Goal: Task Accomplishment & Management: Manage account settings

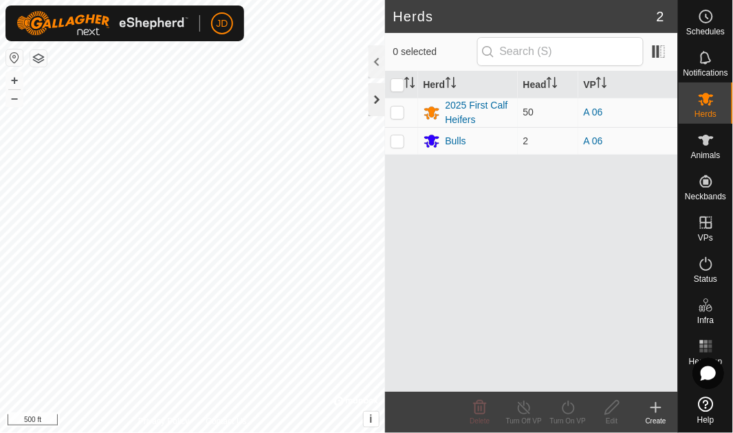
click at [381, 100] on div at bounding box center [377, 99] width 17 height 33
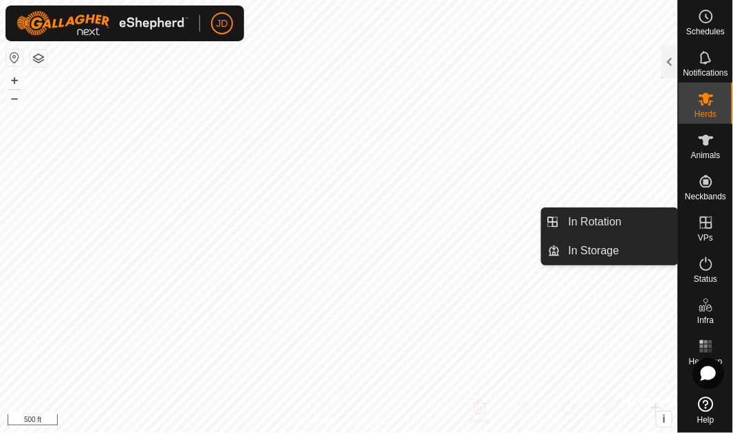
click at [710, 233] on es-virtualpaddocks-svg-icon at bounding box center [706, 223] width 25 height 22
click at [597, 252] on link "In Storage" at bounding box center [620, 251] width 118 height 28
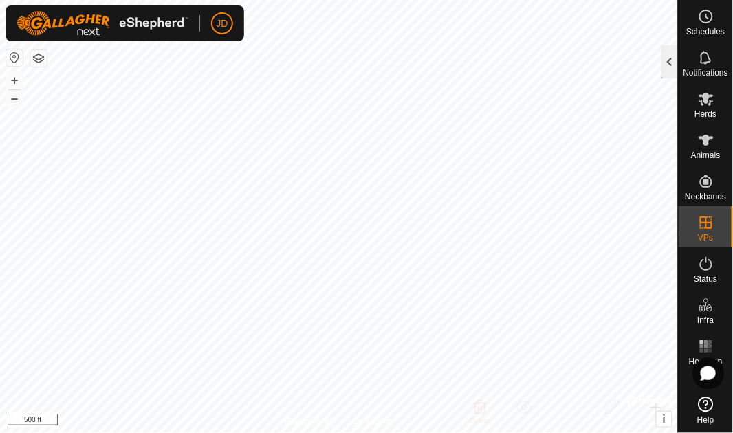
click at [669, 63] on div at bounding box center [670, 61] width 17 height 33
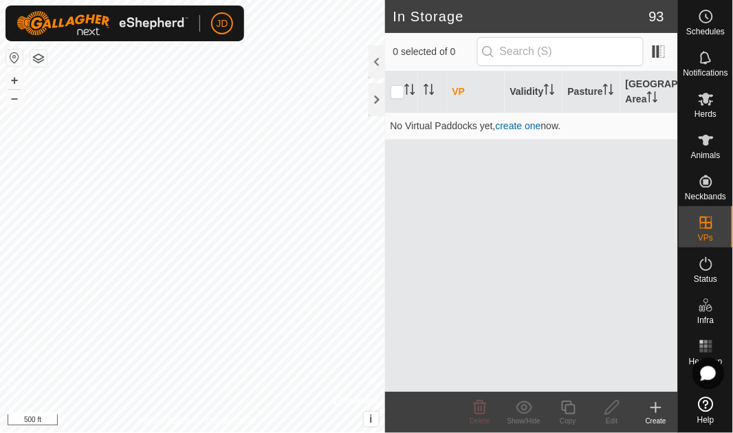
click at [657, 414] on icon at bounding box center [656, 408] width 17 height 17
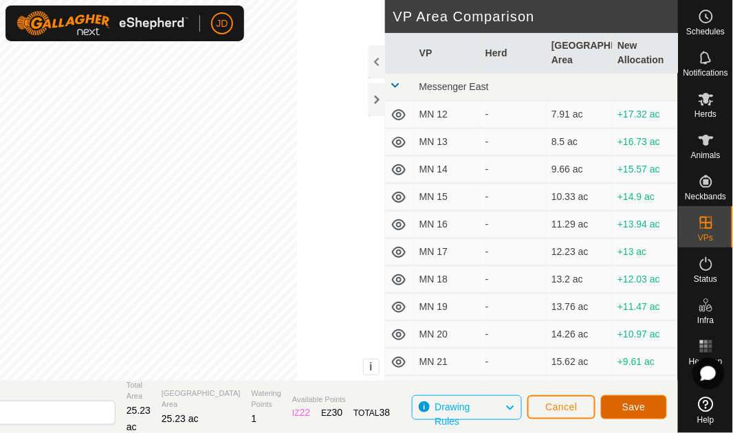
click at [630, 405] on span "Save" at bounding box center [634, 407] width 23 height 11
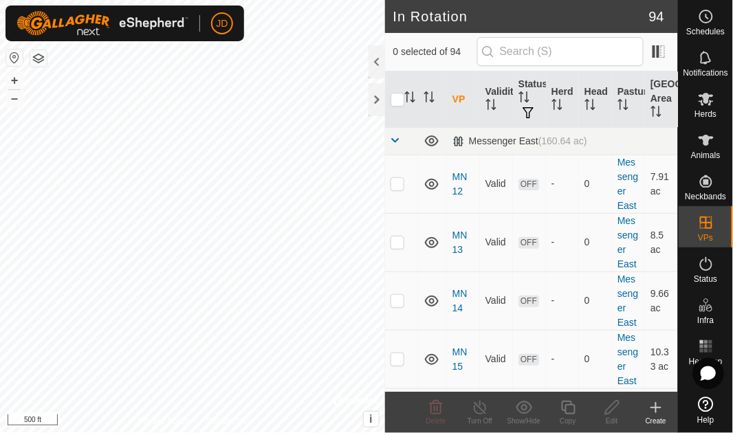
click at [660, 413] on icon at bounding box center [656, 408] width 17 height 17
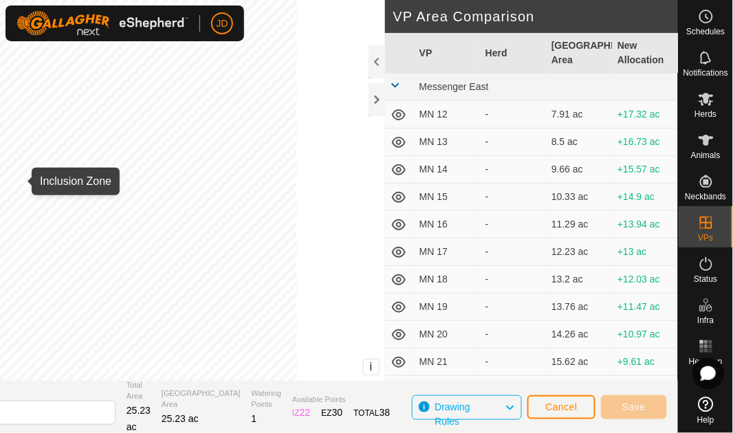
click at [513, 405] on icon at bounding box center [510, 408] width 11 height 18
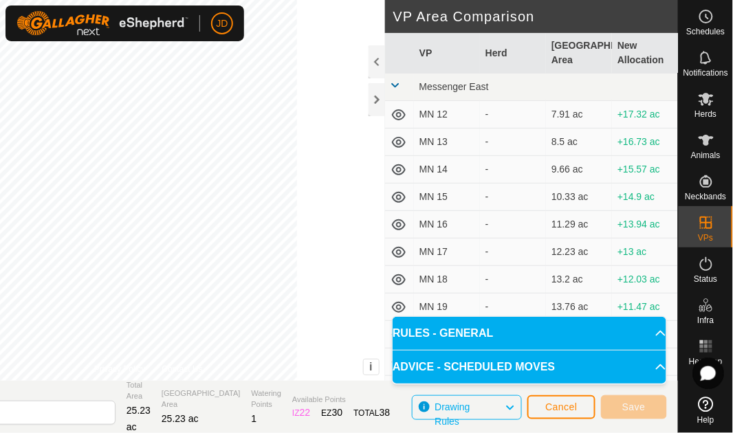
click at [513, 405] on icon at bounding box center [510, 408] width 11 height 18
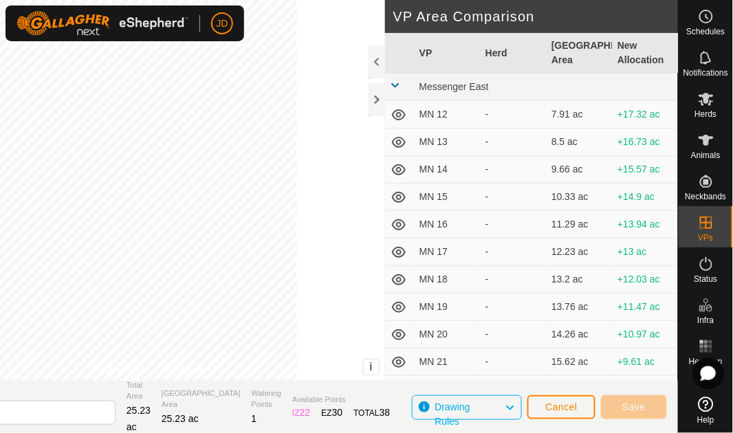
click at [513, 405] on icon at bounding box center [510, 408] width 11 height 18
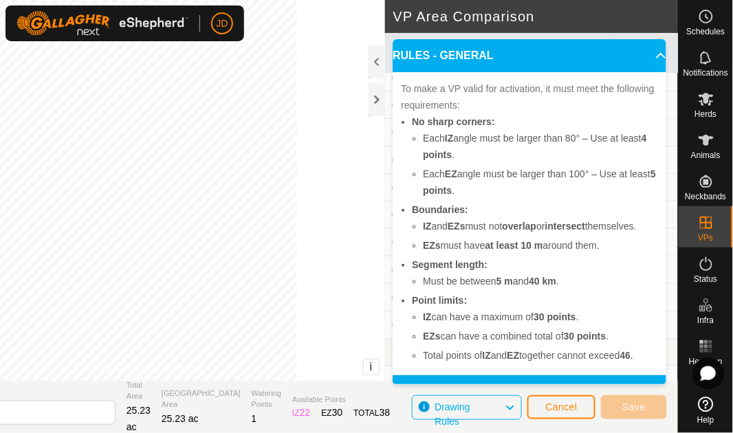
scroll to position [116, 0]
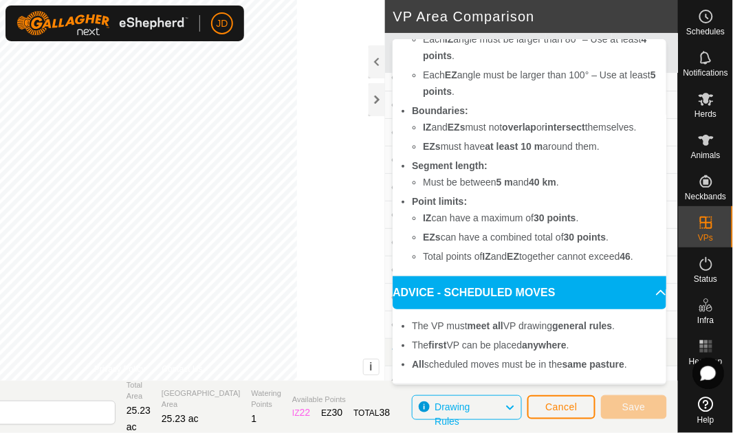
click at [515, 406] on icon at bounding box center [510, 408] width 11 height 18
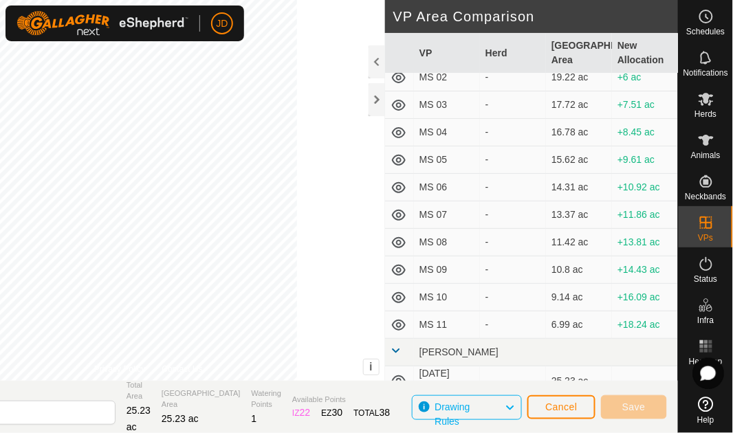
click at [515, 406] on icon at bounding box center [510, 408] width 11 height 18
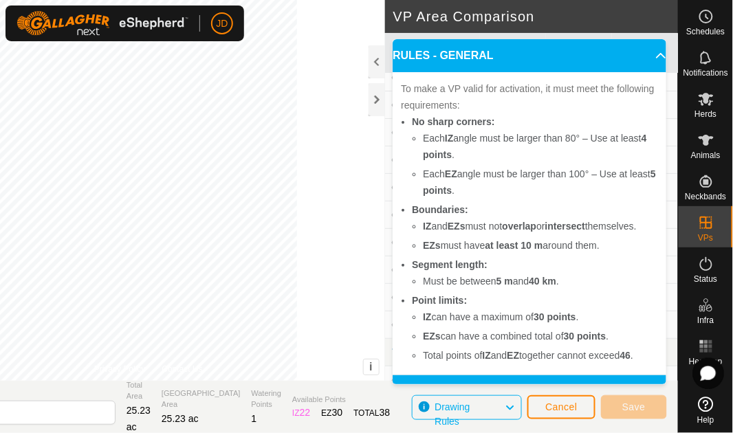
click at [515, 406] on icon at bounding box center [510, 408] width 11 height 18
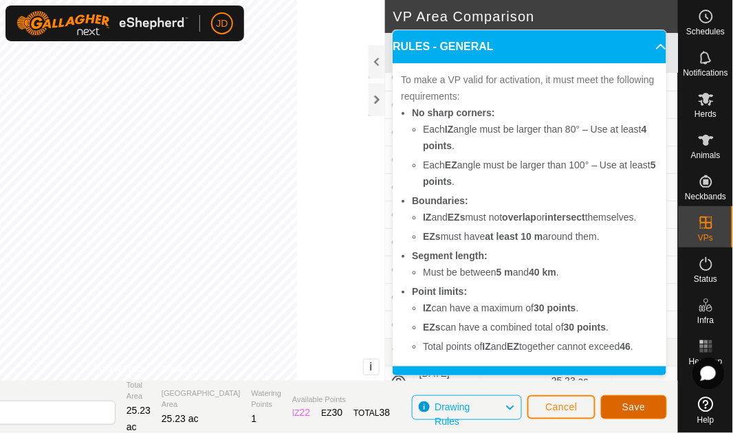
click at [639, 405] on span "Save" at bounding box center [634, 407] width 23 height 11
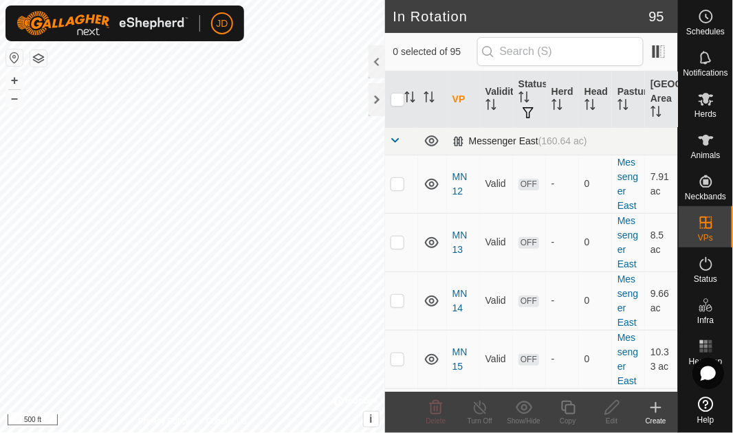
click at [671, 146] on td "Messenger East (160.64 ac)" at bounding box center [562, 141] width 231 height 28
click at [395, 137] on span at bounding box center [396, 140] width 11 height 11
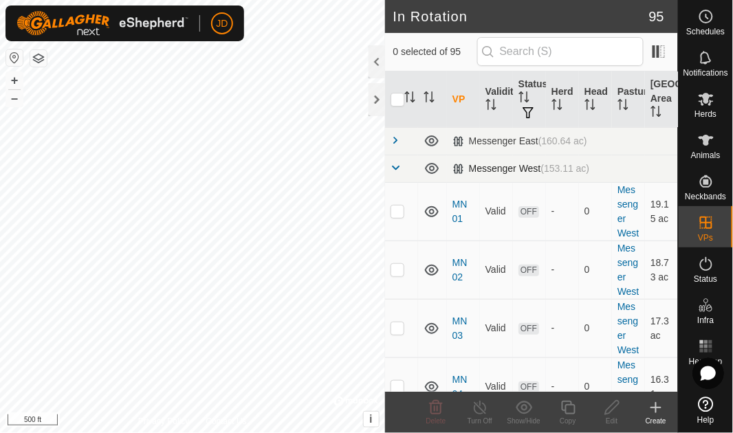
click at [393, 168] on span at bounding box center [396, 167] width 11 height 11
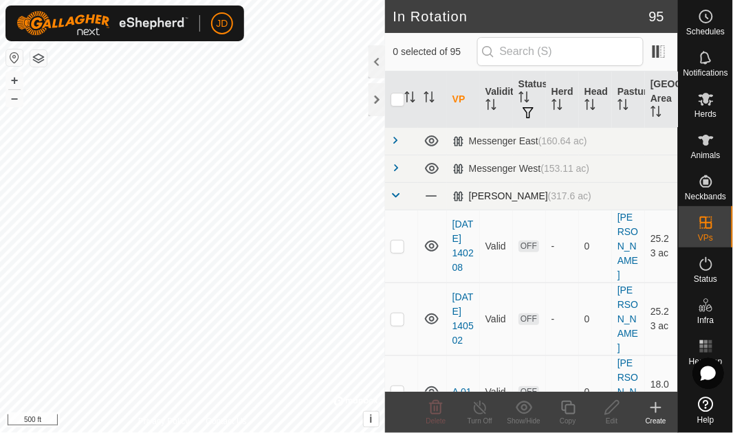
click at [398, 196] on span at bounding box center [396, 195] width 11 height 11
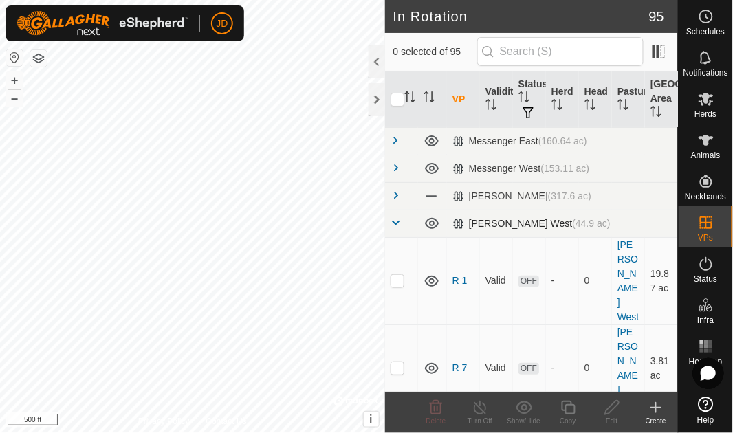
click at [396, 222] on span at bounding box center [396, 222] width 11 height 11
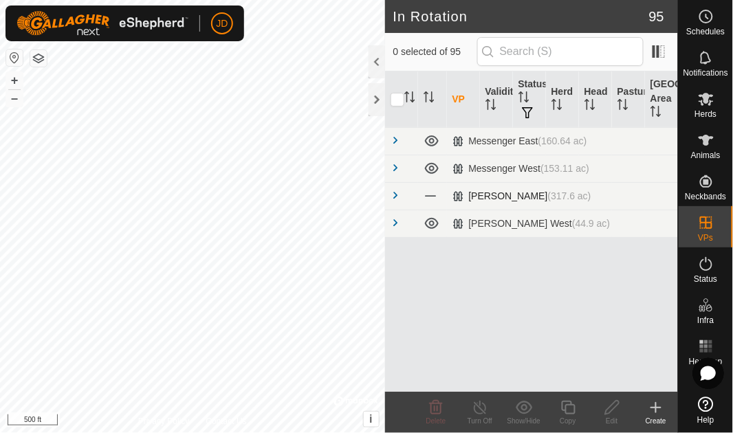
click at [395, 193] on span at bounding box center [396, 195] width 11 height 11
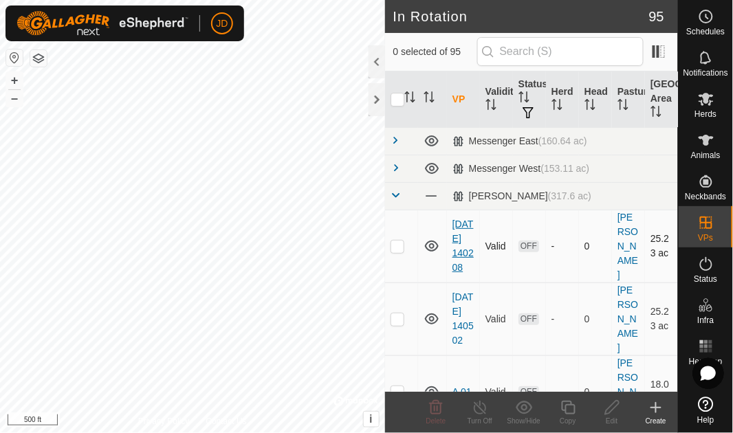
click at [463, 273] on link "[DATE] 140208" at bounding box center [463, 246] width 21 height 54
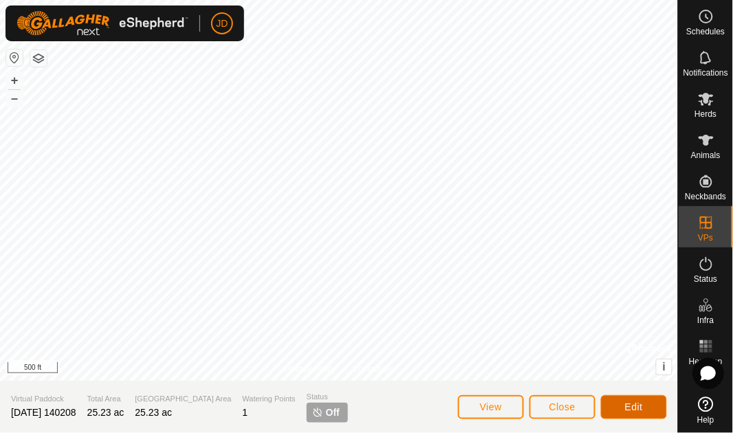
click at [640, 405] on span "Edit" at bounding box center [634, 407] width 18 height 11
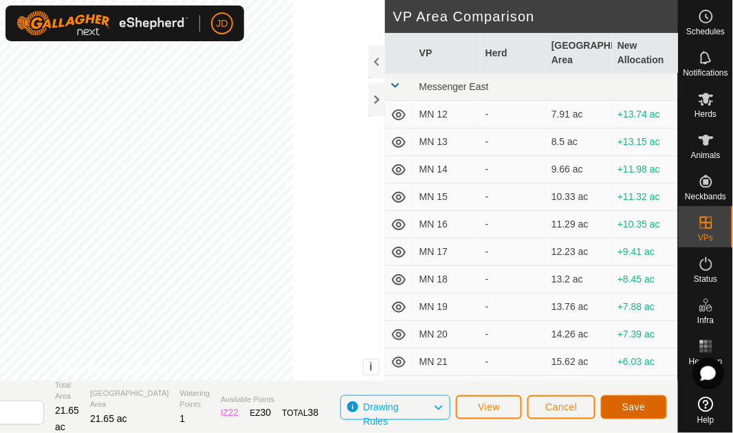
click at [642, 407] on span "Save" at bounding box center [634, 407] width 23 height 11
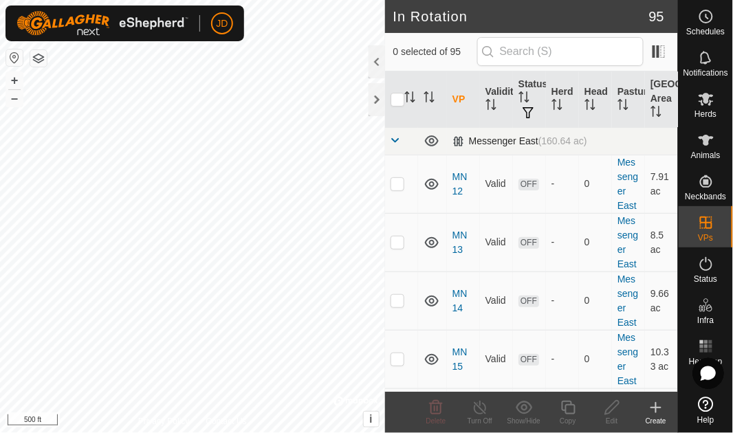
click at [395, 140] on span at bounding box center [396, 140] width 11 height 11
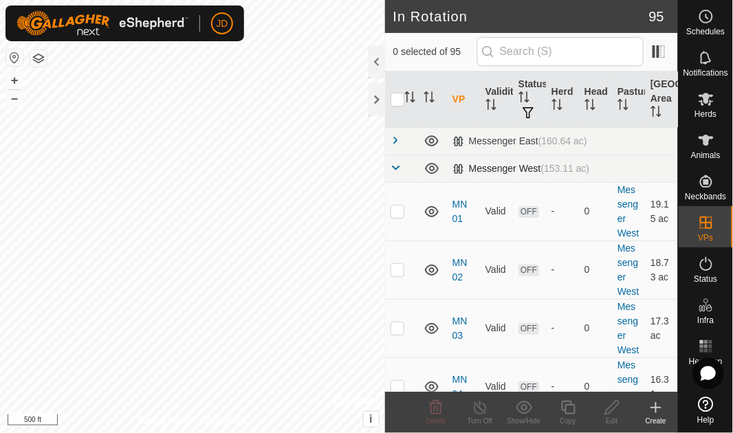
click at [398, 165] on span at bounding box center [396, 167] width 11 height 11
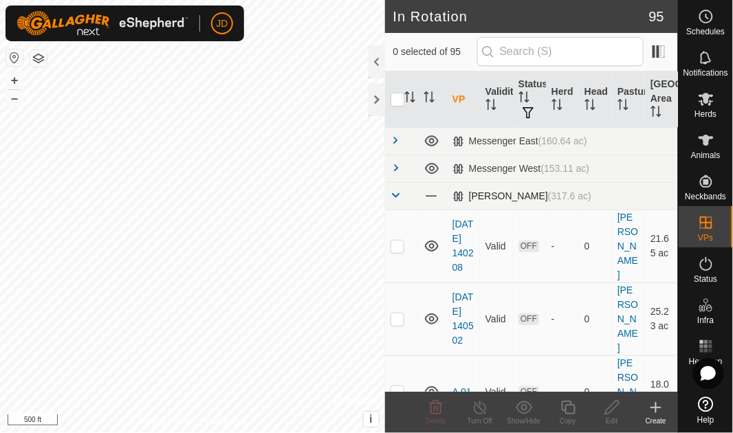
click at [397, 194] on span at bounding box center [396, 195] width 11 height 11
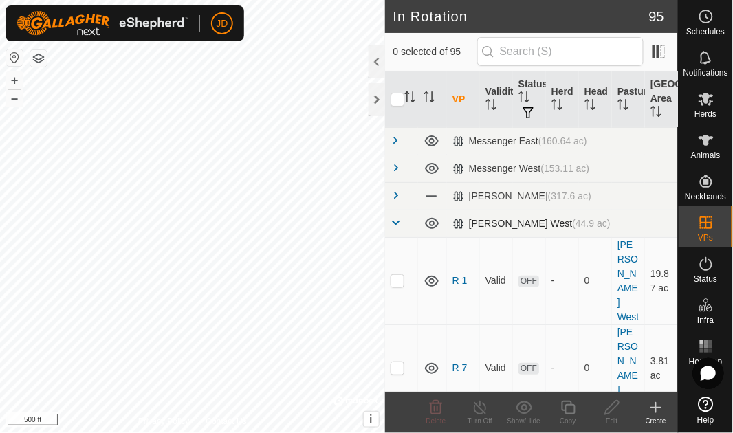
click at [395, 220] on span at bounding box center [396, 222] width 11 height 11
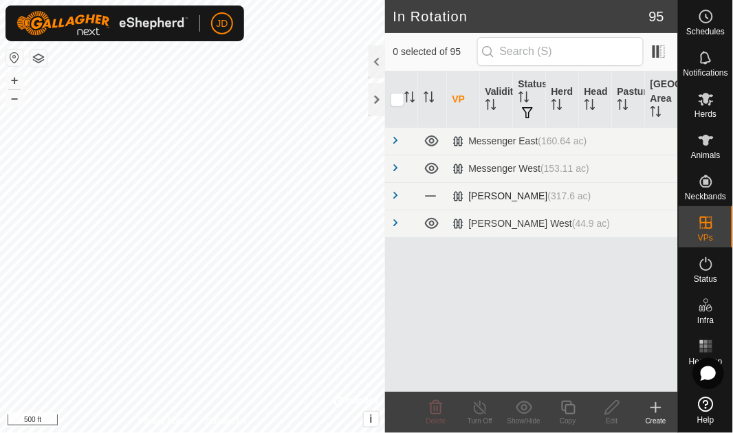
click at [394, 194] on span at bounding box center [396, 195] width 11 height 11
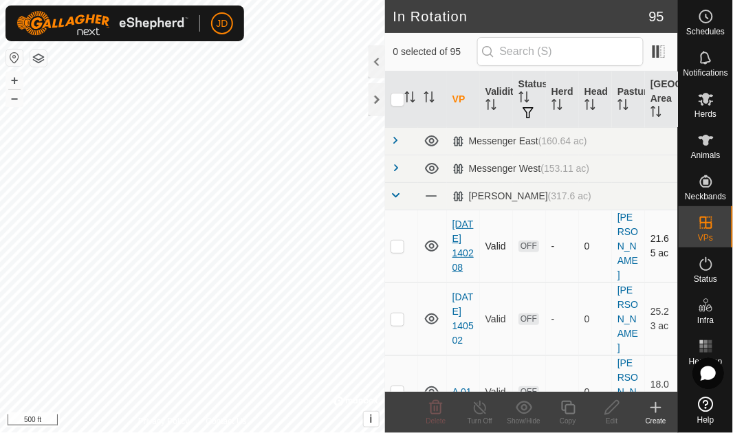
click at [462, 270] on link "[DATE] 140208" at bounding box center [463, 246] width 21 height 54
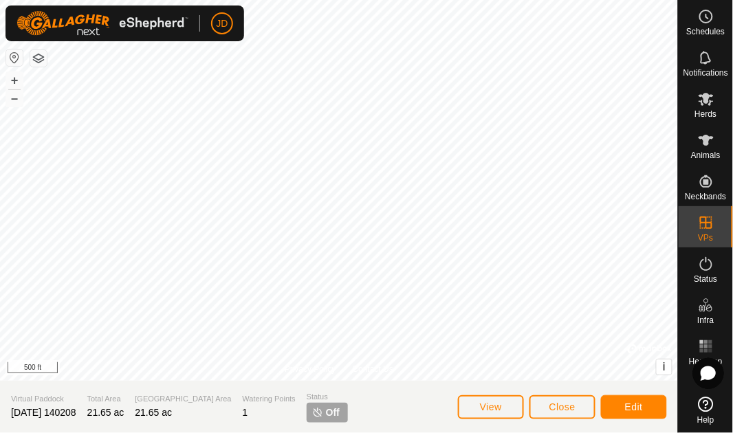
drag, startPoint x: 93, startPoint y: 410, endPoint x: 9, endPoint y: 411, distance: 83.9
click at [9, 411] on section "Virtual Paddock [DATE] 140208 Total Area 21.65 ac Grazing Area 21.65 ac Waterin…" at bounding box center [339, 407] width 678 height 52
click at [47, 414] on span "[DATE] 140208" at bounding box center [43, 412] width 65 height 11
click at [96, 414] on section "Virtual Paddock [DATE] 140208 Total Area 21.65 ac Grazing Area 21.65 ac Waterin…" at bounding box center [339, 407] width 678 height 52
click at [76, 413] on span "[DATE] 140208" at bounding box center [43, 412] width 65 height 11
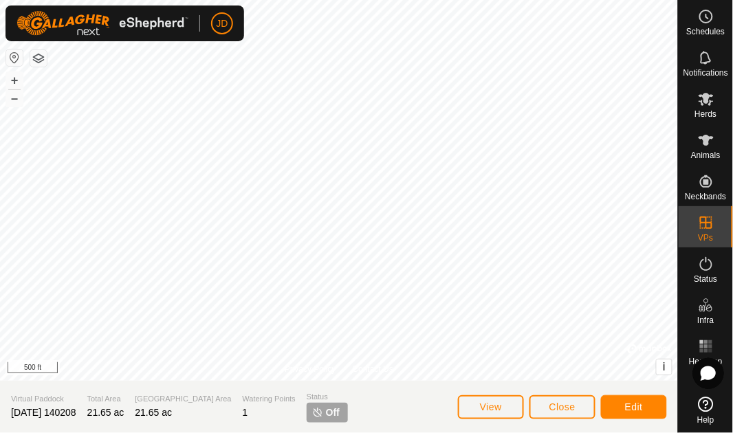
click at [76, 413] on span "[DATE] 140208" at bounding box center [43, 412] width 65 height 11
drag, startPoint x: 94, startPoint y: 413, endPoint x: 83, endPoint y: 409, distance: 11.8
click at [76, 409] on span "[DATE] 140208" at bounding box center [43, 412] width 65 height 11
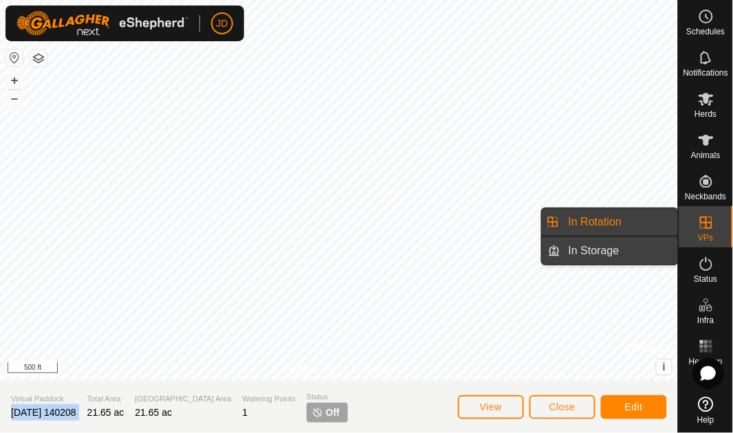
click at [607, 254] on link "In Storage" at bounding box center [620, 251] width 118 height 28
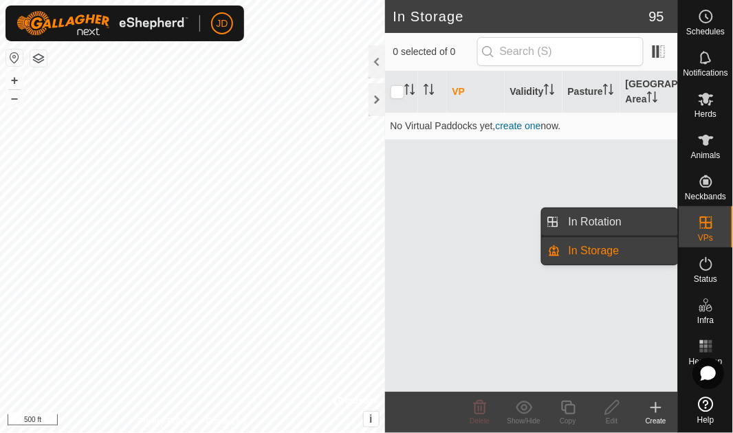
click at [605, 222] on link "In Rotation" at bounding box center [620, 222] width 118 height 28
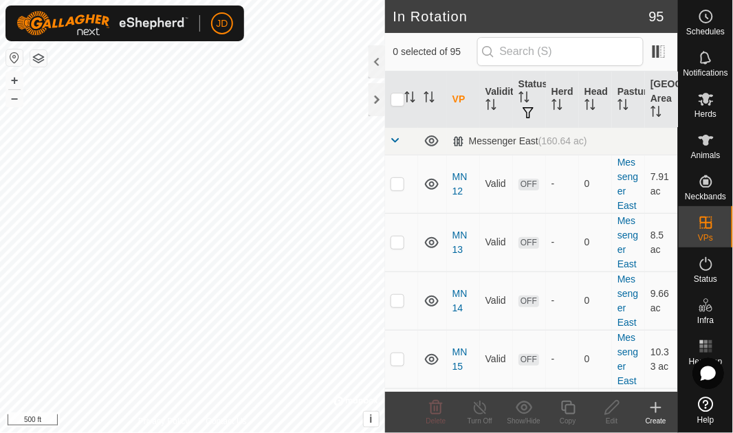
checkbox input "true"
checkbox input "false"
checkbox input "true"
checkbox input "false"
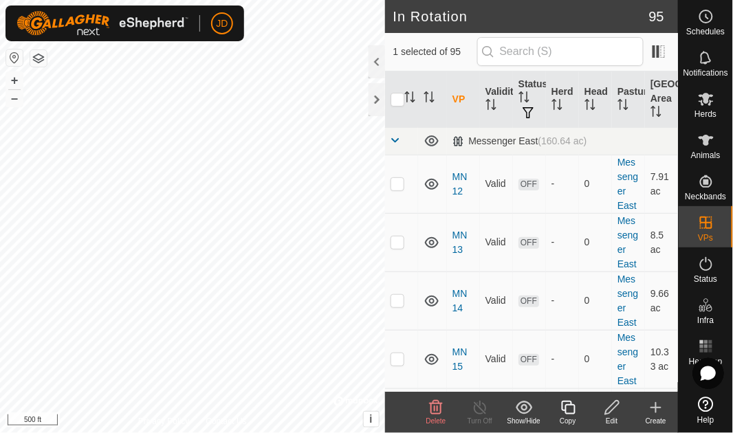
click at [611, 413] on icon at bounding box center [612, 408] width 17 height 17
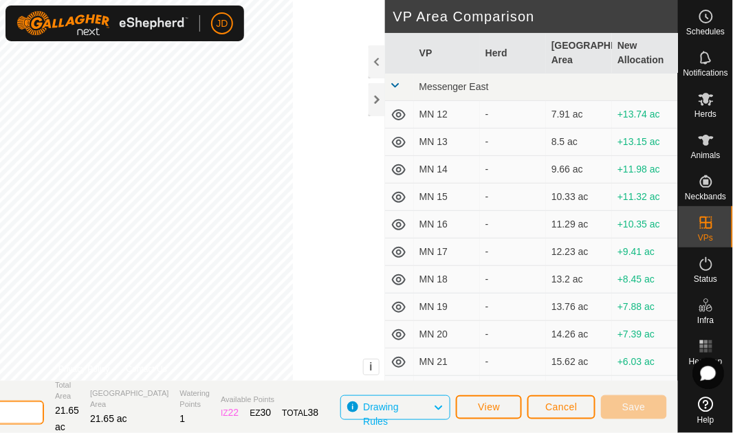
type input "2"
type input "OM 01"
click at [636, 404] on span "Save" at bounding box center [634, 407] width 23 height 11
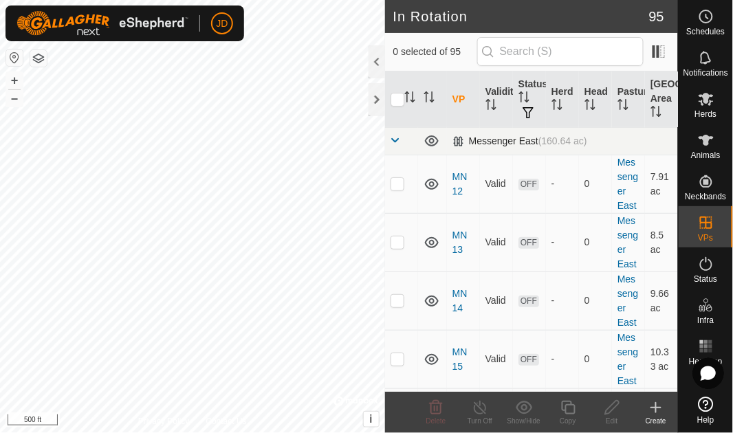
click at [396, 142] on span at bounding box center [396, 140] width 11 height 11
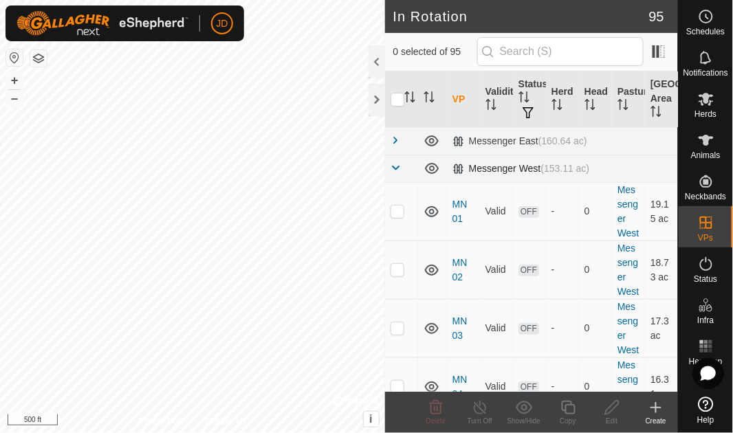
click at [396, 167] on span at bounding box center [396, 167] width 11 height 11
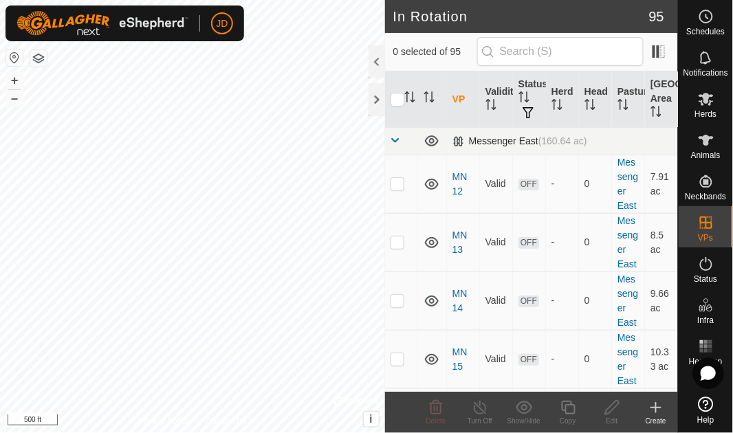
click at [398, 138] on span at bounding box center [396, 140] width 11 height 11
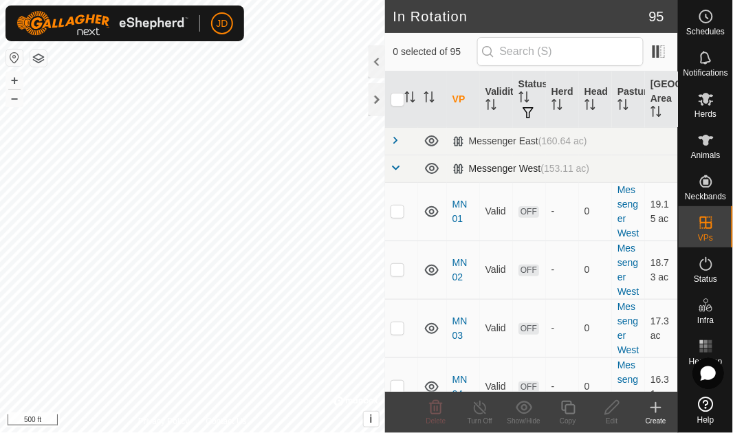
click at [399, 169] on span at bounding box center [396, 167] width 11 height 11
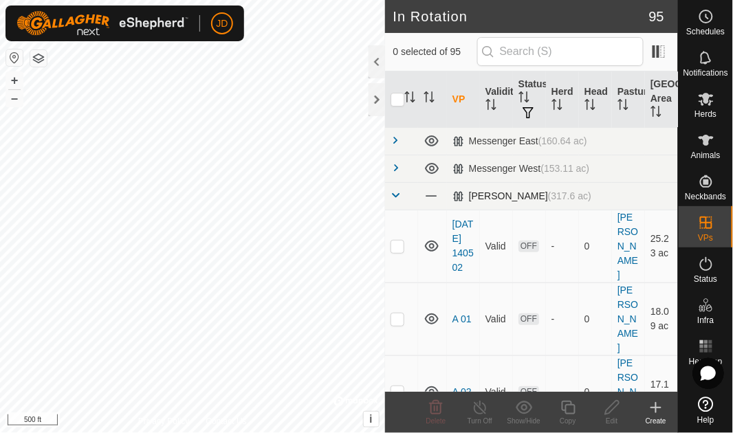
click at [397, 197] on span at bounding box center [396, 195] width 11 height 11
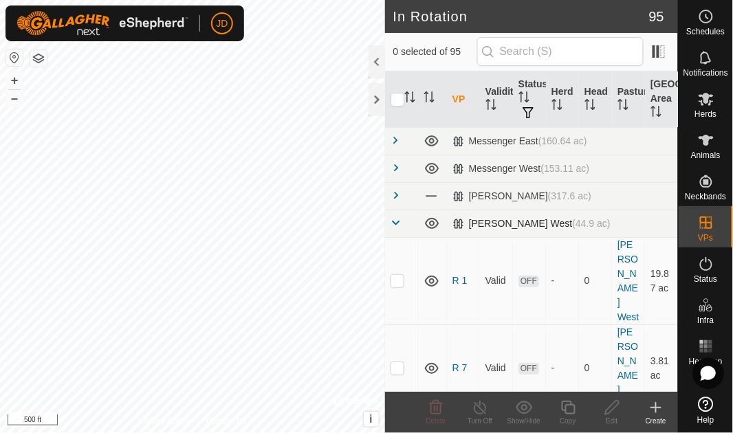
click at [397, 224] on span at bounding box center [396, 222] width 11 height 11
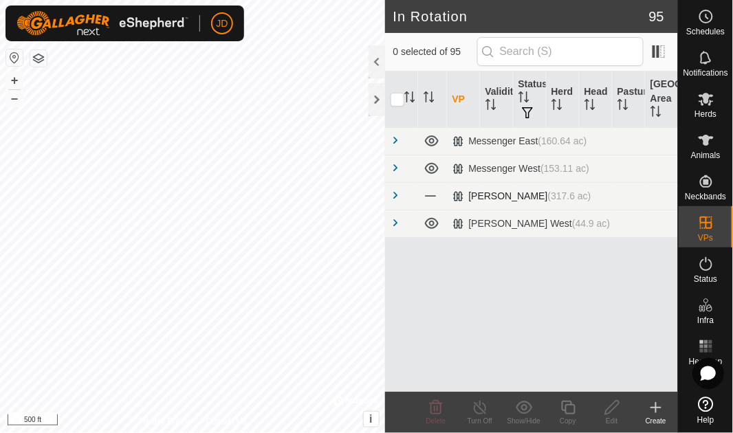
click at [396, 195] on span at bounding box center [396, 195] width 11 height 11
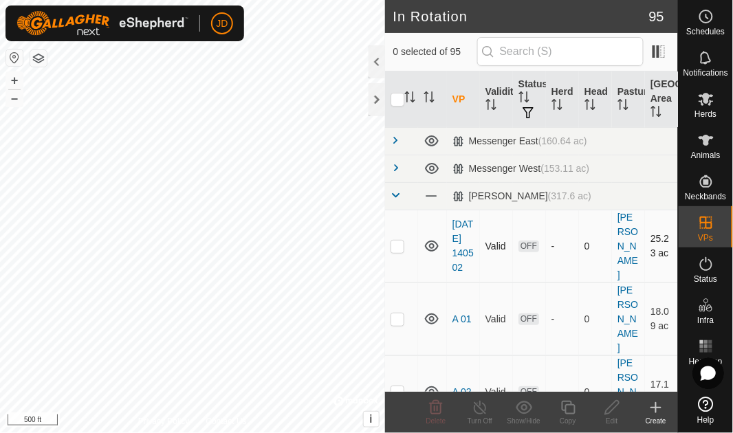
click at [398, 252] on p-checkbox at bounding box center [398, 246] width 14 height 11
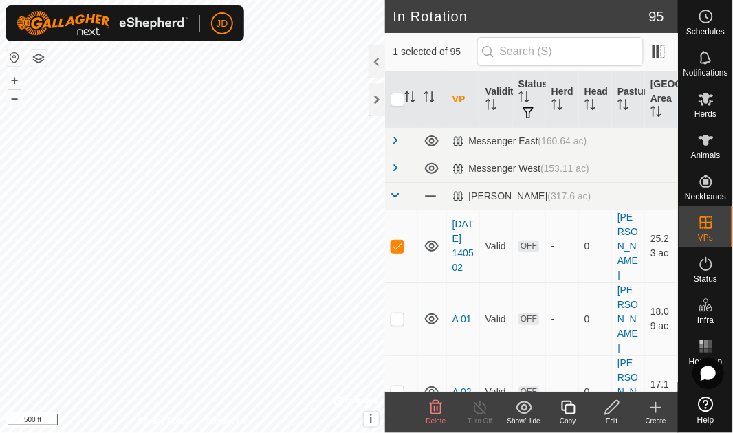
click at [438, 403] on icon at bounding box center [436, 407] width 13 height 14
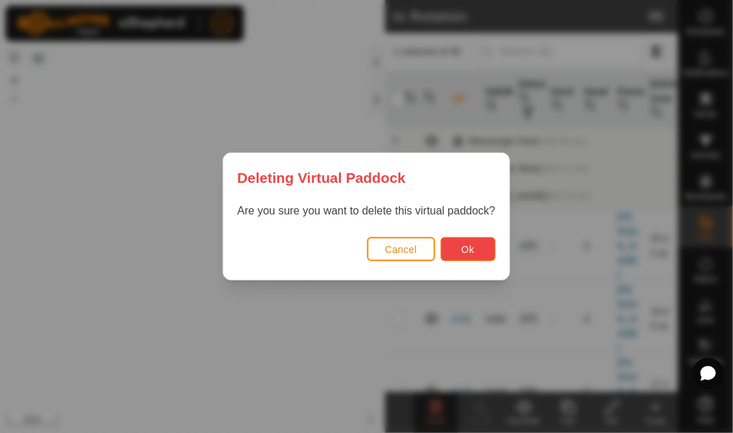
click at [478, 250] on button "Ok" at bounding box center [468, 249] width 55 height 24
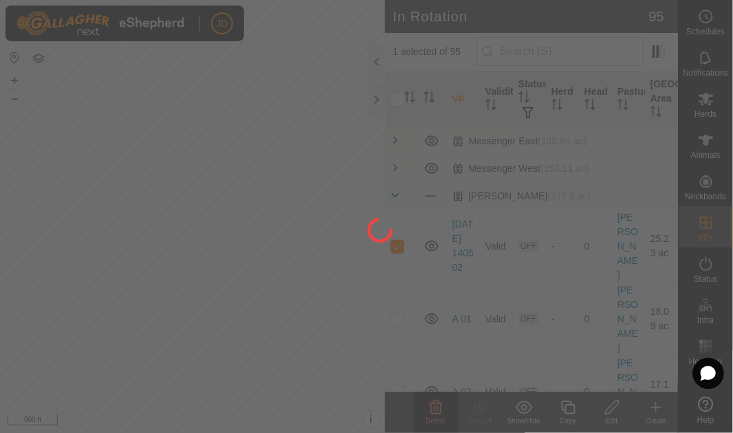
checkbox input "false"
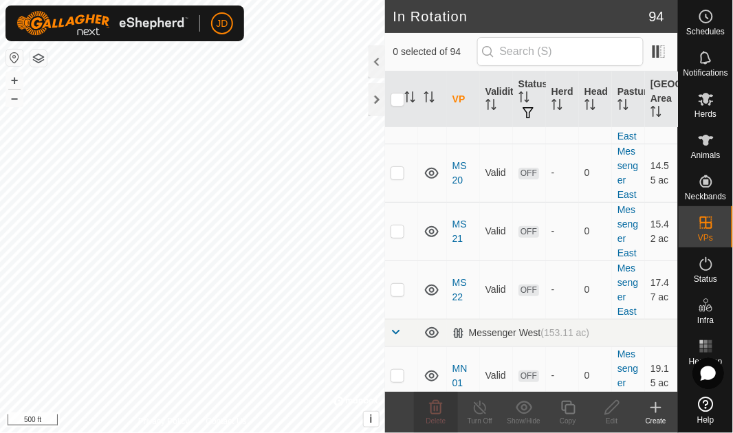
scroll to position [1123, 0]
click at [394, 326] on span at bounding box center [396, 331] width 11 height 11
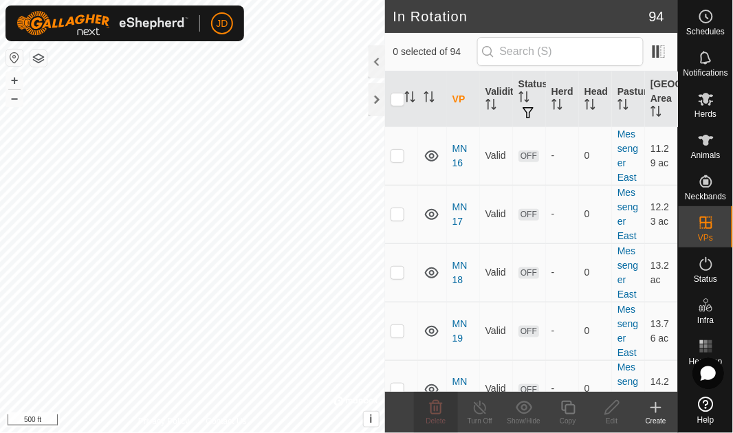
scroll to position [0, 0]
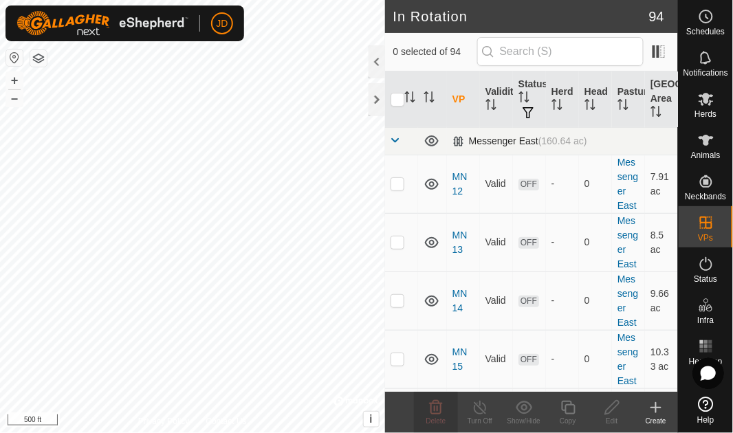
click at [396, 142] on span at bounding box center [396, 140] width 11 height 11
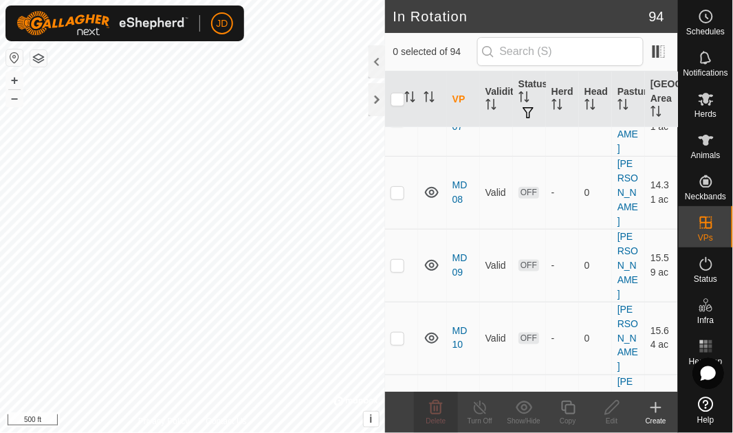
scroll to position [1403, 0]
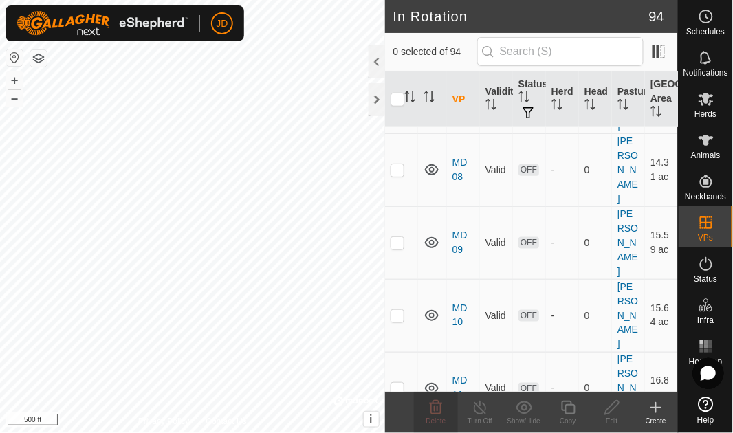
checkbox input "true"
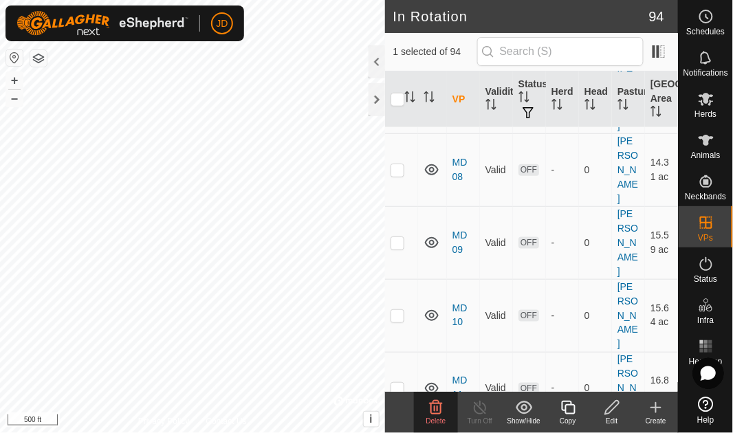
click at [570, 409] on icon at bounding box center [568, 408] width 17 height 17
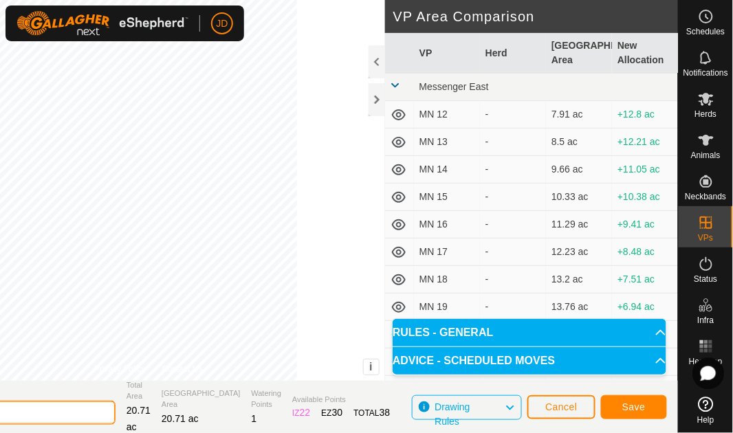
click at [89, 414] on input "OM 01-VP001" at bounding box center [19, 413] width 193 height 24
type input "OM 02"
click at [647, 407] on button "Save" at bounding box center [634, 408] width 66 height 24
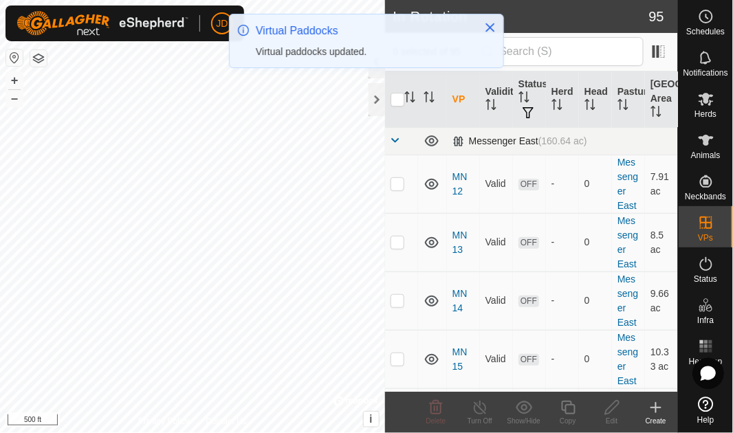
click at [398, 140] on span at bounding box center [396, 140] width 11 height 11
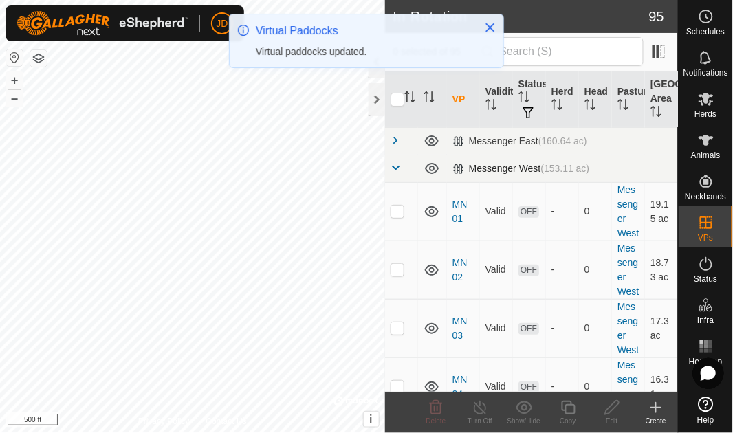
click at [396, 166] on span at bounding box center [396, 167] width 11 height 11
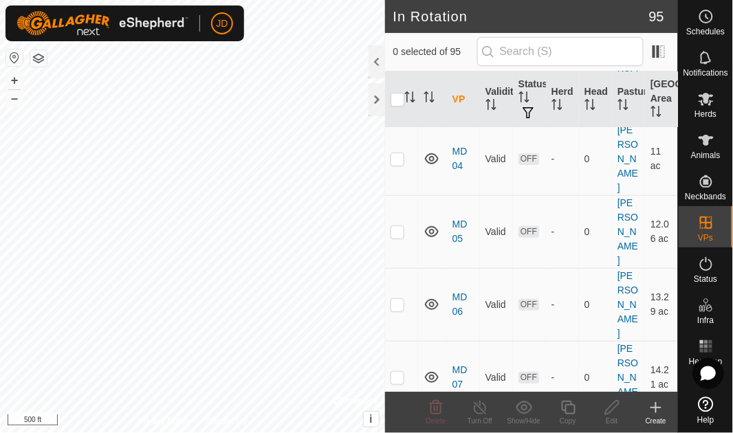
scroll to position [1403, 0]
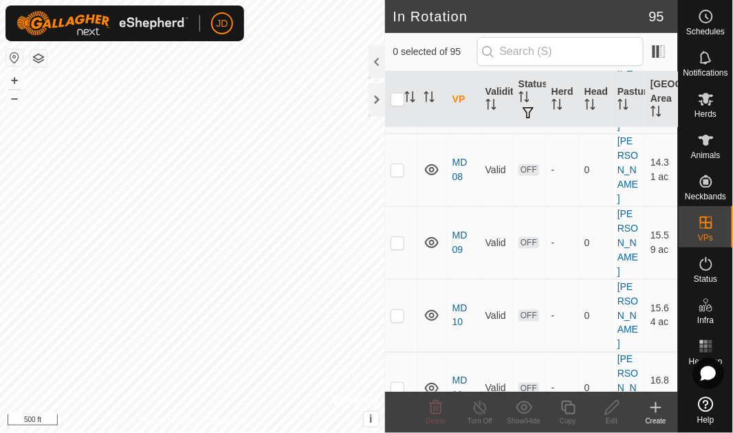
checkbox input "true"
click at [571, 417] on div "Copy" at bounding box center [568, 421] width 44 height 10
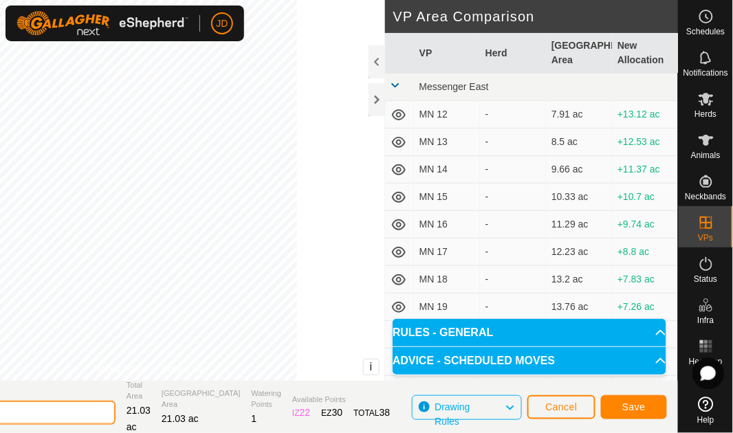
click at [87, 416] on input "OM 02-VP001" at bounding box center [19, 413] width 193 height 24
type input "OM 03"
click at [643, 406] on span "Save" at bounding box center [634, 407] width 23 height 11
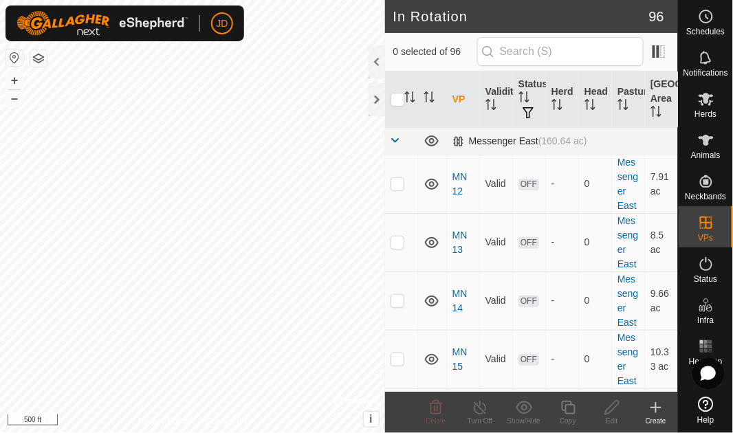
click at [396, 140] on span at bounding box center [396, 140] width 11 height 11
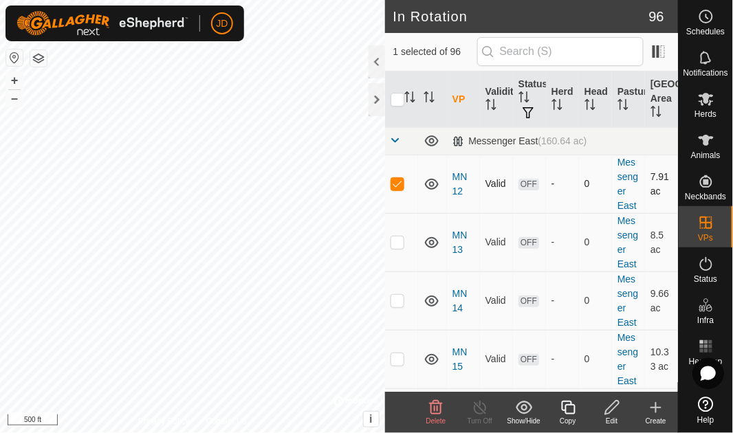
click at [398, 183] on p-checkbox at bounding box center [398, 183] width 14 height 11
checkbox input "false"
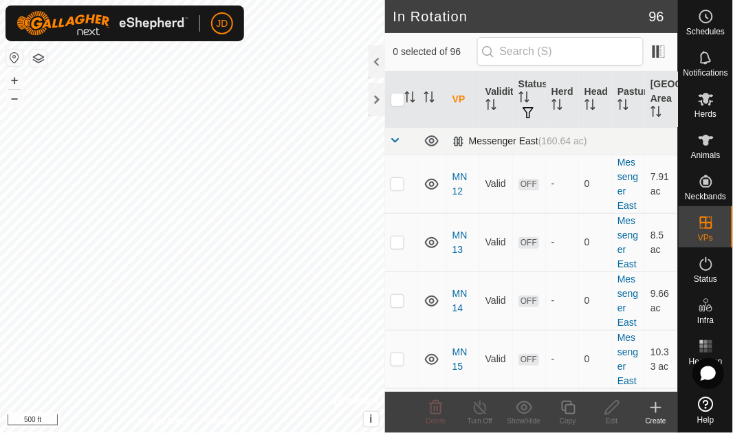
click at [395, 139] on span at bounding box center [396, 140] width 11 height 11
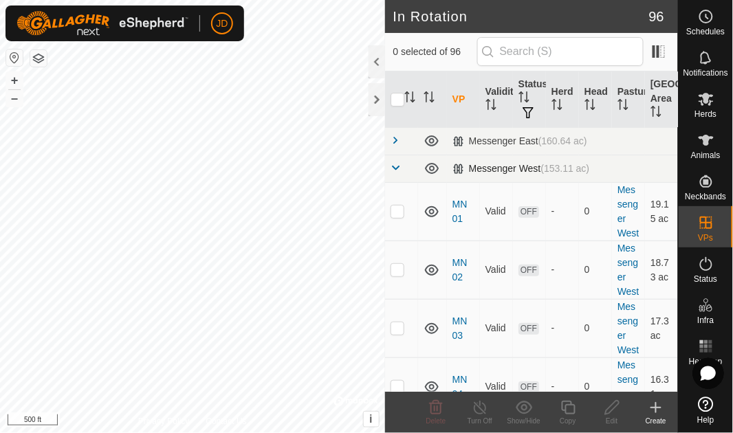
click at [395, 169] on span at bounding box center [396, 167] width 11 height 11
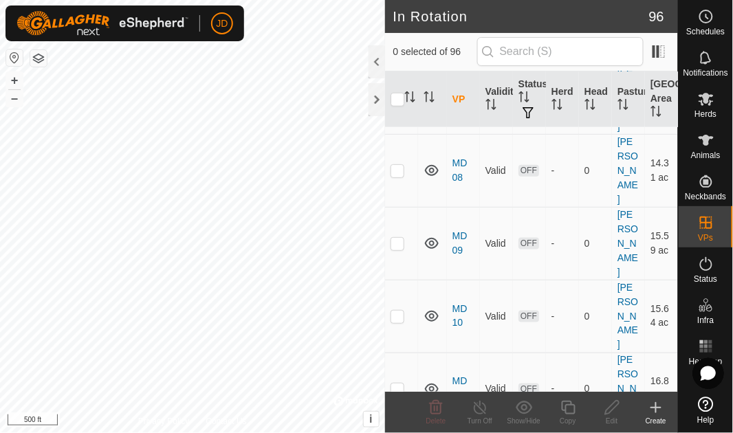
scroll to position [1403, 0]
checkbox input "true"
click at [567, 412] on icon at bounding box center [568, 408] width 17 height 17
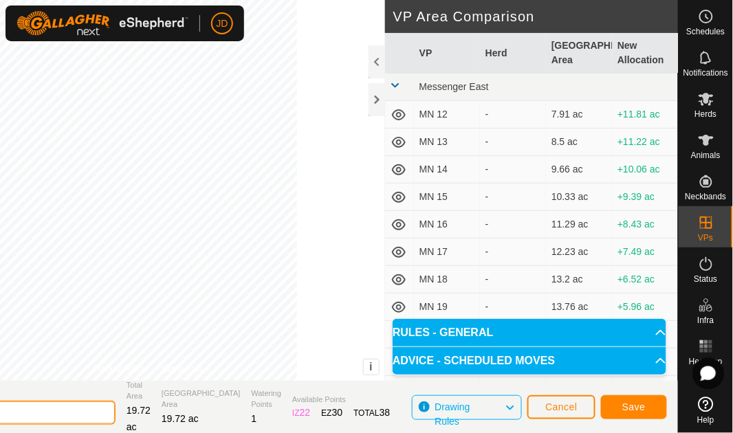
click at [89, 414] on input "OM 03-VP001" at bounding box center [19, 413] width 193 height 24
type input "OM 04"
click at [634, 402] on span "Save" at bounding box center [634, 407] width 23 height 11
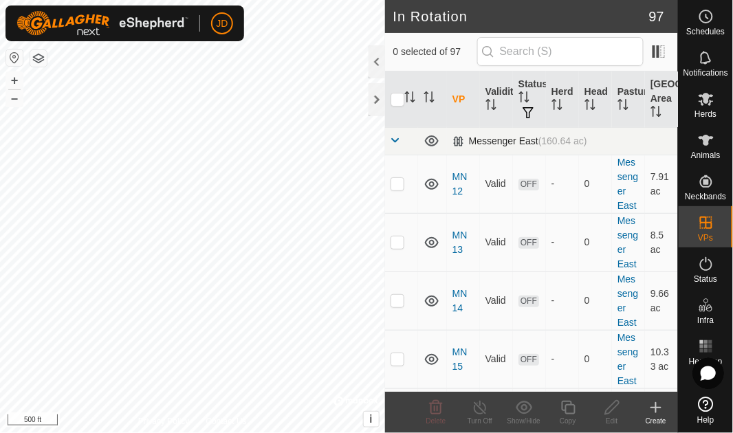
click at [396, 140] on span at bounding box center [396, 140] width 11 height 11
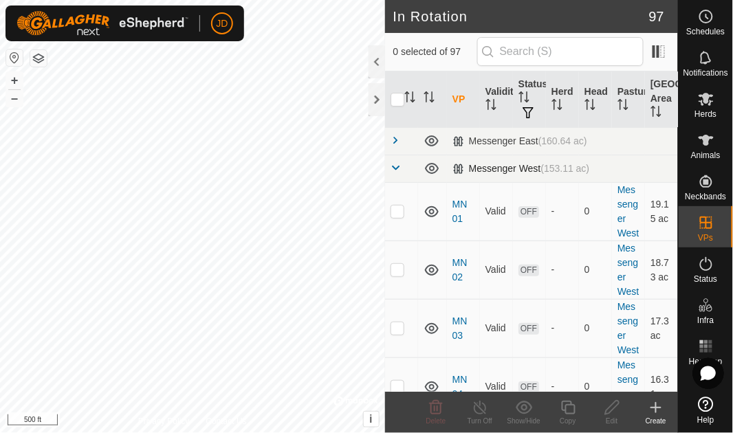
click at [395, 167] on span at bounding box center [396, 167] width 11 height 11
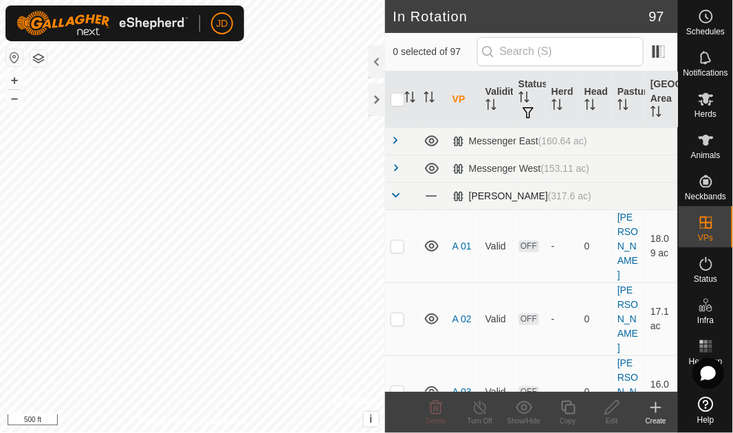
click at [396, 193] on span at bounding box center [396, 195] width 11 height 11
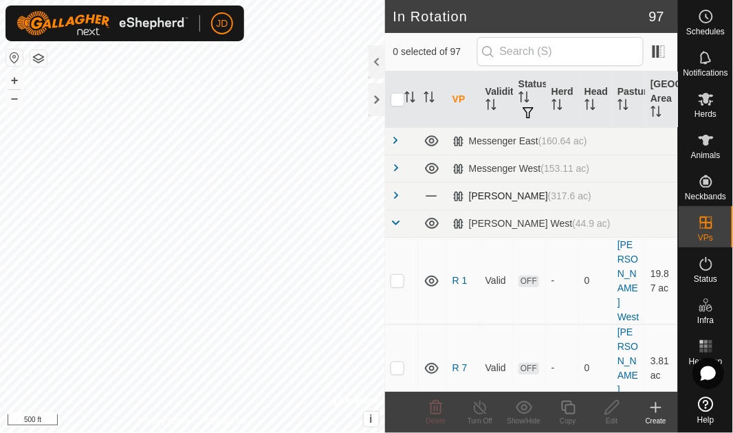
click at [396, 193] on span at bounding box center [396, 195] width 11 height 11
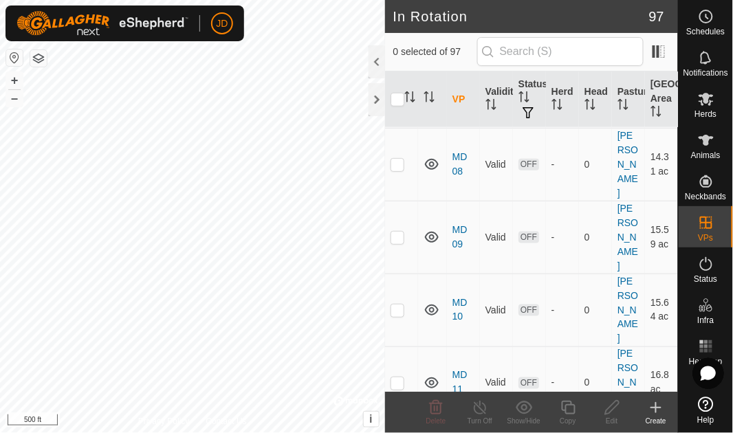
scroll to position [1403, 0]
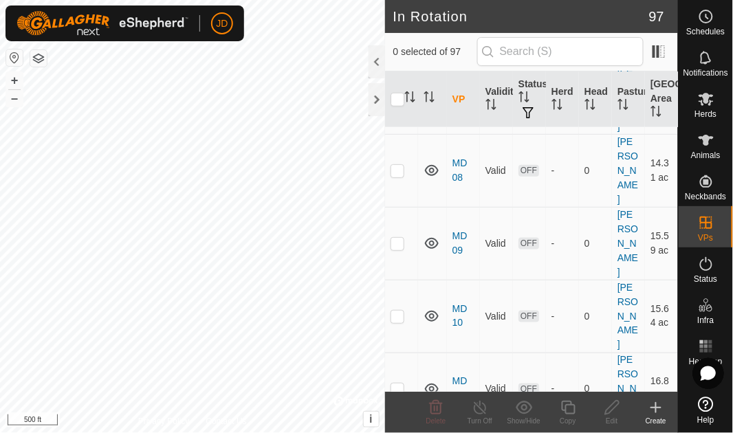
checkbox input "true"
click at [570, 416] on icon at bounding box center [568, 408] width 17 height 17
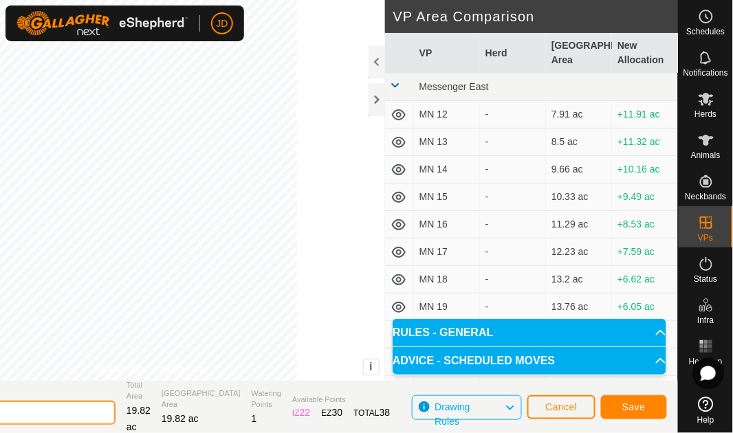
click at [41, 411] on input "OM 04-VP001" at bounding box center [19, 413] width 193 height 24
type input "OM 05"
click at [644, 402] on span "Save" at bounding box center [634, 407] width 23 height 11
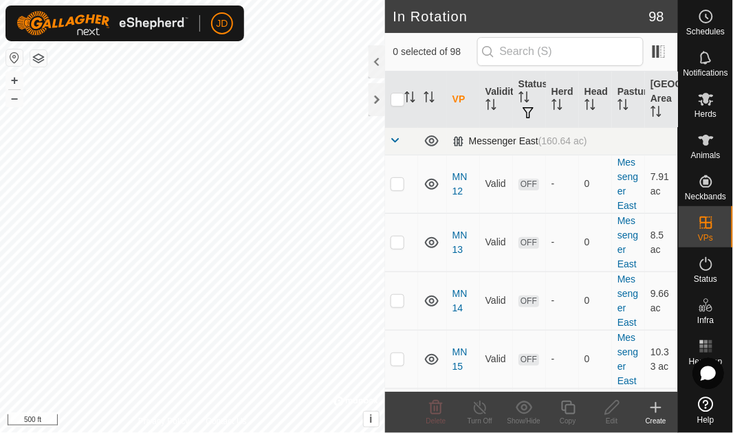
click at [397, 139] on span at bounding box center [396, 140] width 11 height 11
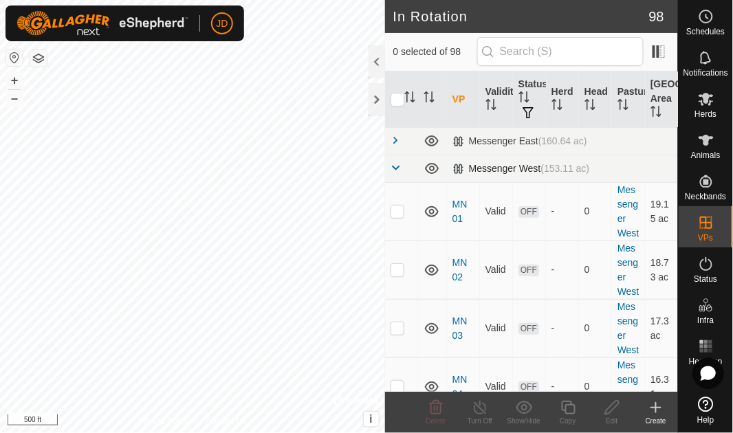
click at [397, 168] on span at bounding box center [396, 167] width 11 height 11
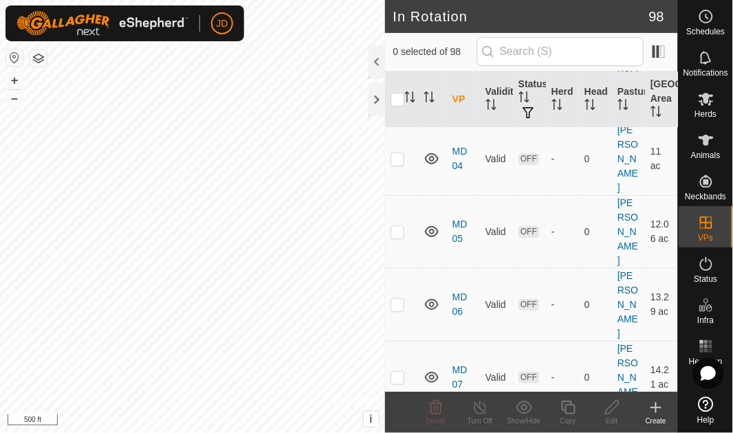
scroll to position [1403, 0]
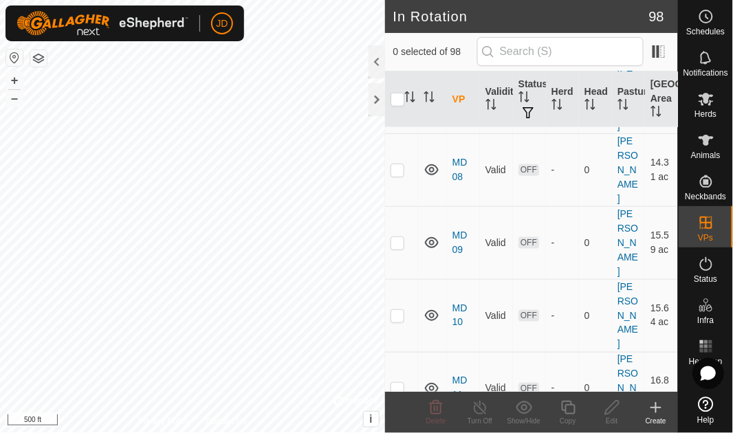
checkbox input "true"
click at [568, 413] on icon at bounding box center [568, 408] width 14 height 14
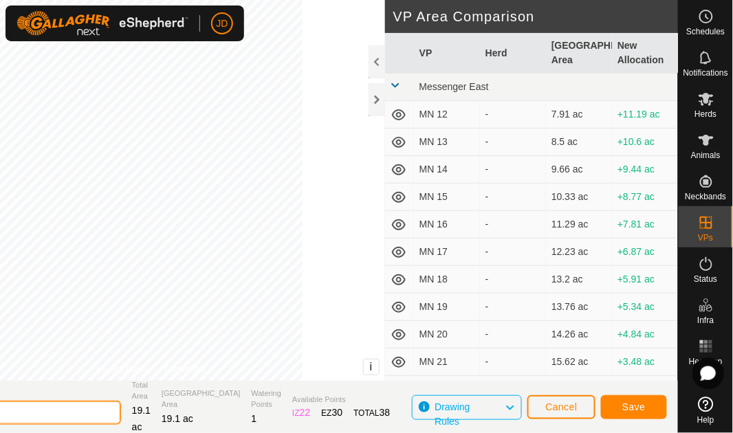
click at [41, 415] on input "OM 05-VP001" at bounding box center [24, 413] width 193 height 24
type input "OM 06"
click at [636, 403] on span "Save" at bounding box center [634, 407] width 23 height 11
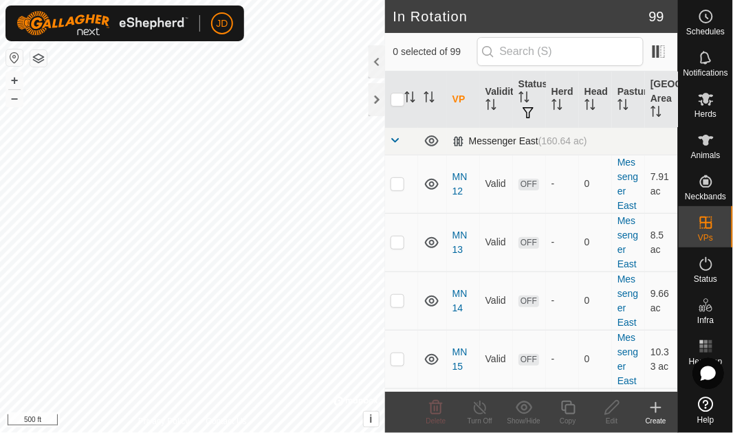
click at [396, 140] on span at bounding box center [396, 140] width 11 height 11
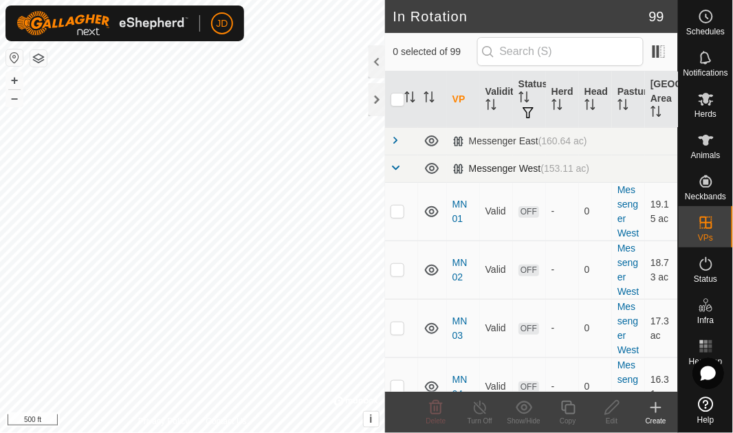
click at [396, 166] on span at bounding box center [396, 167] width 11 height 11
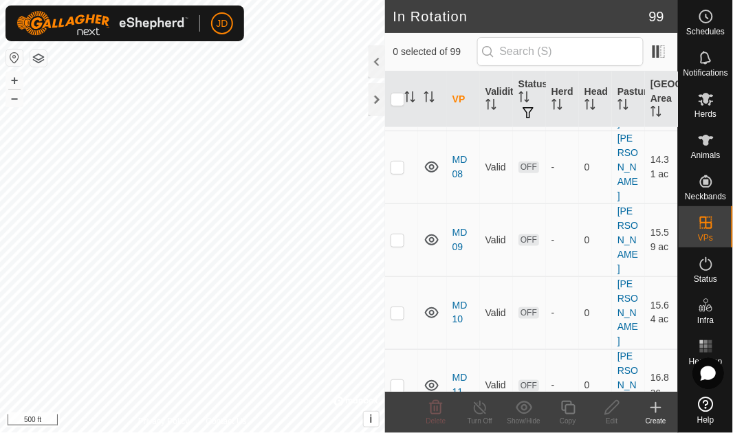
scroll to position [1403, 0]
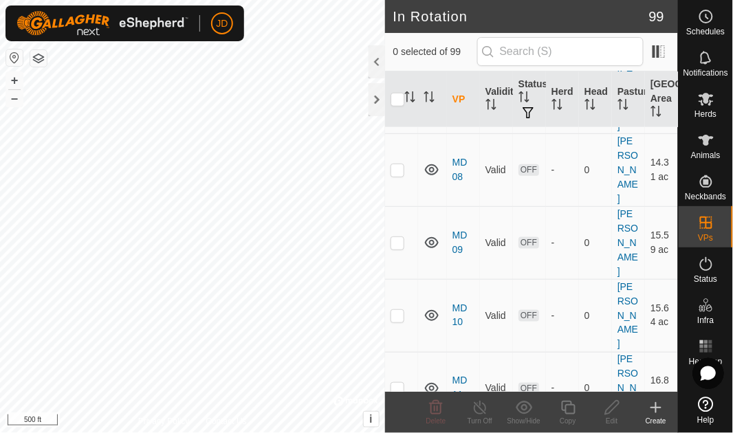
checkbox input "true"
click at [569, 410] on icon at bounding box center [568, 408] width 17 height 17
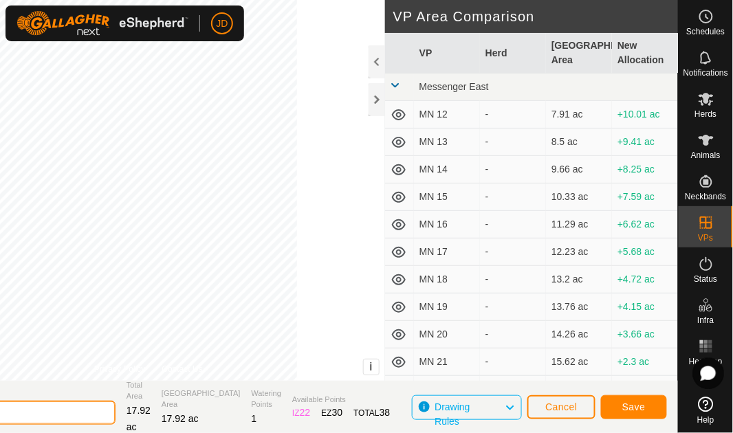
click at [47, 414] on input "OM 06-VP001" at bounding box center [19, 413] width 193 height 24
type input "OM 07"
click at [631, 405] on span "Save" at bounding box center [634, 407] width 23 height 11
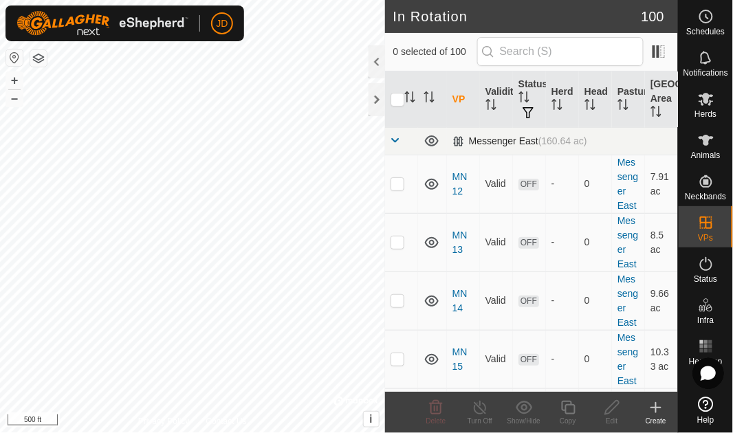
click at [396, 142] on span at bounding box center [396, 140] width 11 height 11
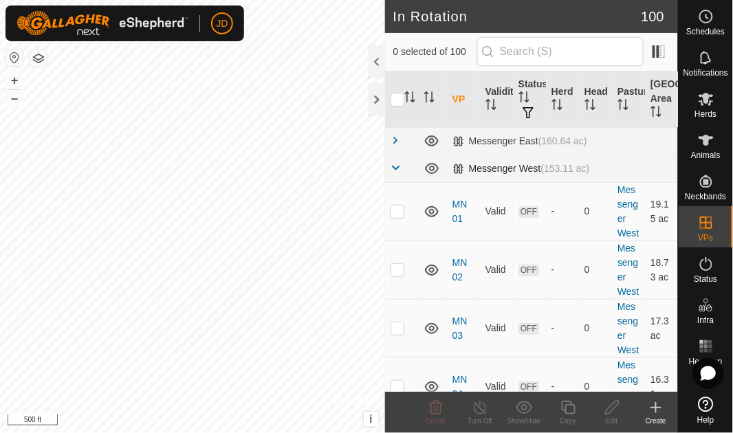
click at [394, 165] on span at bounding box center [396, 167] width 11 height 11
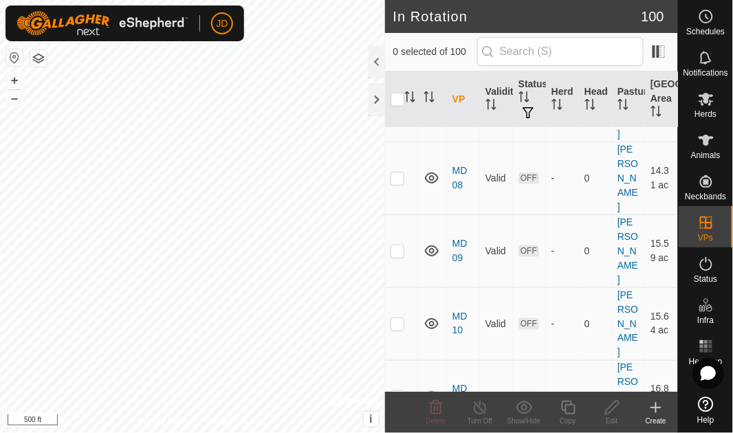
scroll to position [1403, 0]
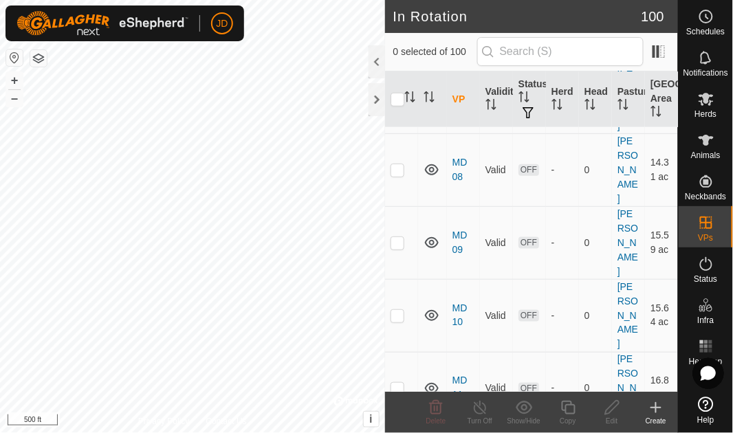
checkbox input "true"
click at [570, 408] on icon at bounding box center [568, 408] width 17 height 17
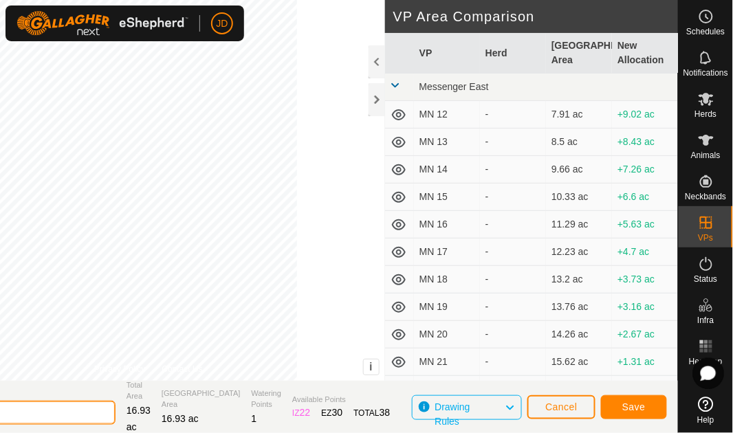
click at [83, 411] on input "OM 07-VP001" at bounding box center [19, 413] width 193 height 24
type input "OM 08"
click at [631, 406] on span "Save" at bounding box center [634, 407] width 23 height 11
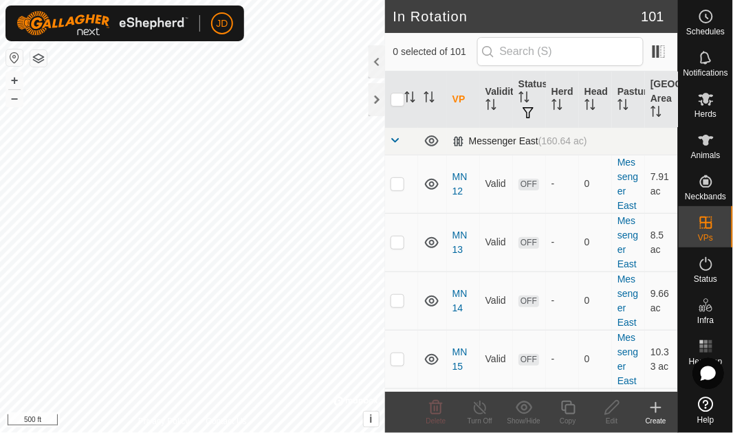
click at [396, 139] on span at bounding box center [396, 140] width 11 height 11
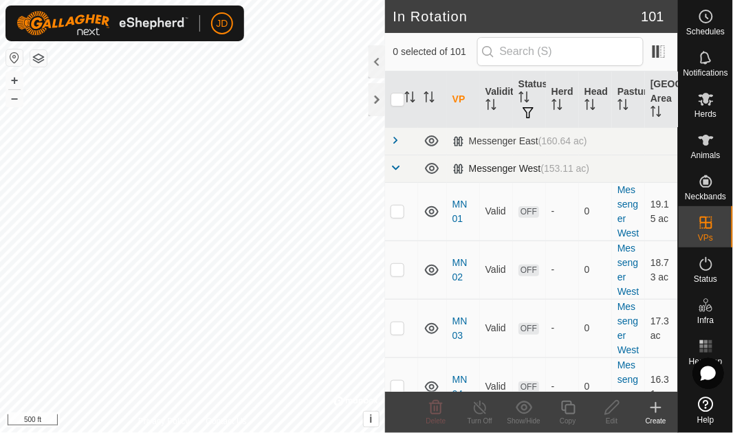
click at [395, 167] on span at bounding box center [396, 167] width 11 height 11
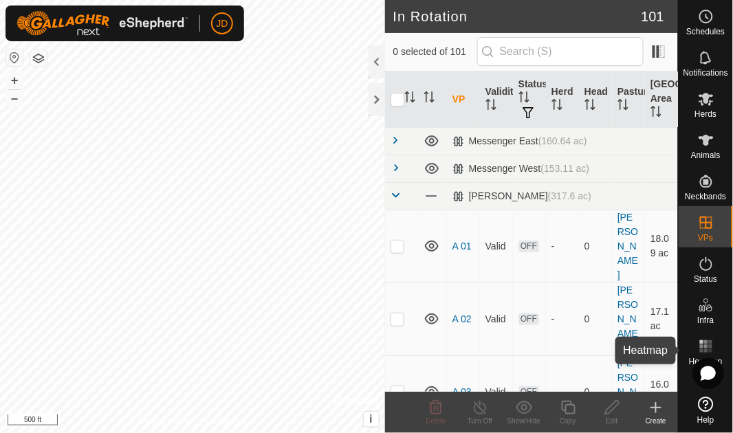
click at [680, 368] on div "Heatmap" at bounding box center [706, 350] width 54 height 41
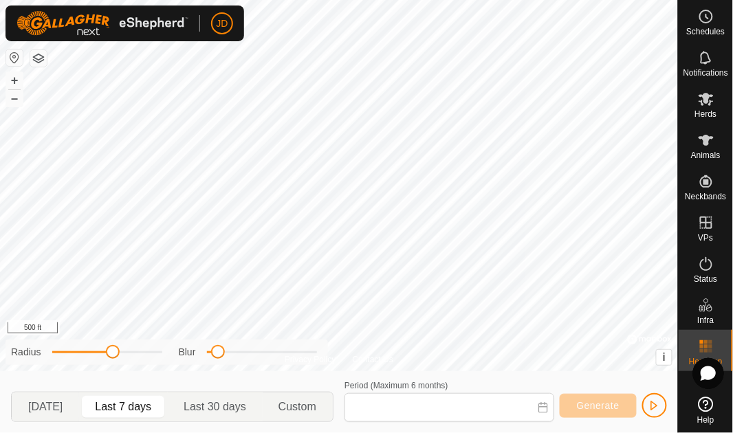
type input "[DATE] - [DATE]"
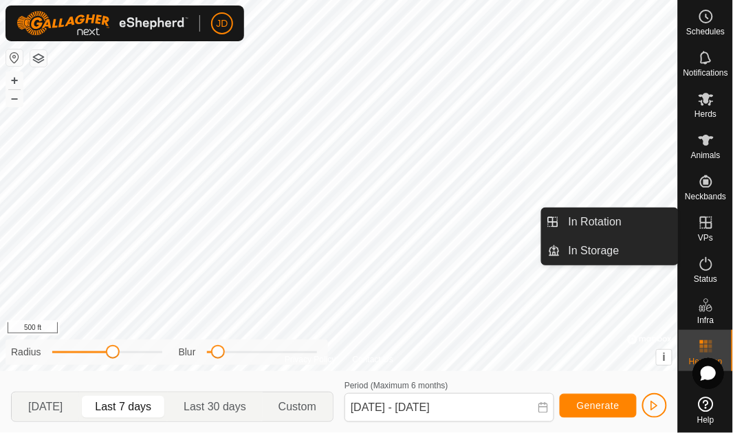
click at [704, 238] on span "VPs" at bounding box center [705, 238] width 15 height 8
click at [625, 228] on link "In Rotation" at bounding box center [620, 222] width 118 height 28
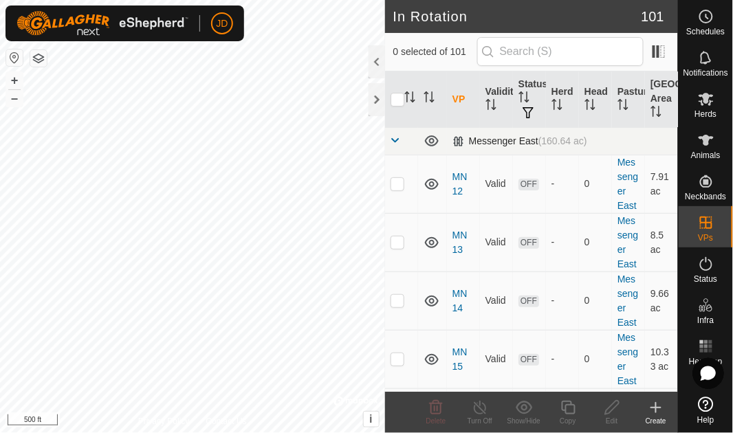
click at [395, 139] on span at bounding box center [396, 140] width 11 height 11
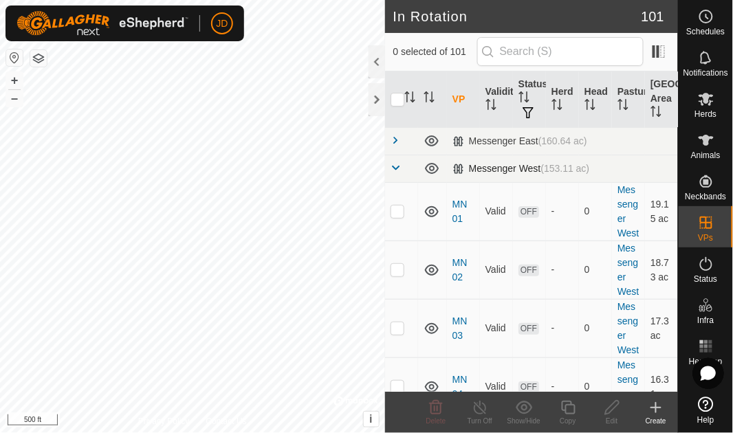
click at [395, 166] on span at bounding box center [396, 167] width 11 height 11
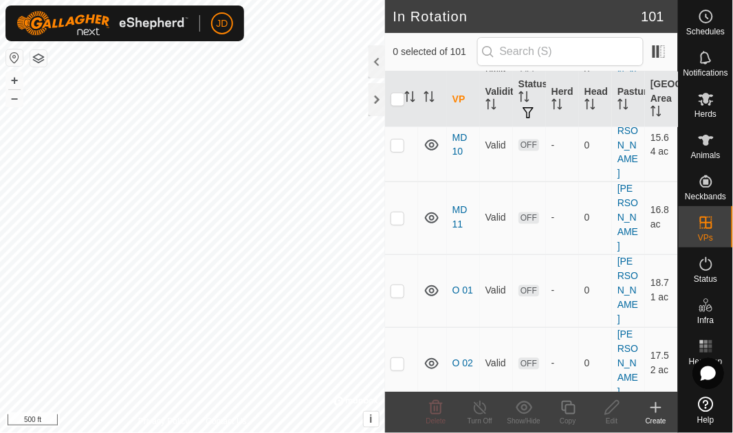
scroll to position [1574, 0]
checkbox input "true"
click at [570, 409] on icon at bounding box center [568, 408] width 17 height 17
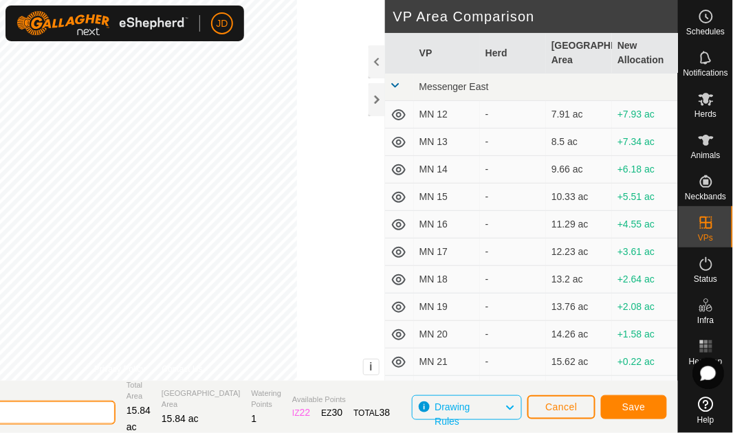
click at [47, 411] on input "OM 08-VP001" at bounding box center [19, 413] width 193 height 24
type input "OM 09"
click at [636, 408] on span "Save" at bounding box center [634, 407] width 23 height 11
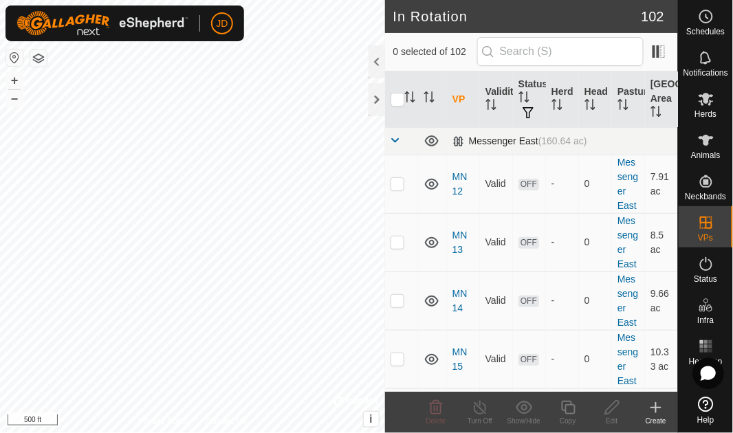
click at [397, 142] on span at bounding box center [396, 140] width 11 height 11
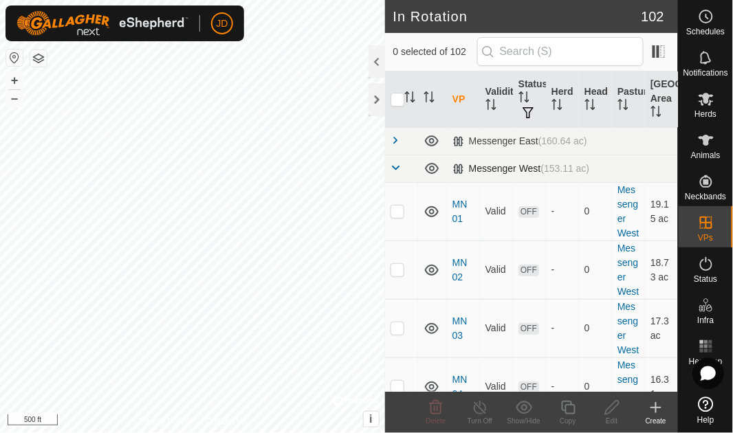
click at [396, 168] on span at bounding box center [396, 167] width 11 height 11
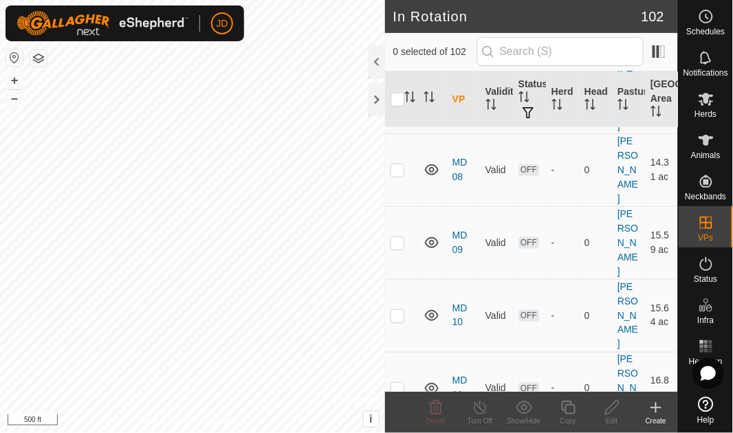
scroll to position [1684, 0]
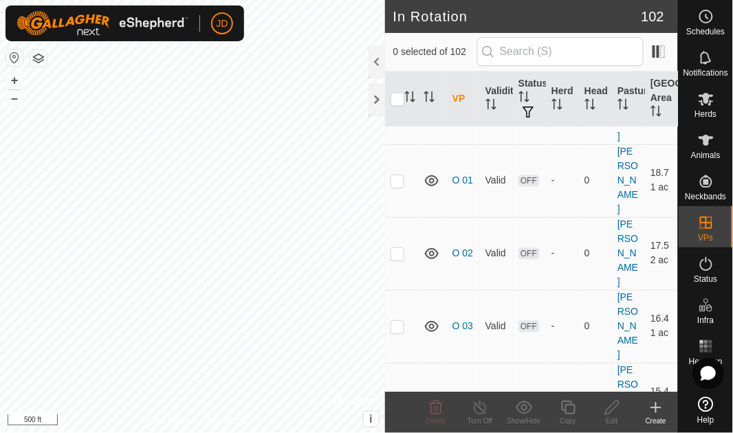
checkbox input "true"
click at [567, 417] on div "Copy" at bounding box center [568, 421] width 44 height 10
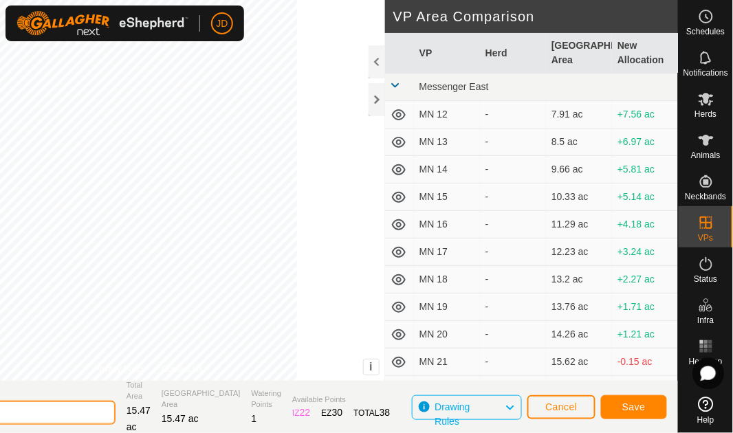
click at [37, 416] on input "OM 09-VP001" at bounding box center [19, 413] width 193 height 24
type input "OM 10"
click at [640, 404] on span "Save" at bounding box center [634, 407] width 23 height 11
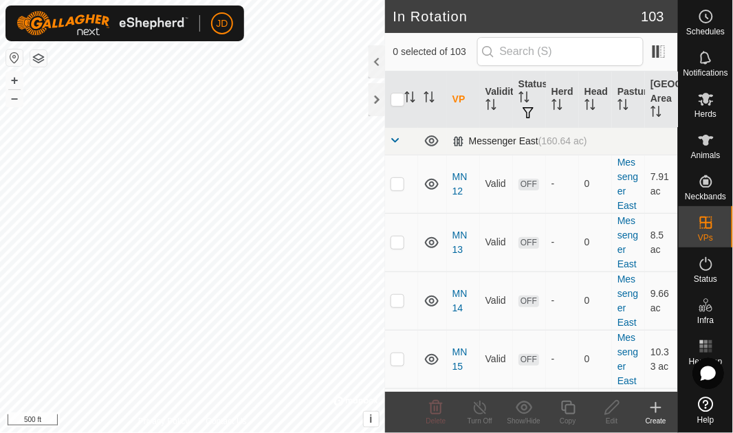
click at [393, 140] on span at bounding box center [396, 140] width 11 height 11
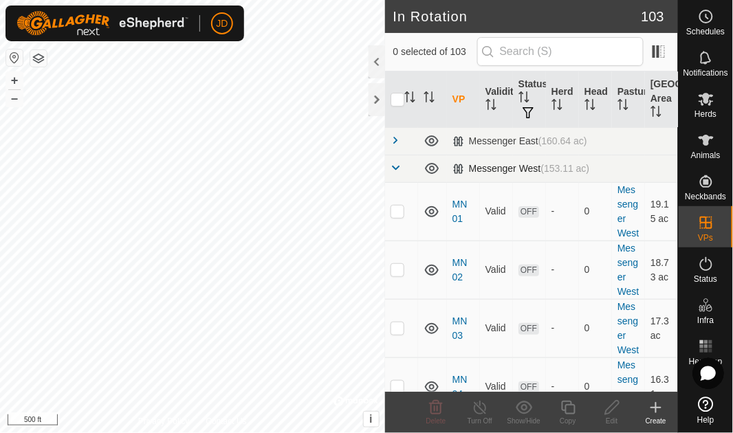
click at [396, 166] on span at bounding box center [396, 167] width 11 height 11
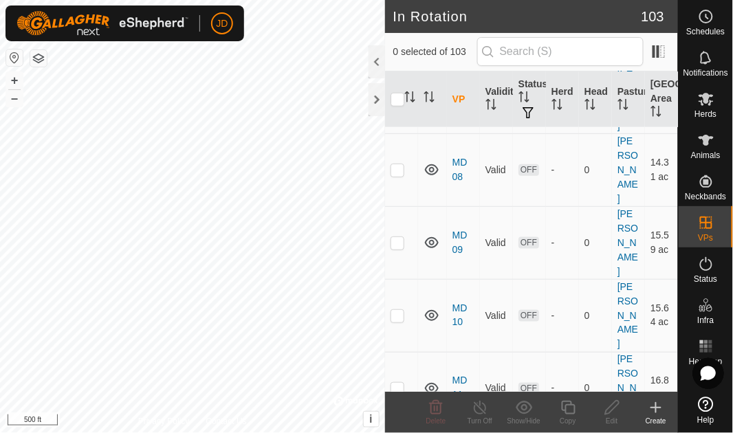
scroll to position [1684, 0]
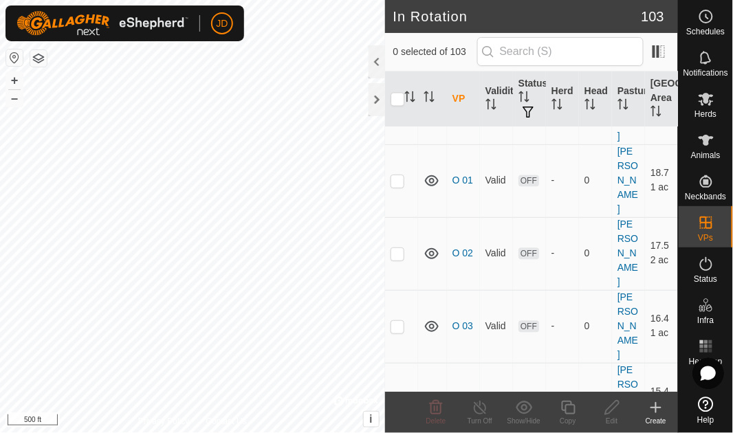
checkbox input "true"
click at [572, 413] on icon at bounding box center [568, 408] width 17 height 17
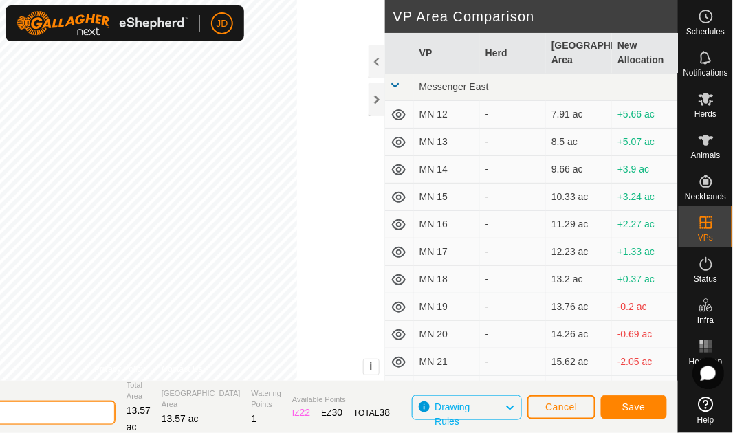
click at [86, 414] on input "OM 10-VP001" at bounding box center [19, 413] width 193 height 24
type input "OM 11"
click at [638, 409] on span "Save" at bounding box center [634, 407] width 23 height 11
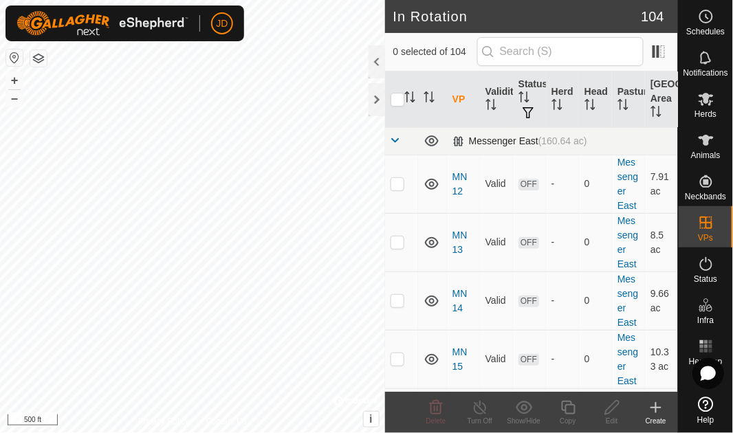
click at [398, 138] on span at bounding box center [396, 140] width 11 height 11
click at [396, 140] on span at bounding box center [396, 140] width 11 height 11
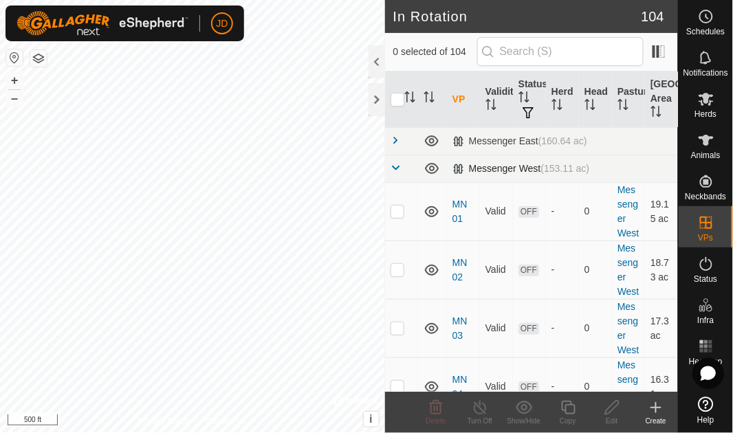
click at [394, 167] on span at bounding box center [396, 167] width 11 height 11
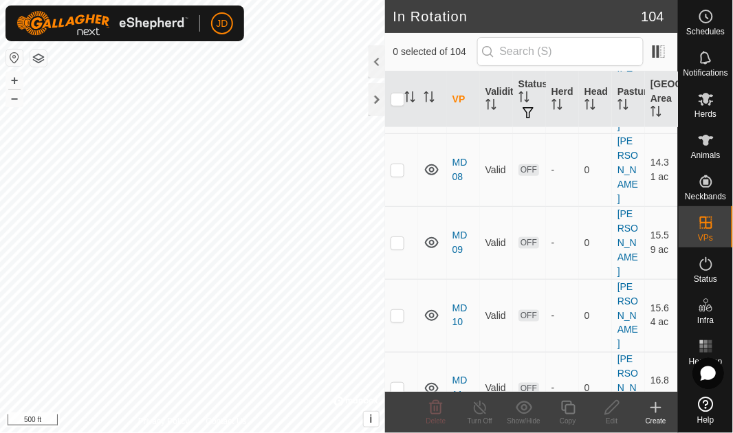
scroll to position [1684, 0]
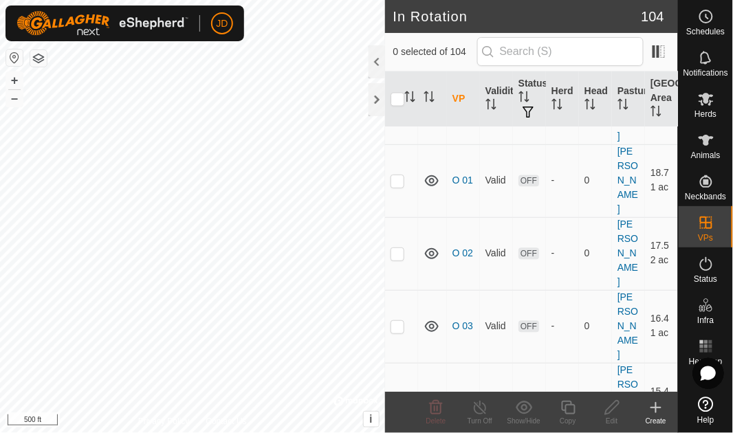
checkbox input "true"
click at [571, 413] on icon at bounding box center [568, 408] width 17 height 17
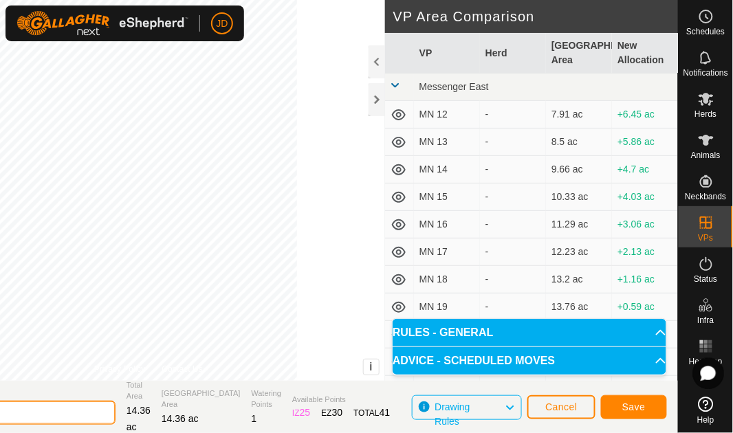
click at [47, 413] on input "OM 11-VP001" at bounding box center [19, 413] width 193 height 24
type input "OM 12"
click at [633, 405] on span "Save" at bounding box center [634, 407] width 23 height 11
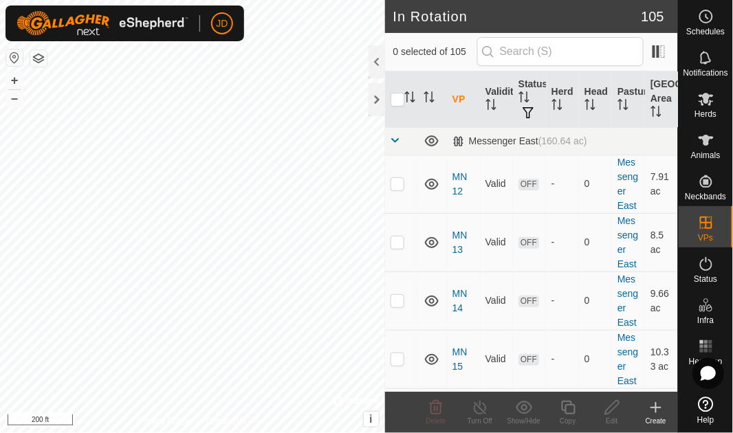
click at [656, 410] on icon at bounding box center [656, 408] width 0 height 10
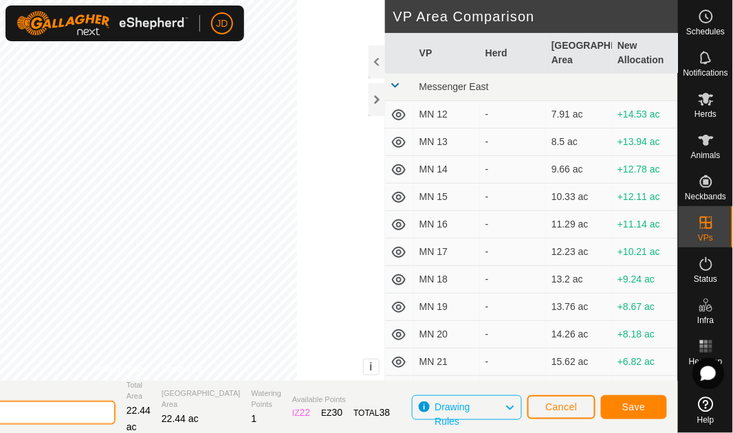
click at [114, 412] on input "[DATE] 143113" at bounding box center [19, 413] width 193 height 24
type input "2"
type input "o"
type input "OA 01"
click at [632, 404] on span "Save" at bounding box center [634, 407] width 23 height 11
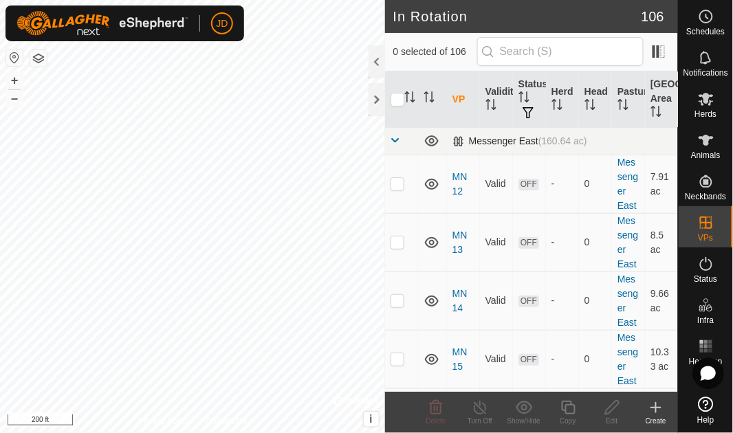
click at [396, 139] on span at bounding box center [396, 140] width 11 height 11
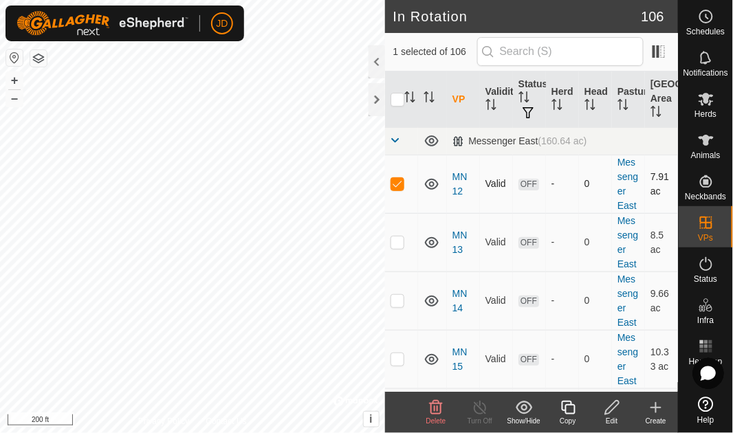
click at [396, 185] on p-checkbox at bounding box center [398, 183] width 14 height 11
checkbox input "false"
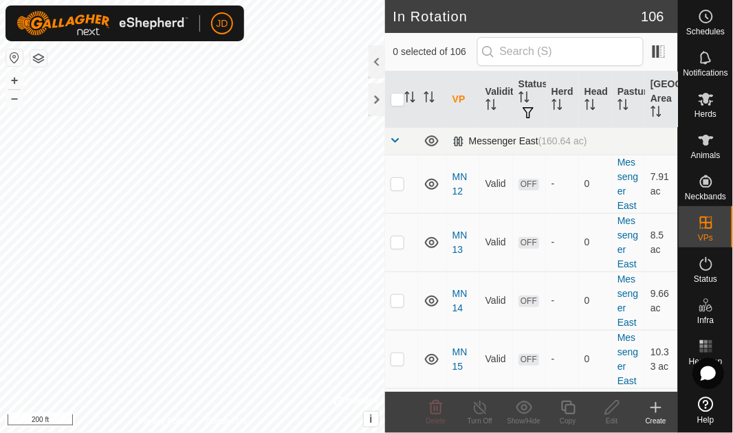
click at [396, 140] on span at bounding box center [396, 140] width 11 height 11
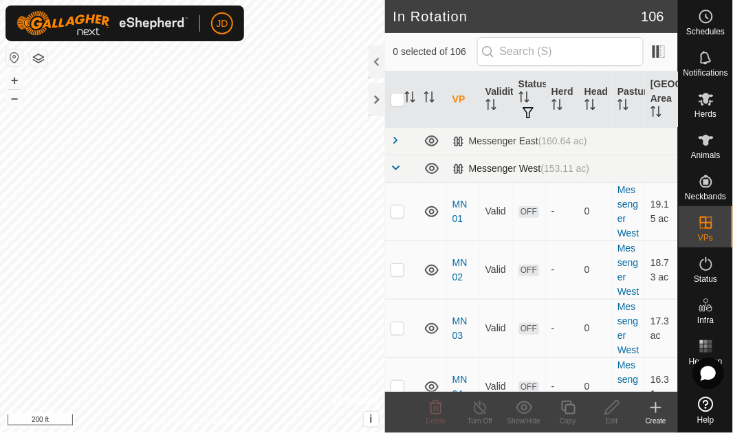
click at [398, 166] on span at bounding box center [396, 167] width 11 height 11
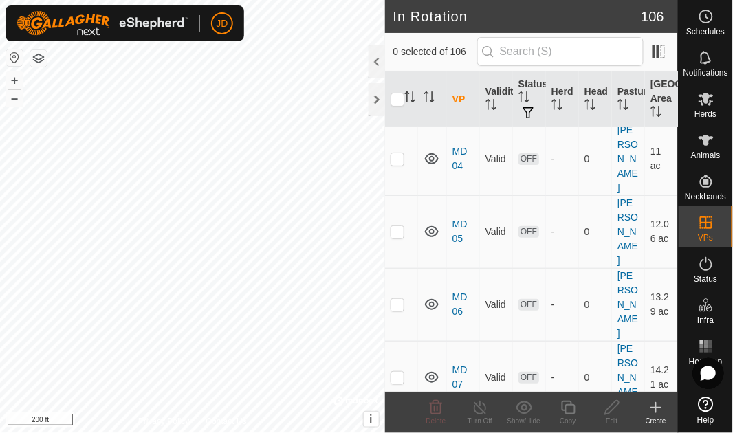
scroll to position [1403, 0]
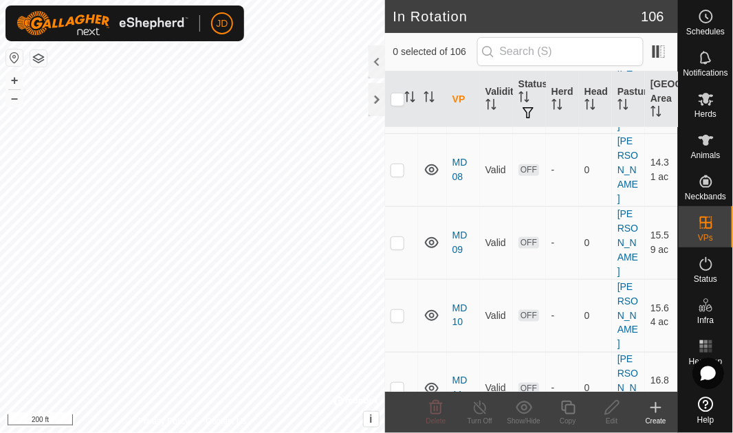
checkbox input "true"
click at [572, 416] on div "Copy" at bounding box center [568, 421] width 44 height 10
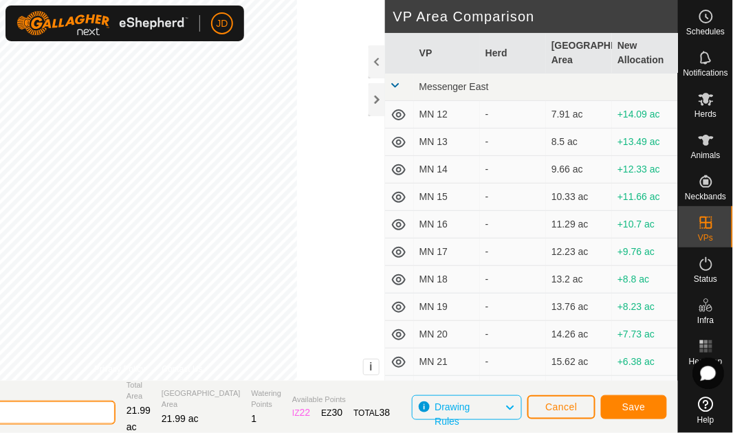
click at [45, 411] on input "OA 01-VP001" at bounding box center [19, 413] width 193 height 24
type input "OA 02"
click at [627, 400] on button "Save" at bounding box center [634, 408] width 66 height 24
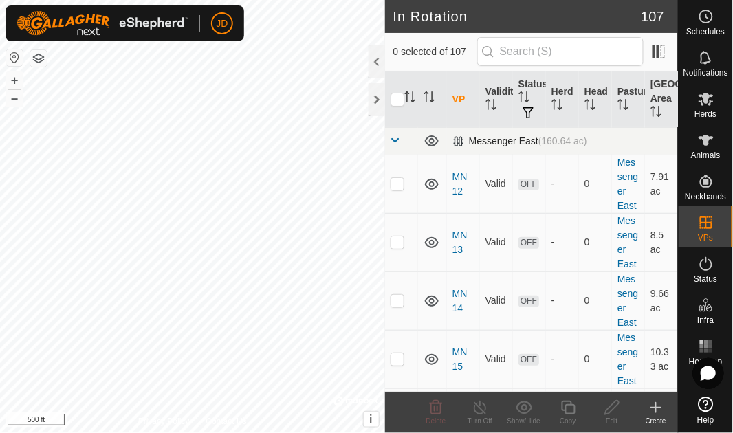
click at [395, 140] on span at bounding box center [396, 140] width 11 height 11
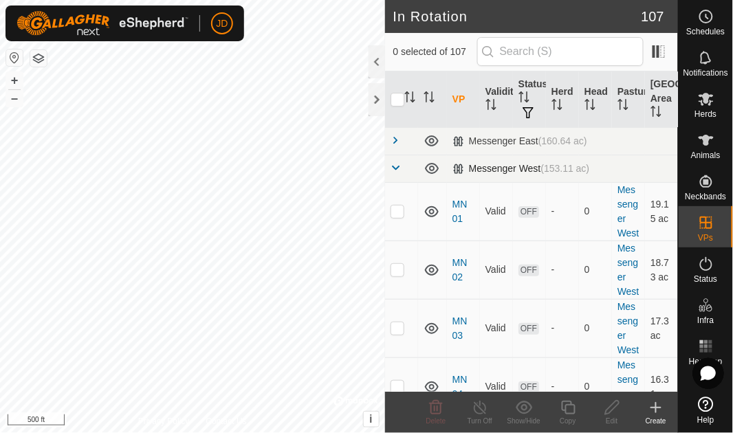
click at [396, 163] on span at bounding box center [396, 167] width 11 height 11
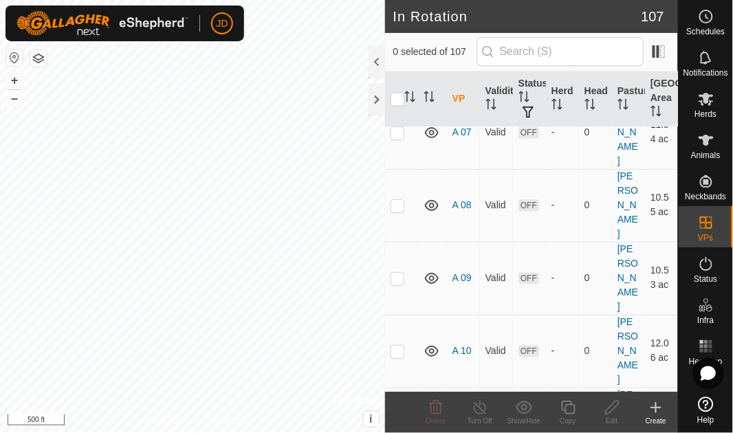
scroll to position [842, 0]
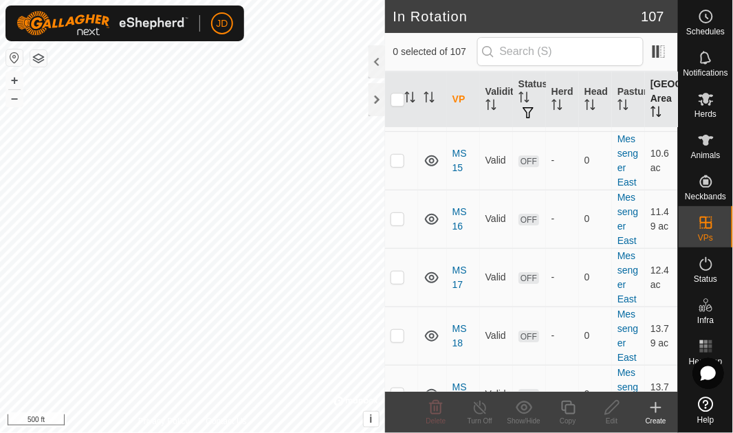
click at [671, 99] on th "[GEOGRAPHIC_DATA] Area" at bounding box center [661, 100] width 33 height 56
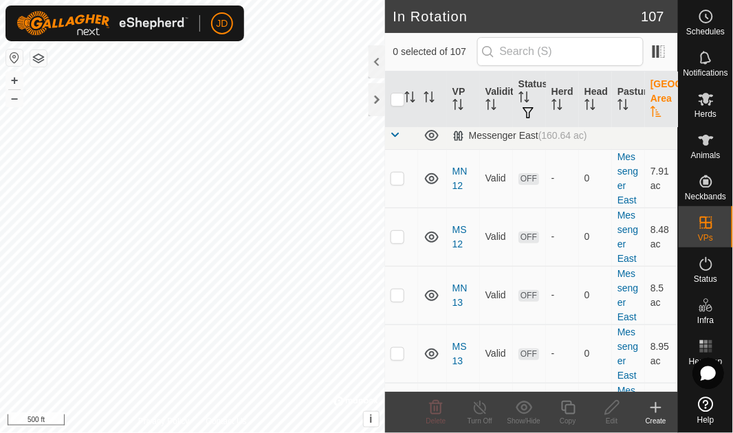
scroll to position [0, 0]
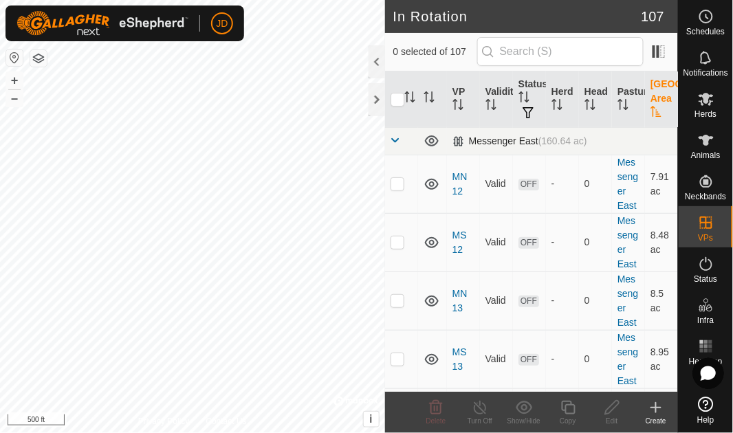
click at [398, 141] on span at bounding box center [396, 140] width 11 height 11
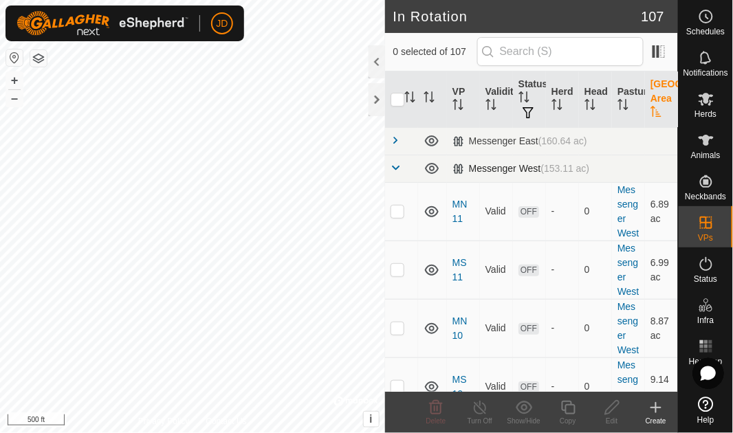
click at [396, 166] on span at bounding box center [396, 167] width 11 height 11
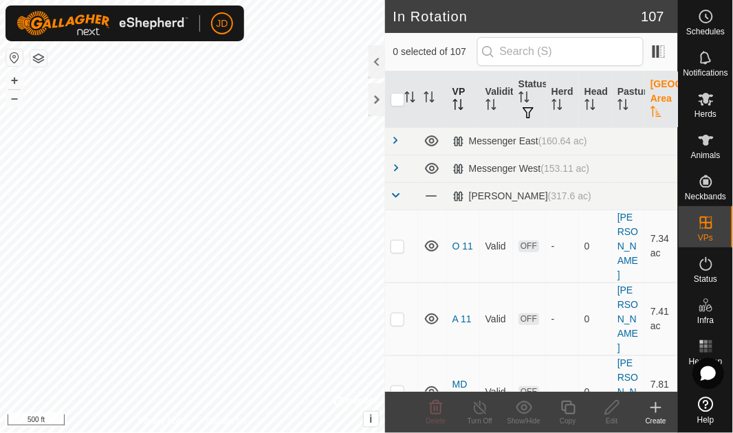
click at [461, 100] on icon "Activate to sort" at bounding box center [460, 104] width 1 height 11
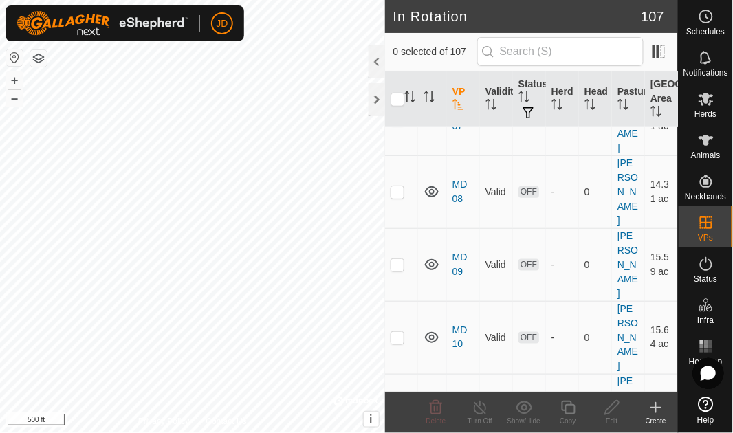
scroll to position [1403, 0]
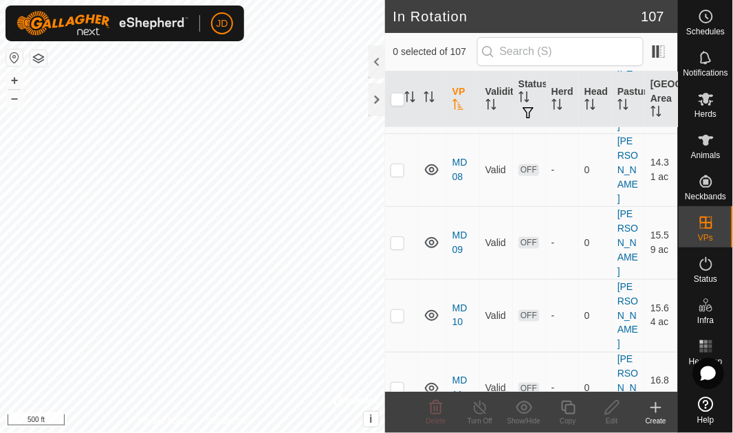
checkbox input "true"
click at [570, 414] on icon at bounding box center [568, 408] width 14 height 14
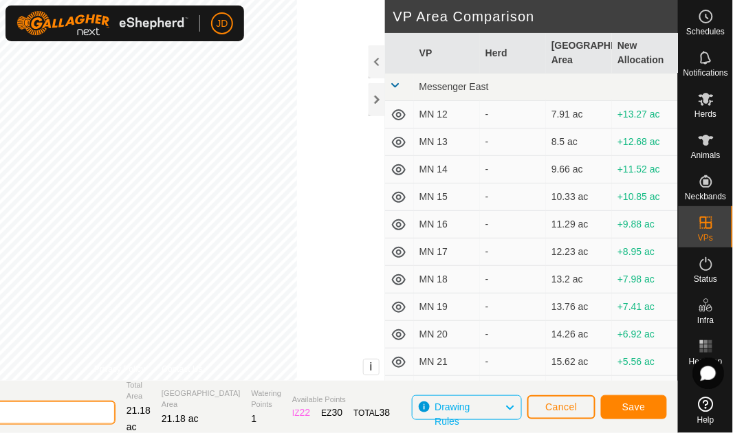
click at [44, 413] on input "OA 02-VP001" at bounding box center [19, 413] width 193 height 24
type input "OA 03"
click at [634, 407] on span "Save" at bounding box center [634, 407] width 23 height 11
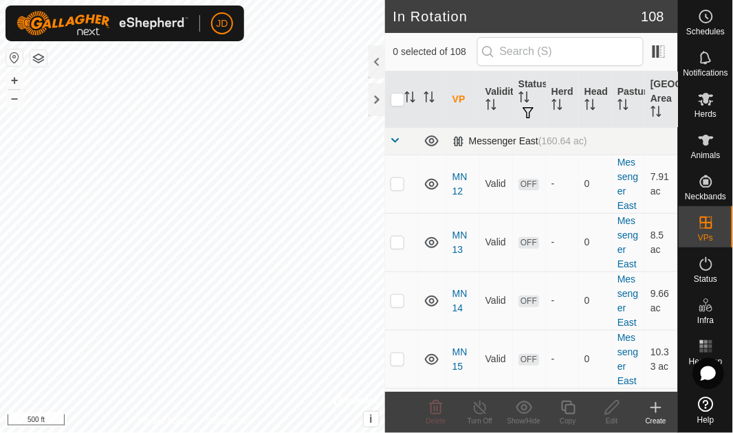
click at [397, 138] on span at bounding box center [396, 140] width 11 height 11
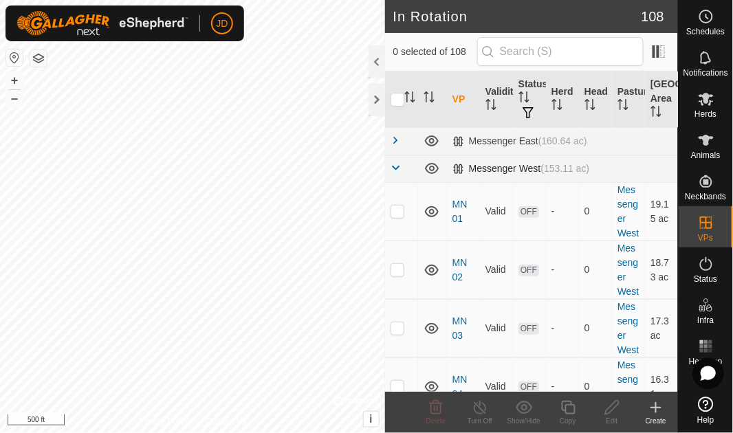
click at [395, 165] on span at bounding box center [396, 167] width 11 height 11
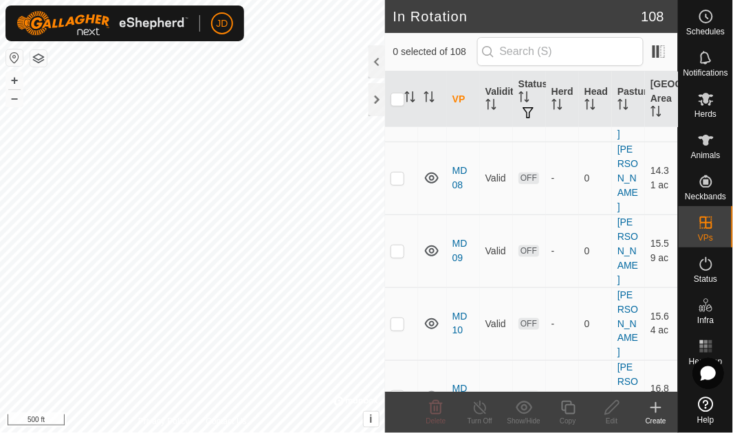
scroll to position [1403, 0]
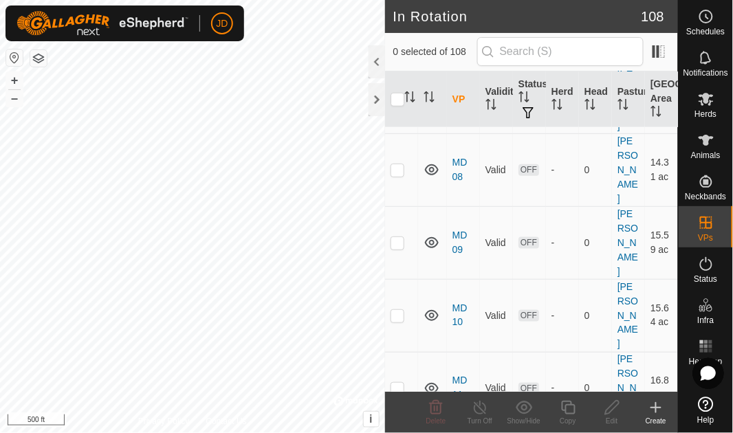
checkbox input "true"
click at [574, 412] on icon at bounding box center [568, 408] width 14 height 14
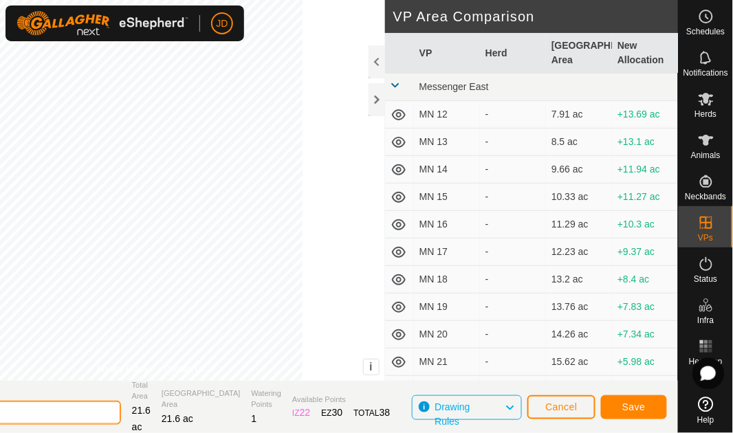
click at [44, 412] on input "OA 03-VP001" at bounding box center [24, 413] width 193 height 24
type input "OA 04-VP001"
click at [630, 403] on span "Save" at bounding box center [634, 407] width 23 height 11
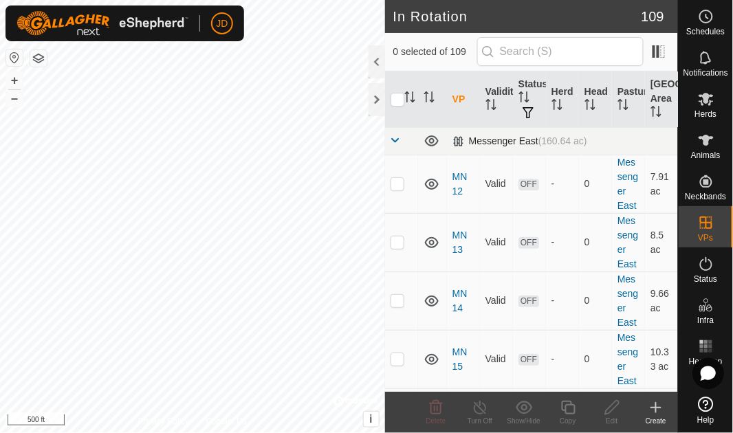
click at [396, 139] on span at bounding box center [396, 140] width 11 height 11
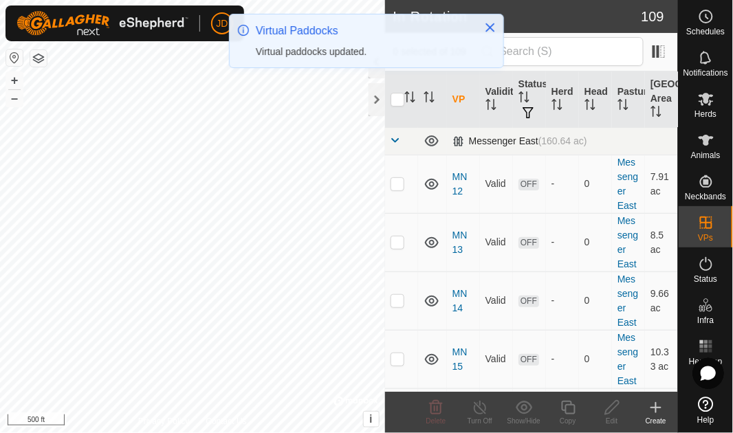
click at [396, 138] on span at bounding box center [396, 140] width 11 height 11
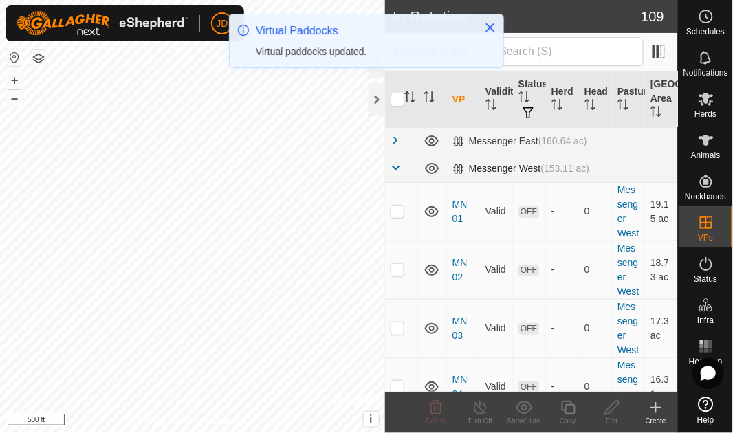
click at [394, 166] on span at bounding box center [396, 167] width 11 height 11
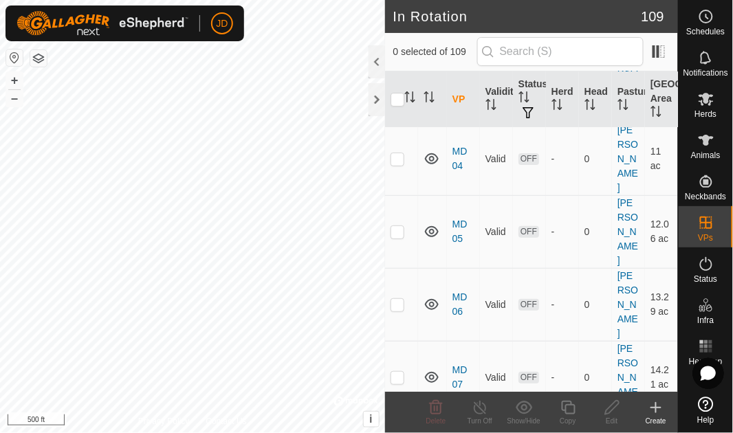
scroll to position [1403, 0]
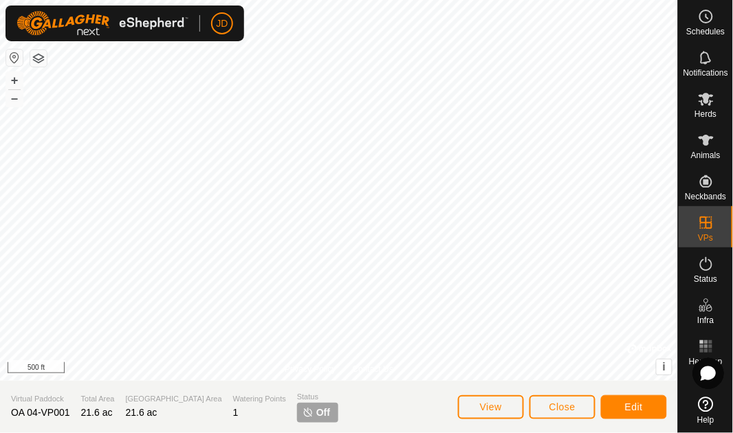
click at [69, 409] on span "OA 04-VP001" at bounding box center [40, 412] width 59 height 11
click at [68, 411] on span "OA 04-VP001" at bounding box center [40, 412] width 59 height 11
click at [625, 400] on button "Edit" at bounding box center [634, 408] width 66 height 24
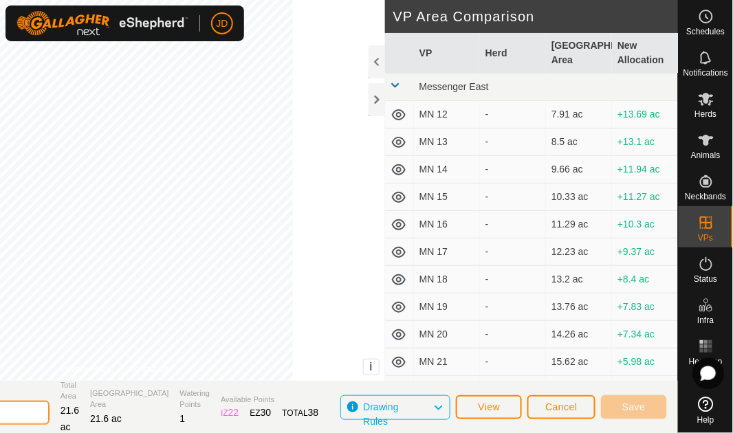
type input "OA 04-"
click at [636, 410] on span "Save" at bounding box center [634, 407] width 23 height 11
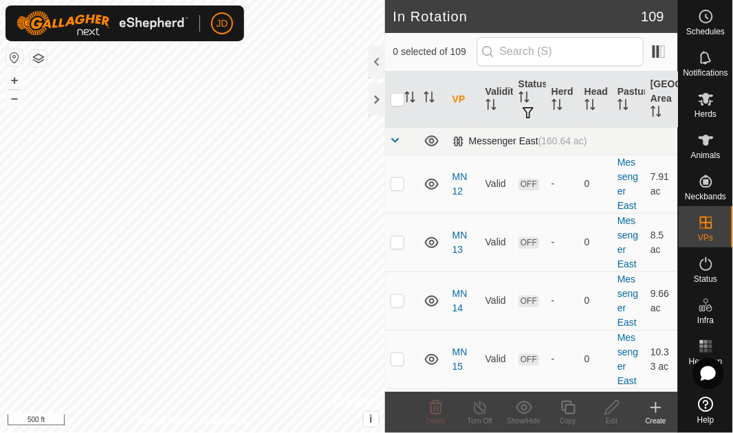
click at [396, 137] on span at bounding box center [396, 140] width 11 height 11
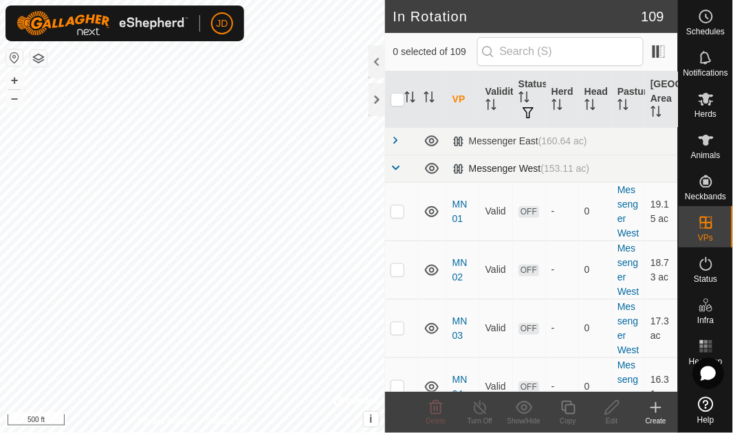
click at [396, 167] on span at bounding box center [396, 167] width 11 height 11
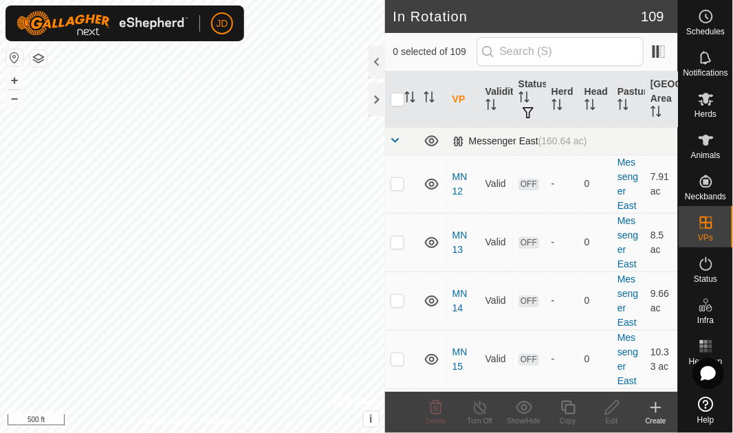
click at [398, 136] on span at bounding box center [396, 140] width 11 height 11
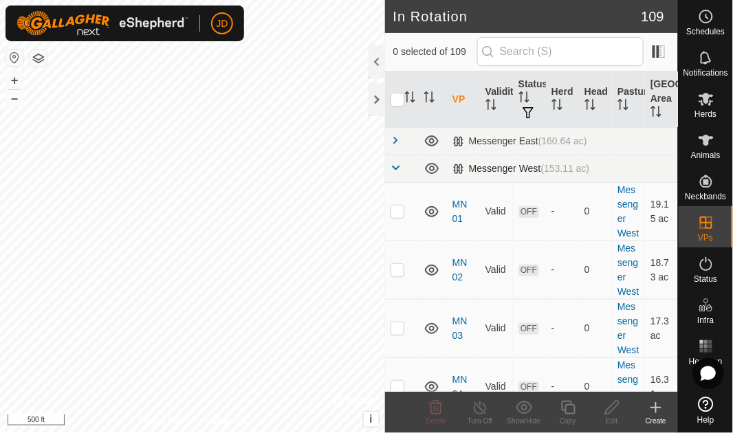
click at [396, 167] on span at bounding box center [396, 167] width 11 height 11
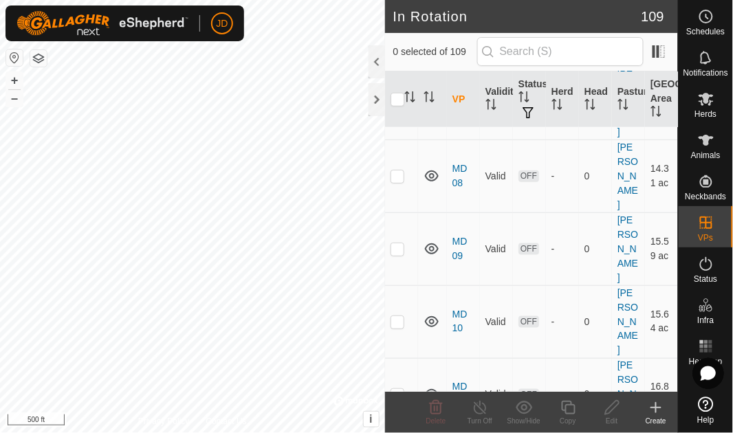
scroll to position [1403, 0]
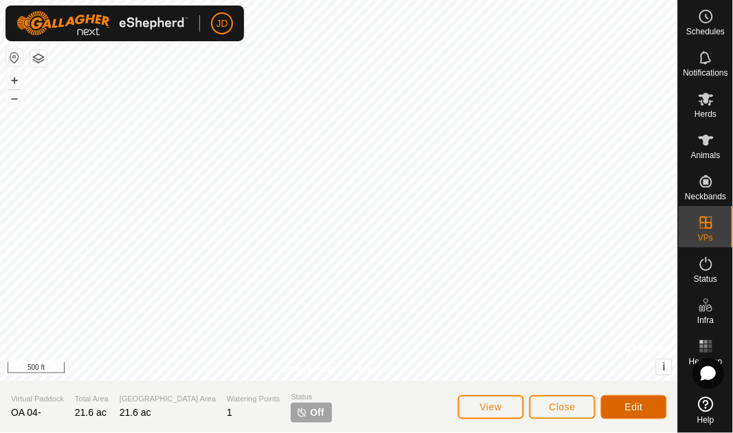
click at [650, 409] on button "Edit" at bounding box center [634, 408] width 66 height 24
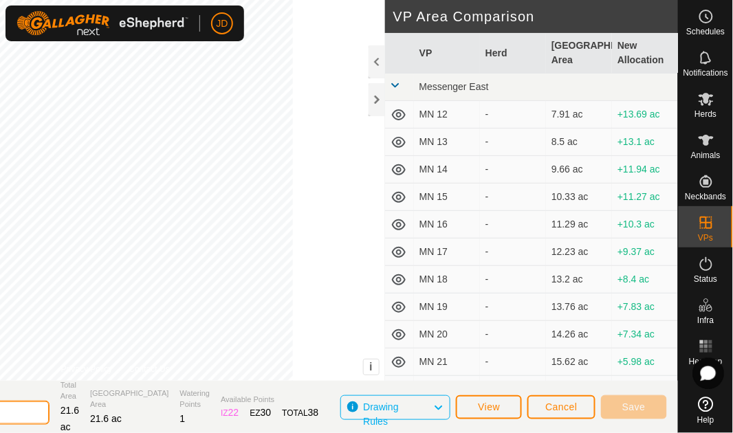
type input "OA 04"
click at [634, 405] on span "Save" at bounding box center [634, 407] width 23 height 11
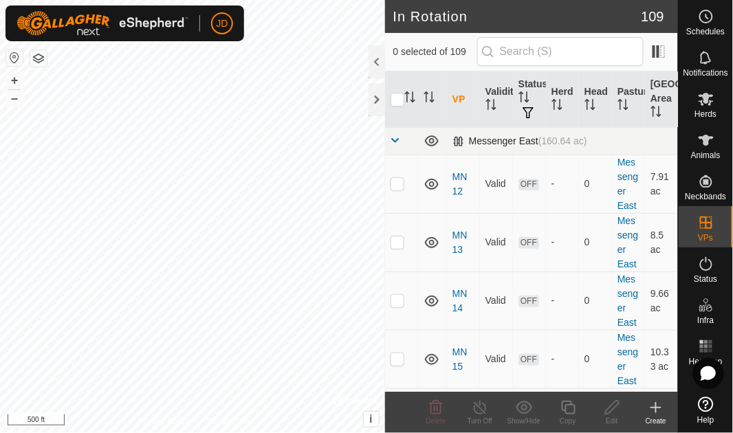
click at [395, 139] on span at bounding box center [396, 140] width 11 height 11
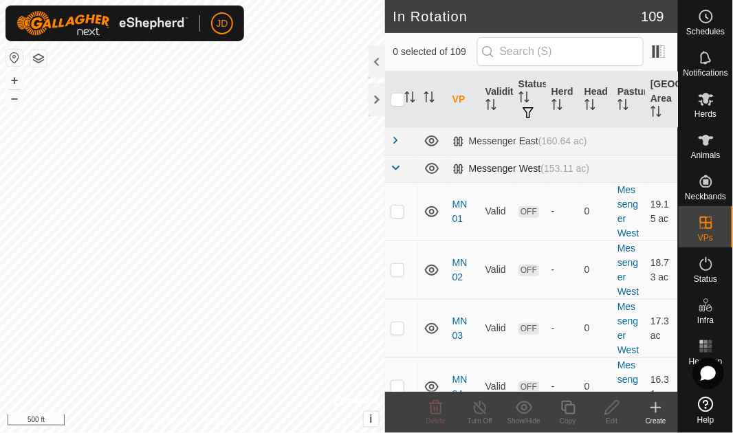
click at [395, 169] on span at bounding box center [396, 167] width 11 height 11
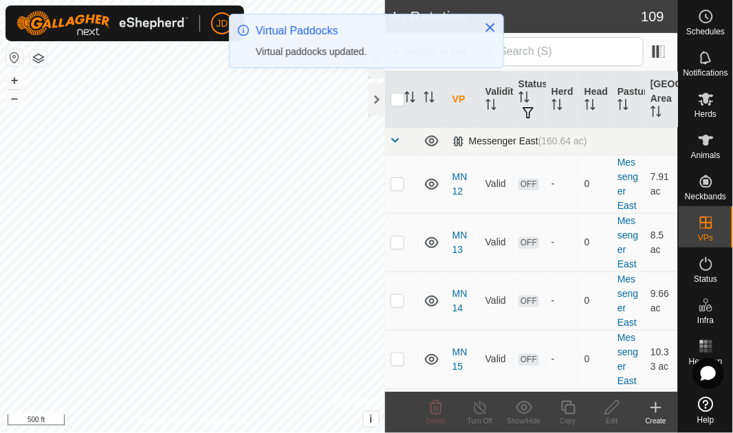
click at [393, 139] on span at bounding box center [396, 140] width 11 height 11
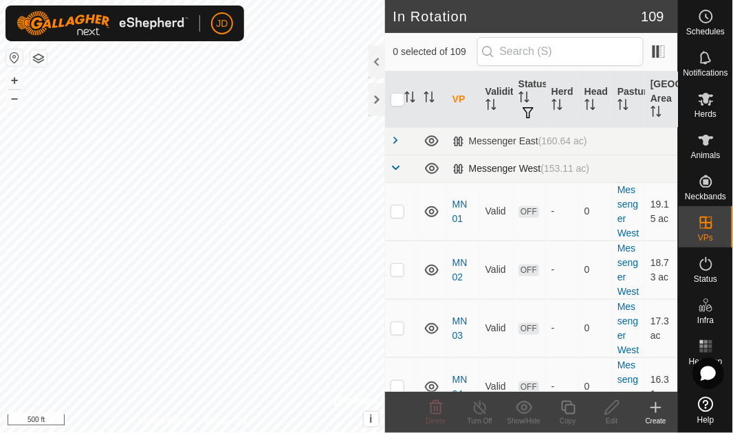
click at [396, 166] on span at bounding box center [396, 167] width 11 height 11
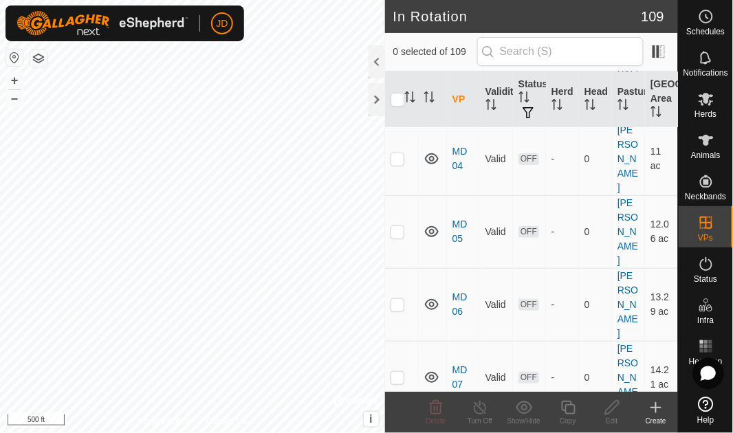
scroll to position [1403, 0]
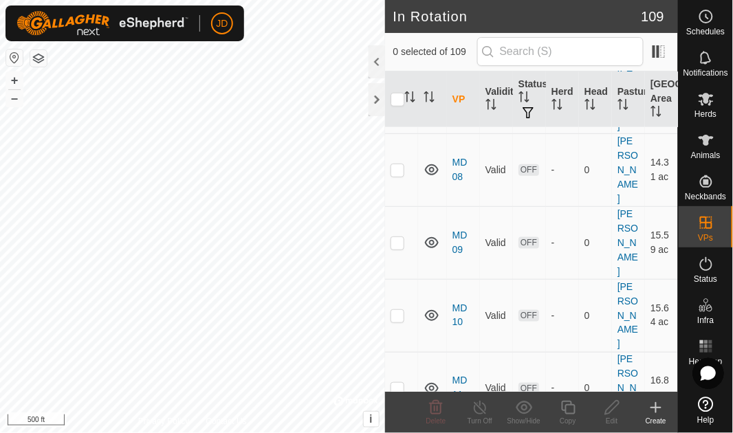
checkbox input "true"
click at [571, 413] on icon at bounding box center [568, 408] width 17 height 17
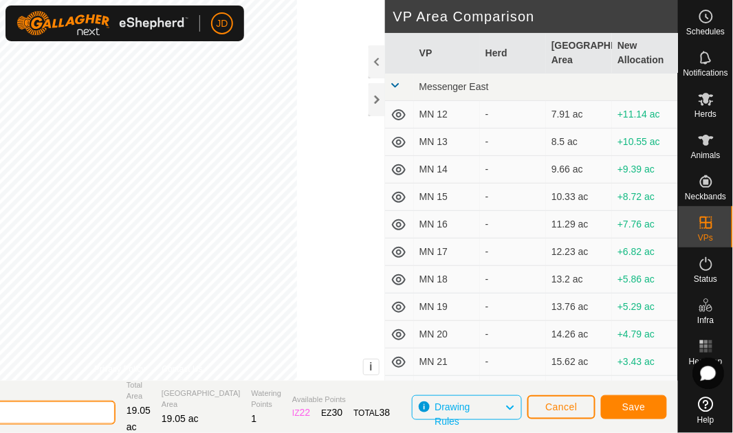
click at [46, 413] on input "OA 04-VP001" at bounding box center [19, 413] width 193 height 24
type input "OA 05"
click at [630, 402] on span "Save" at bounding box center [634, 407] width 23 height 11
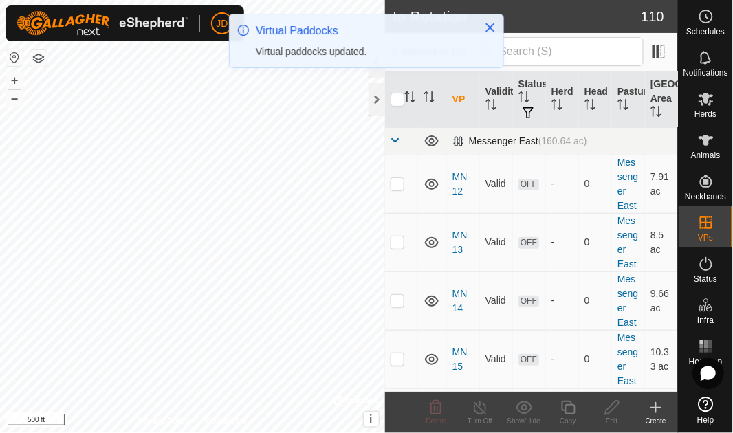
click at [393, 140] on span at bounding box center [396, 140] width 11 height 11
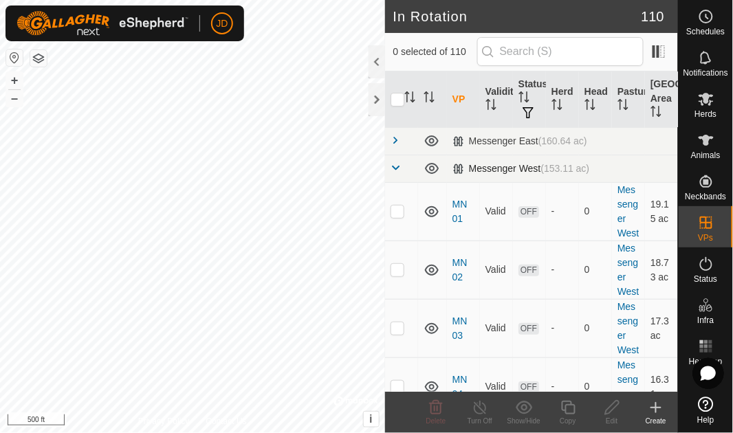
click at [396, 167] on span at bounding box center [396, 167] width 11 height 11
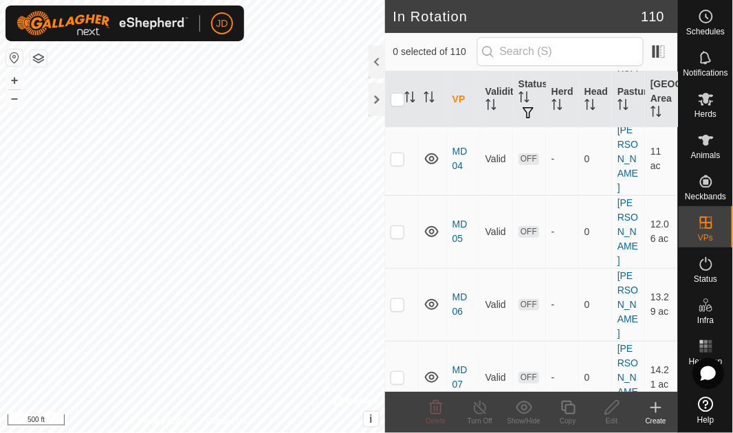
scroll to position [1403, 0]
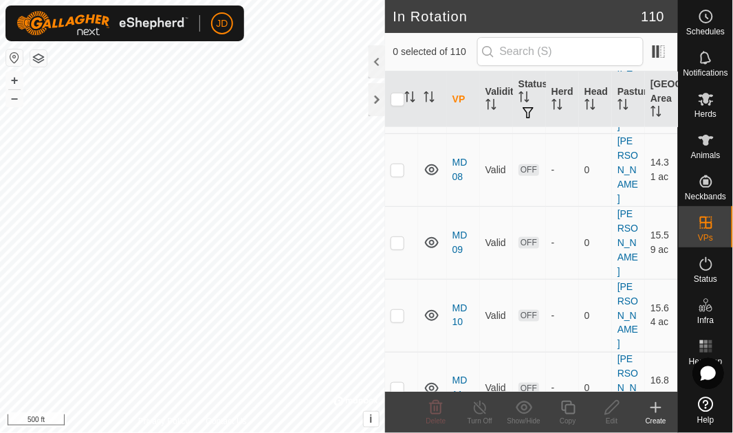
checkbox input "true"
click at [570, 416] on div "Copy" at bounding box center [568, 421] width 44 height 10
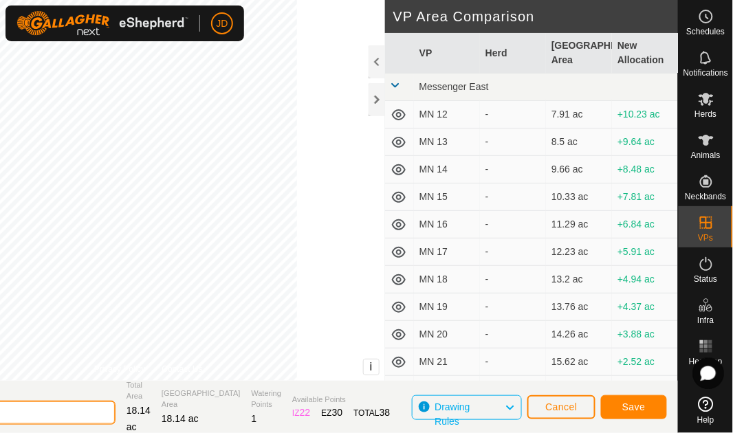
click at [46, 411] on input "OA 05-VP001" at bounding box center [19, 413] width 193 height 24
type input "OA 06"
click at [645, 403] on span "Save" at bounding box center [634, 407] width 23 height 11
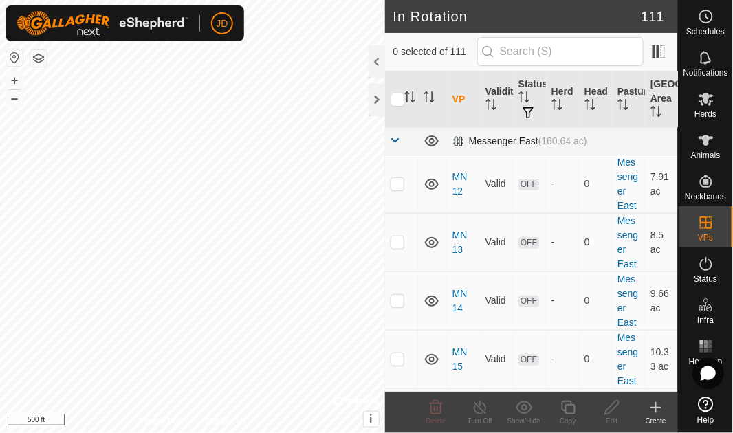
click at [397, 138] on span at bounding box center [396, 140] width 11 height 11
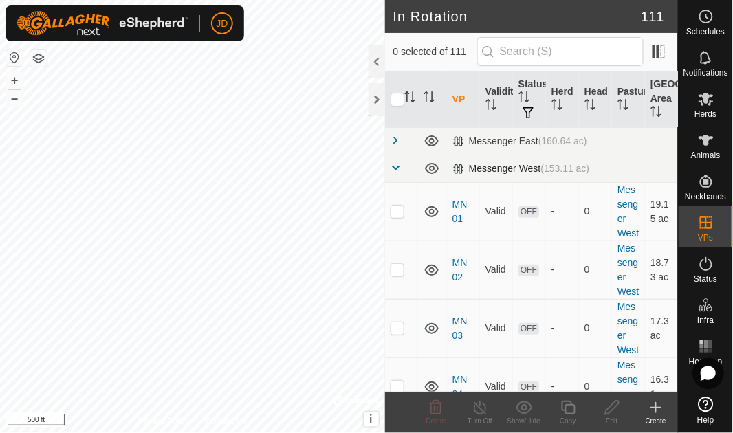
click at [398, 169] on span at bounding box center [396, 167] width 11 height 11
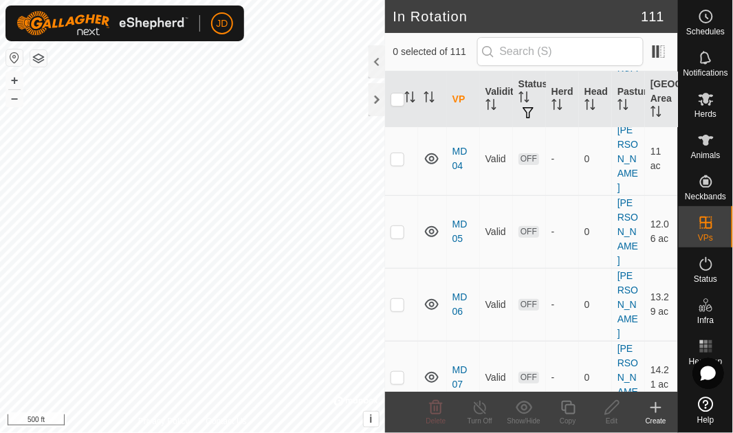
scroll to position [1403, 0]
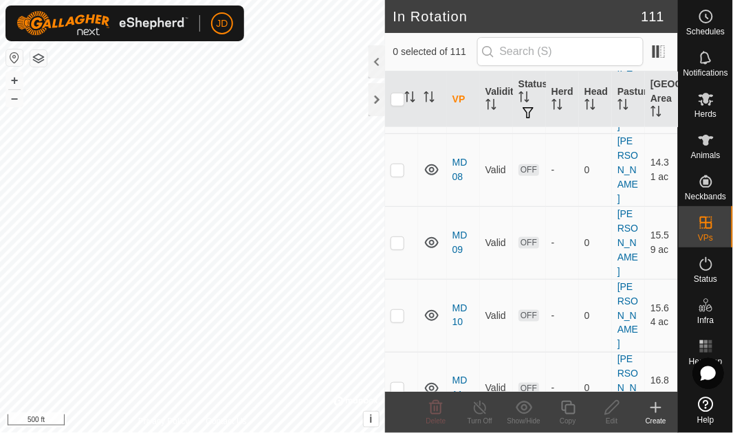
checkbox input "true"
click at [572, 414] on icon at bounding box center [568, 408] width 14 height 14
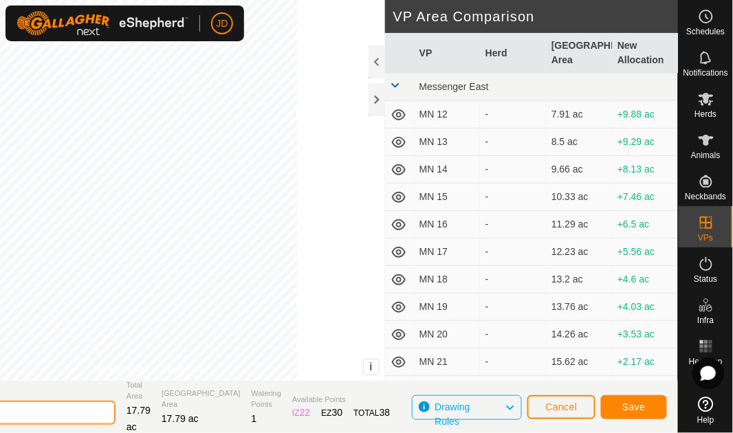
click at [46, 416] on input "OA 06-VP001" at bounding box center [19, 413] width 193 height 24
type input "OA 07"
click at [632, 403] on span "Save" at bounding box center [634, 407] width 23 height 11
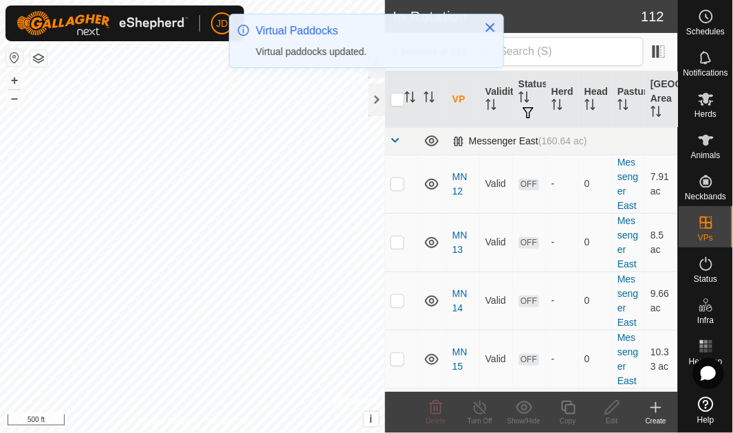
drag, startPoint x: 404, startPoint y: 146, endPoint x: 394, endPoint y: 139, distance: 11.8
click at [394, 139] on span at bounding box center [396, 140] width 11 height 11
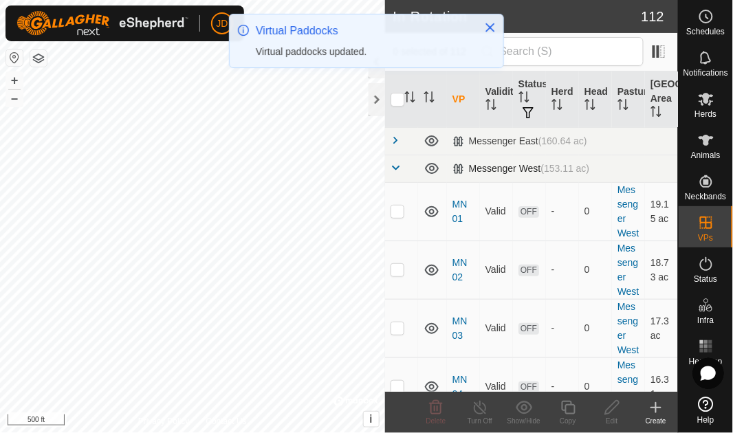
click at [392, 167] on span at bounding box center [396, 167] width 11 height 11
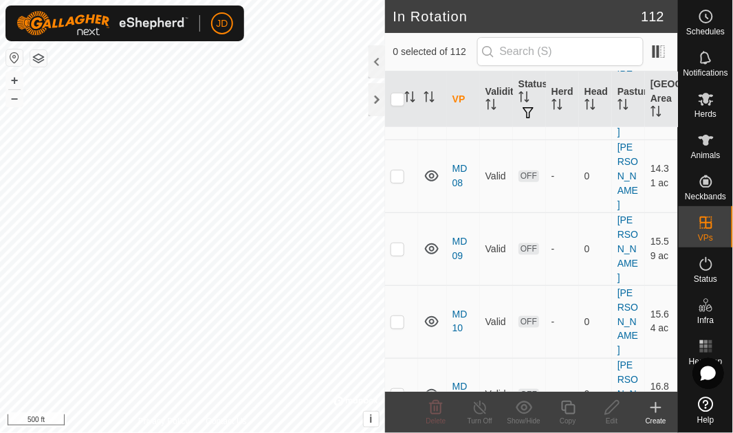
scroll to position [1403, 0]
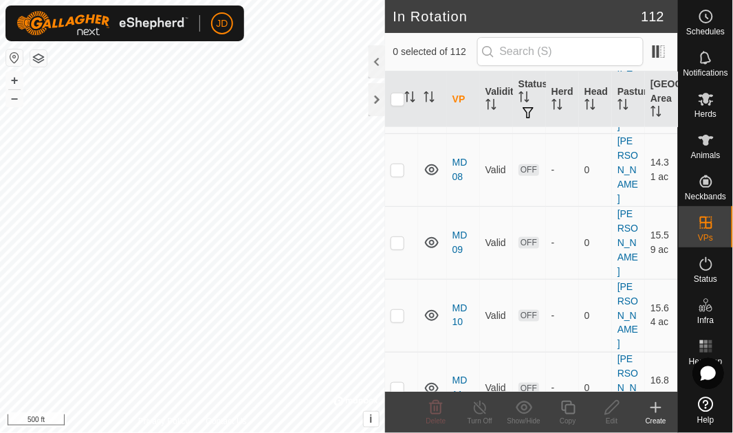
checkbox input "true"
click at [577, 414] on icon at bounding box center [568, 408] width 17 height 17
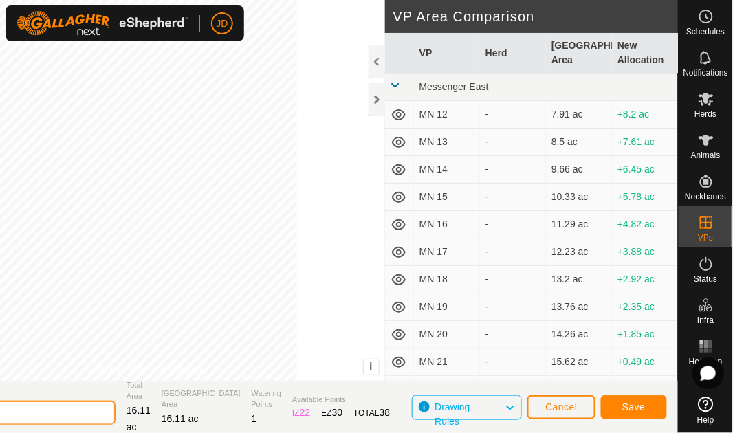
click at [45, 410] on input "OA 07-VP001" at bounding box center [19, 413] width 193 height 24
type input "OA 08"
click at [644, 403] on span "Save" at bounding box center [634, 407] width 23 height 11
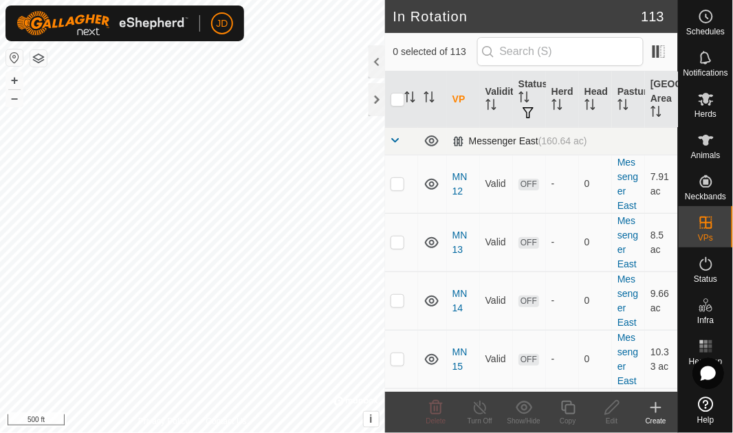
click at [394, 143] on span at bounding box center [396, 140] width 11 height 11
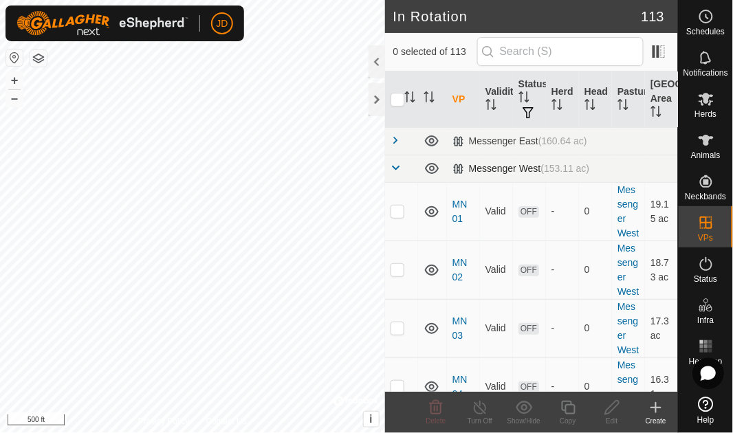
click at [396, 169] on span at bounding box center [396, 167] width 11 height 11
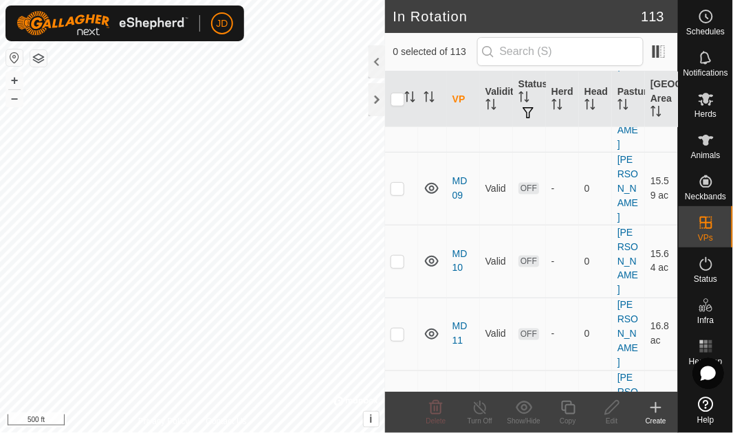
scroll to position [1458, 0]
checkbox input "true"
click at [574, 412] on icon at bounding box center [568, 408] width 17 height 17
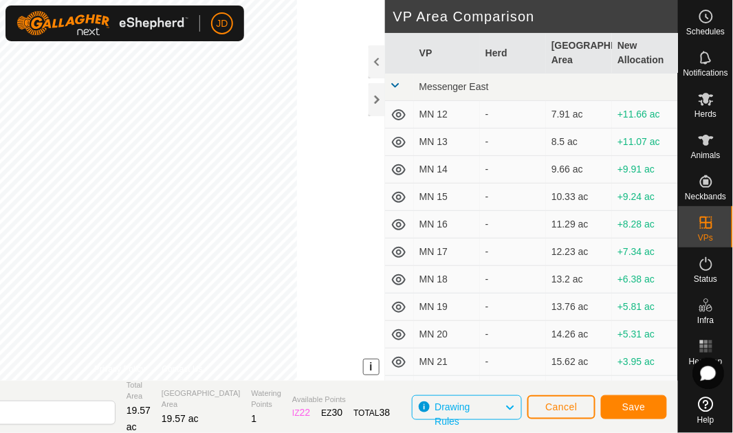
click at [369, 360] on div "+ – ⇧ i © Mapbox , © OpenStreetMap , Improve this map 500 ft" at bounding box center [148, 190] width 473 height 381
click at [45, 416] on input "OA 08-VP001" at bounding box center [19, 413] width 193 height 24
type input "OA 09"
click at [636, 404] on span "Save" at bounding box center [634, 407] width 23 height 11
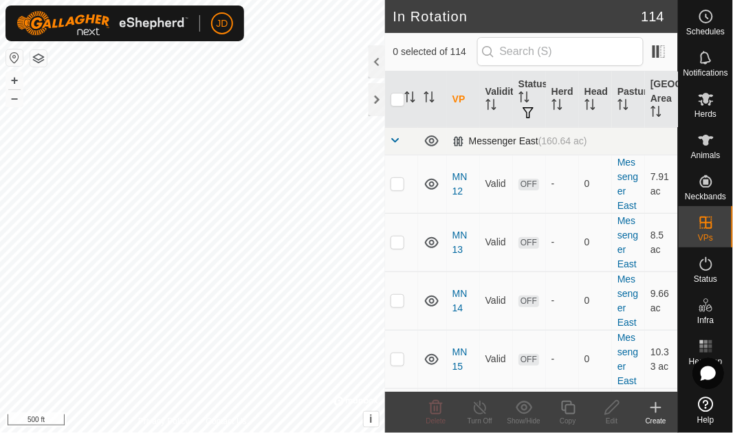
click at [395, 142] on span at bounding box center [396, 140] width 11 height 11
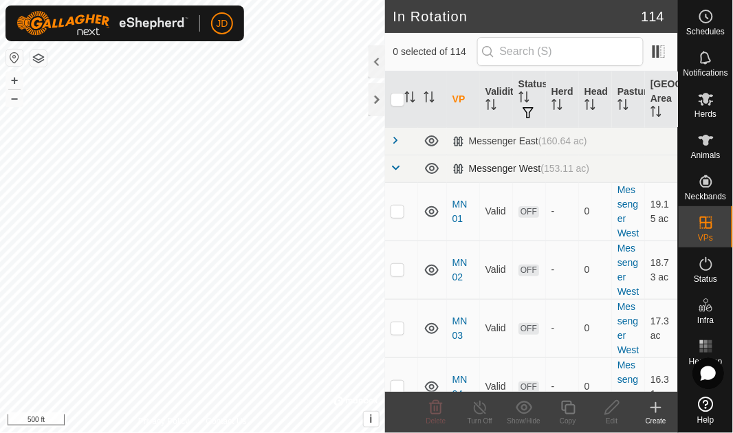
click at [396, 166] on span at bounding box center [396, 167] width 11 height 11
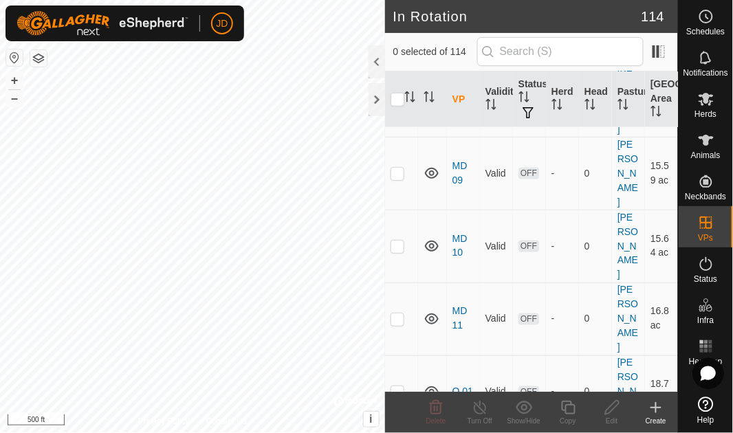
scroll to position [1476, 0]
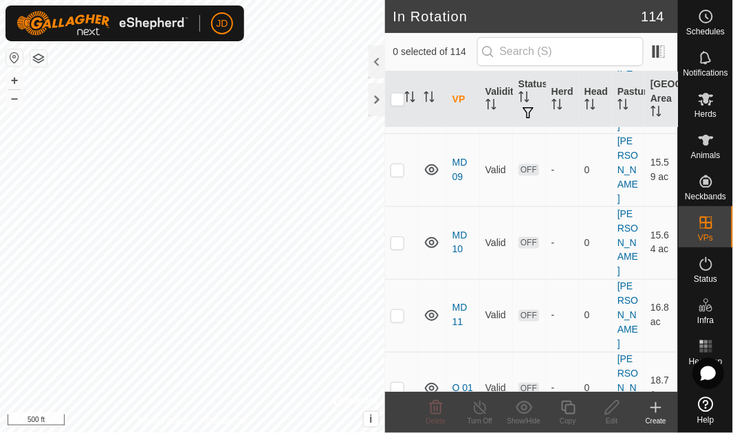
checkbox input "true"
click at [572, 414] on icon at bounding box center [568, 408] width 14 height 14
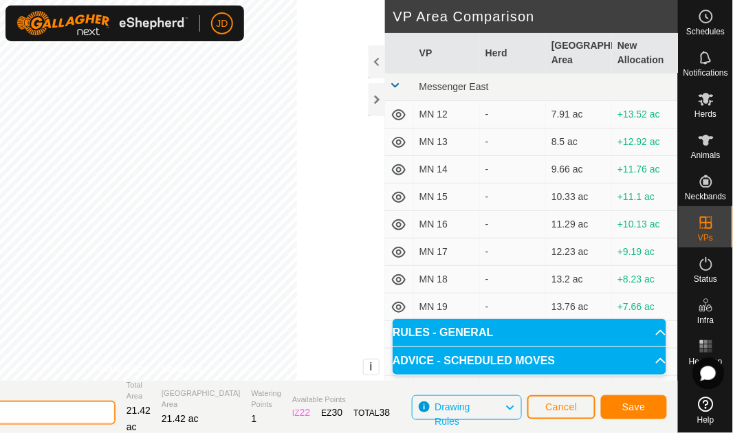
click at [47, 409] on input "OA 09-VP001" at bounding box center [19, 413] width 193 height 24
type input "OA 10"
click at [648, 404] on button "Save" at bounding box center [634, 408] width 66 height 24
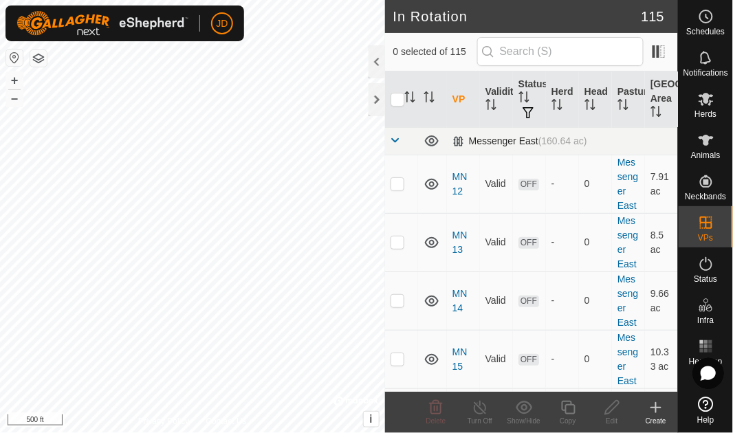
click at [396, 140] on span at bounding box center [396, 140] width 11 height 11
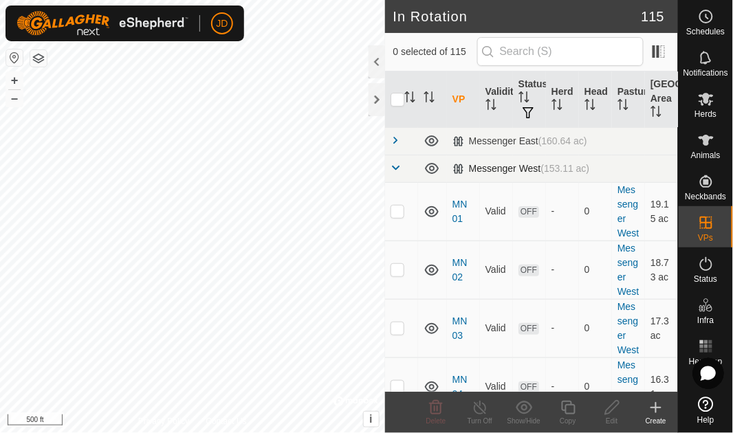
click at [398, 166] on span at bounding box center [396, 167] width 11 height 11
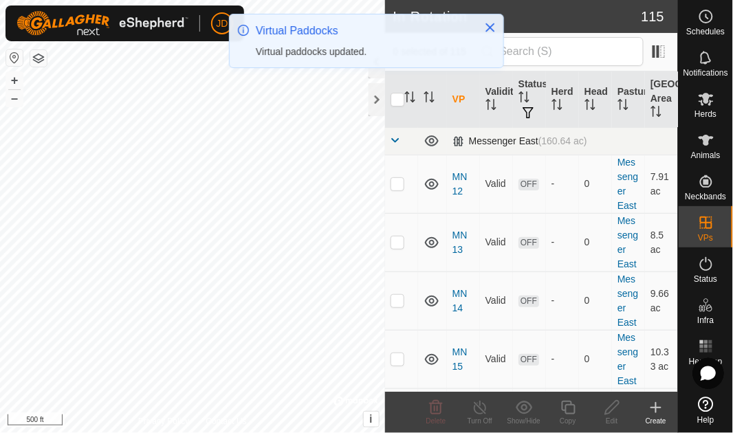
click at [396, 139] on span at bounding box center [396, 140] width 11 height 11
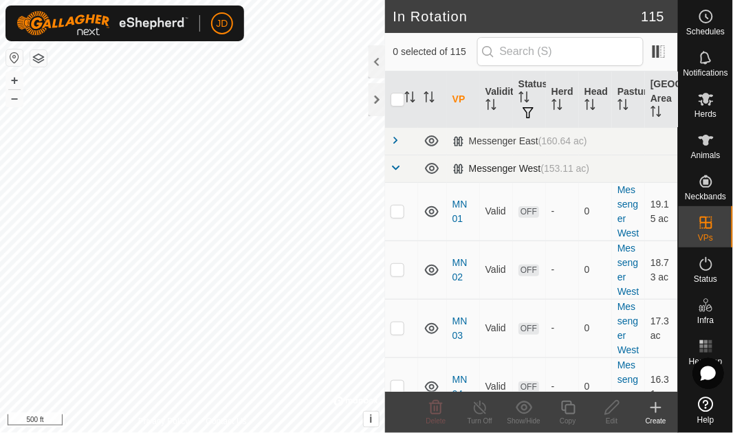
click at [397, 169] on span at bounding box center [396, 167] width 11 height 11
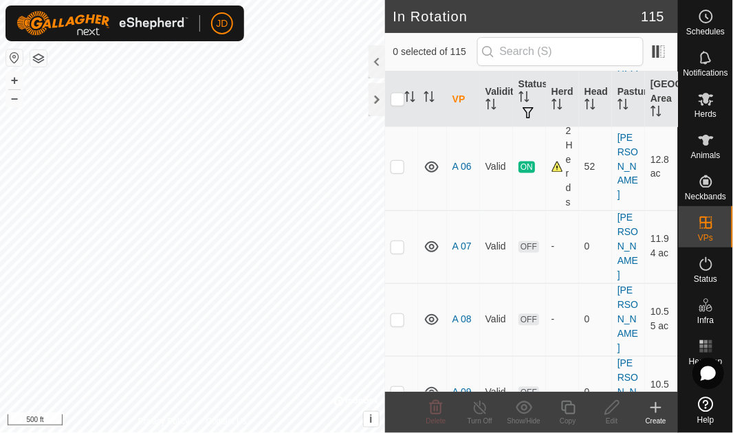
scroll to position [433, 0]
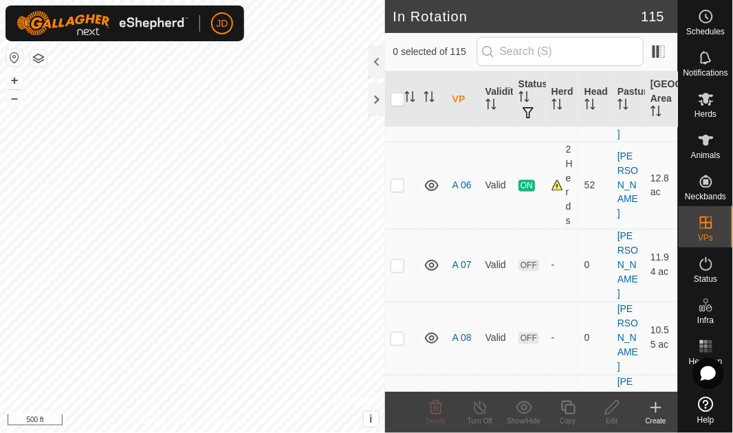
checkbox input "true"
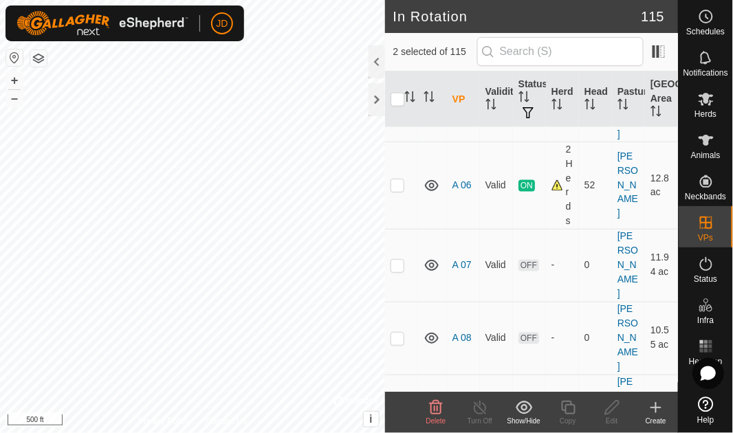
checkbox input "true"
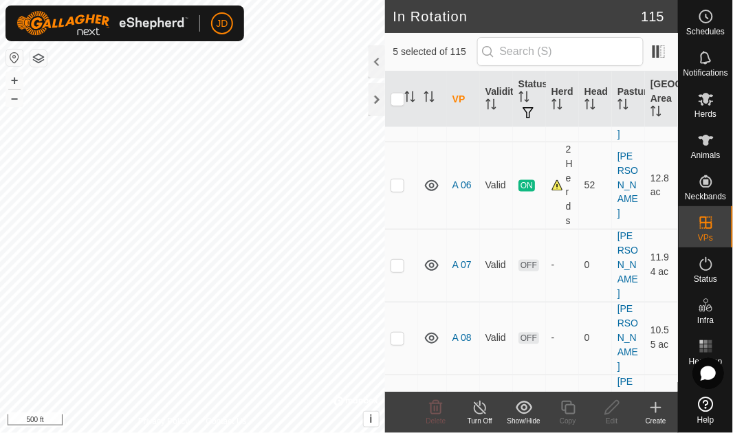
checkbox input "true"
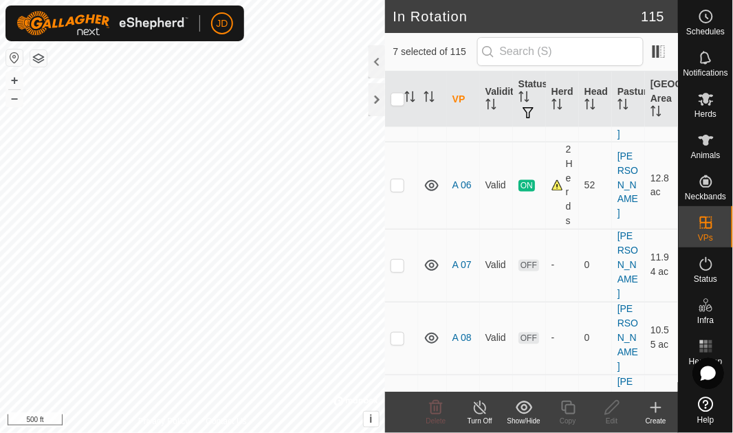
checkbox input "true"
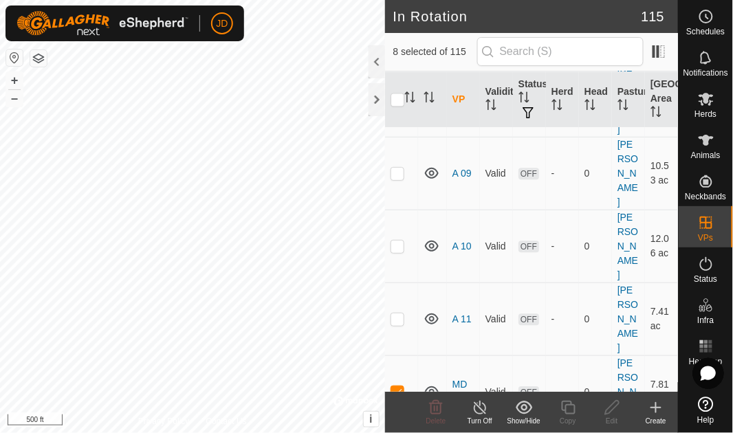
scroll to position [671, 0]
checkbox input "true"
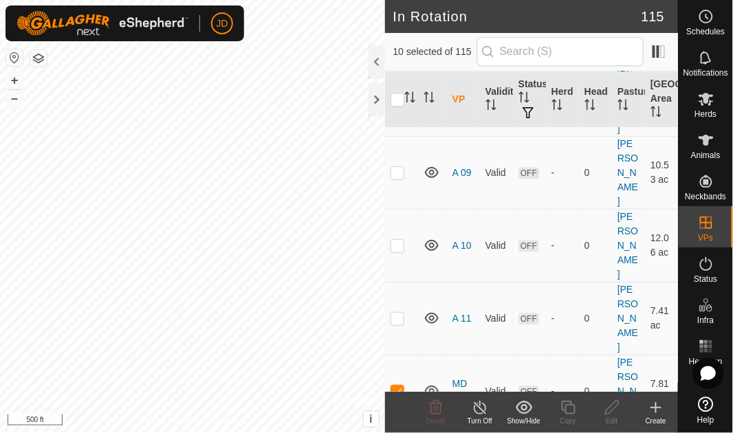
checkbox input "true"
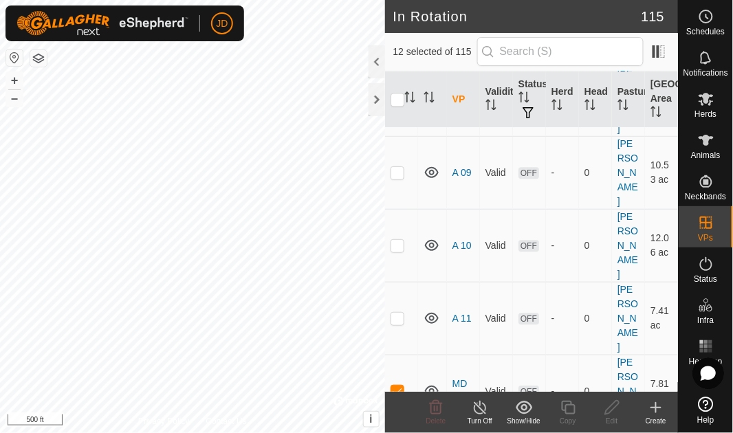
checkbox input "true"
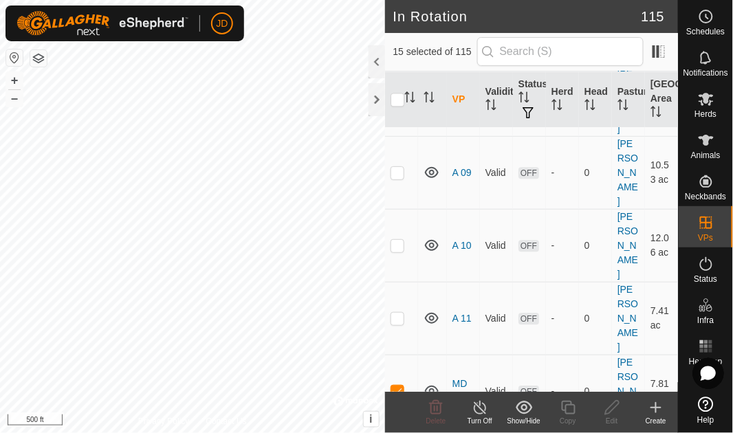
checkbox input "true"
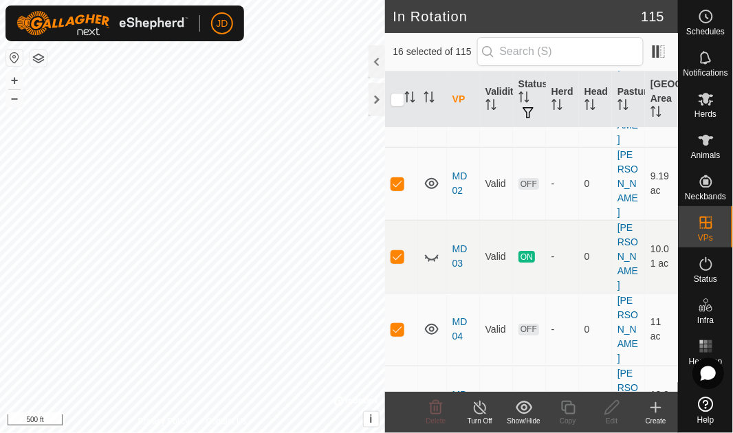
checkbox input "true"
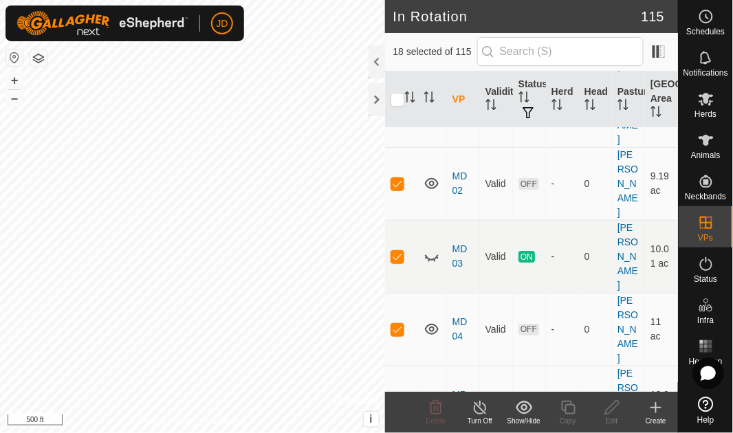
checkbox input "true"
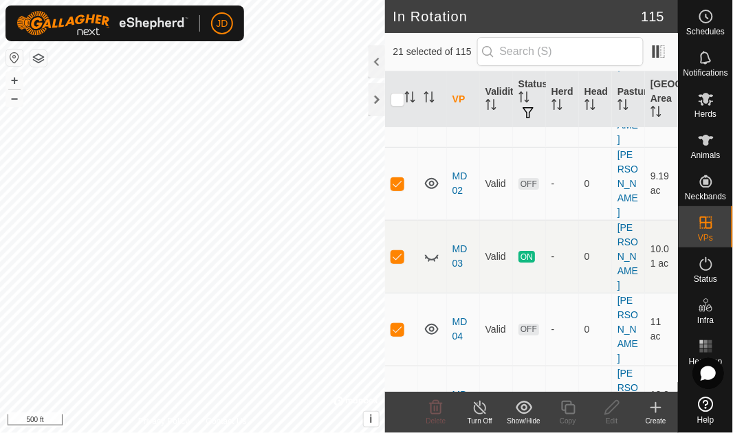
checkbox input "true"
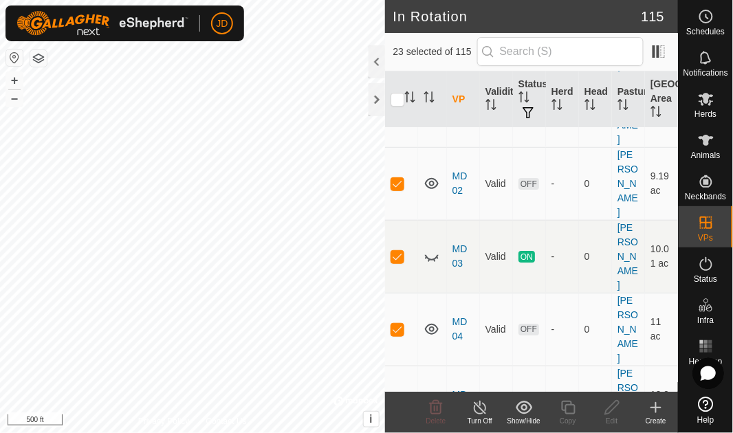
checkbox input "true"
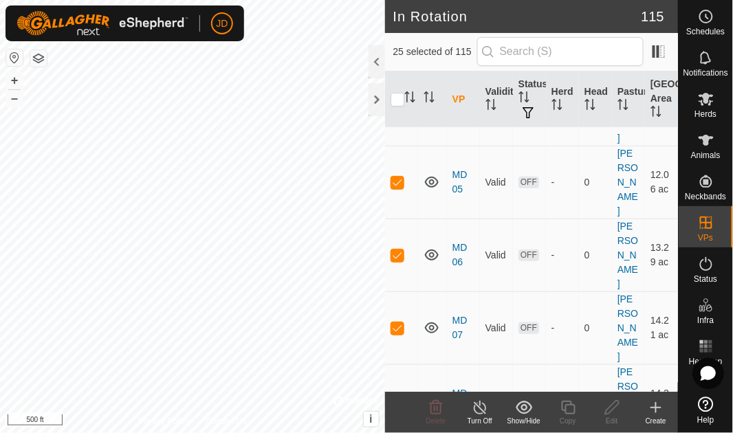
checkbox input "true"
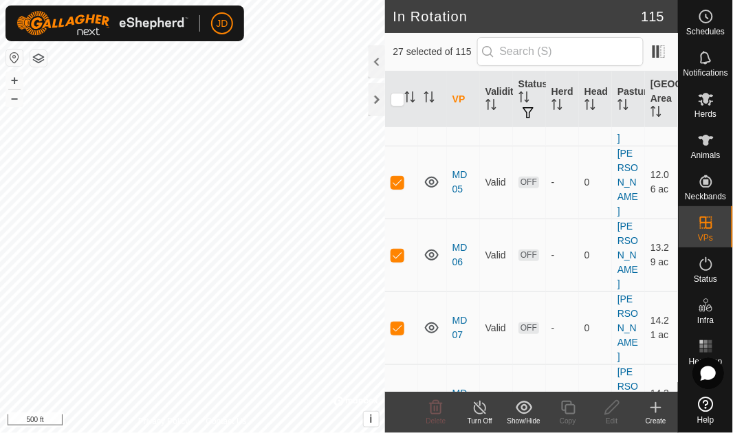
checkbox input "true"
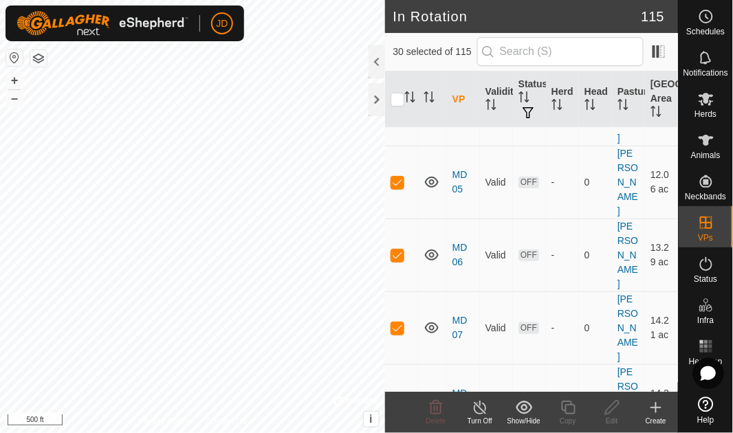
checkbox input "true"
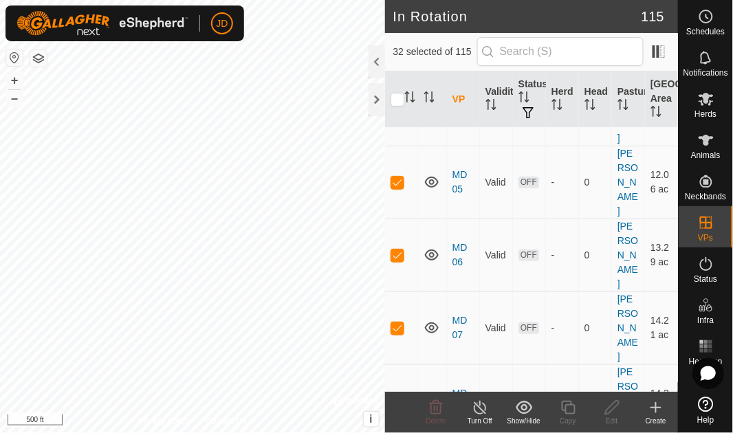
checkbox input "true"
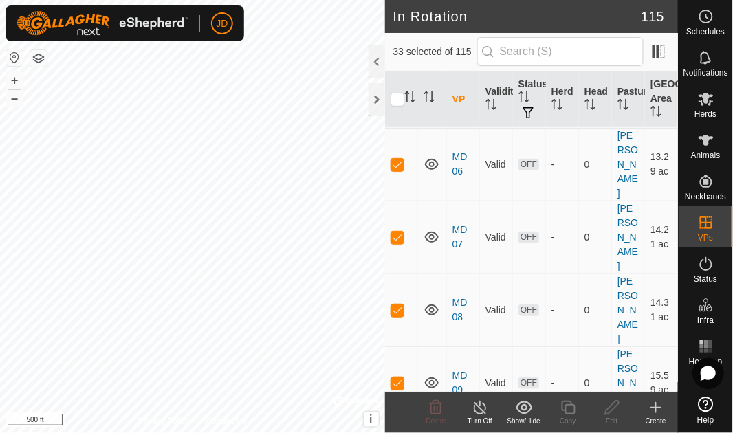
scroll to position [1264, 0]
click at [483, 416] on div "Turn Off" at bounding box center [480, 421] width 44 height 10
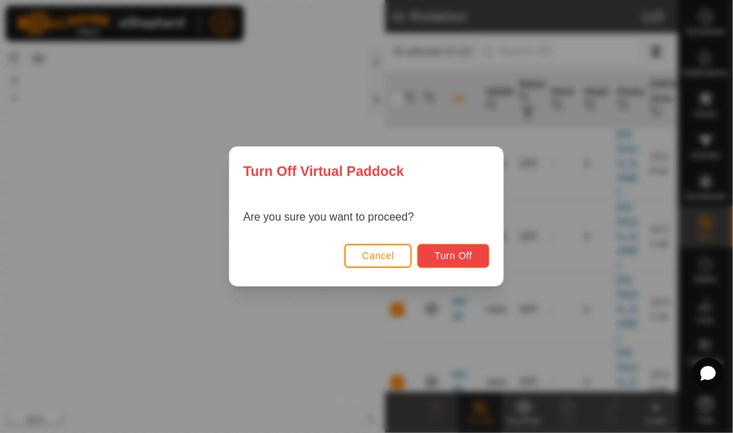
click at [466, 259] on span "Turn Off" at bounding box center [454, 255] width 38 height 11
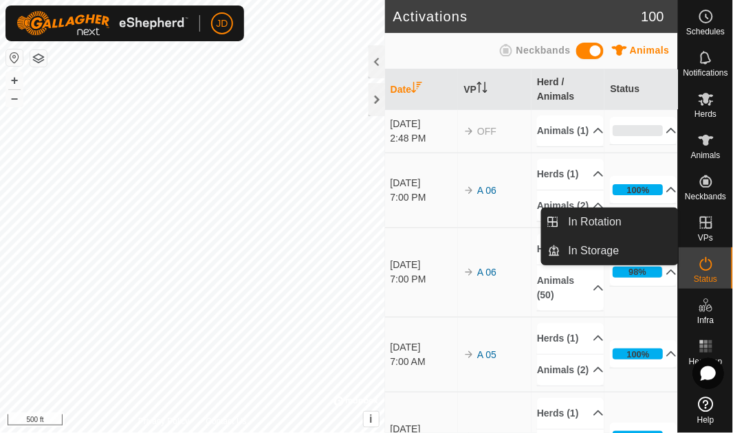
click at [703, 227] on icon at bounding box center [706, 223] width 17 height 17
click at [627, 228] on link "In Rotation" at bounding box center [620, 222] width 118 height 28
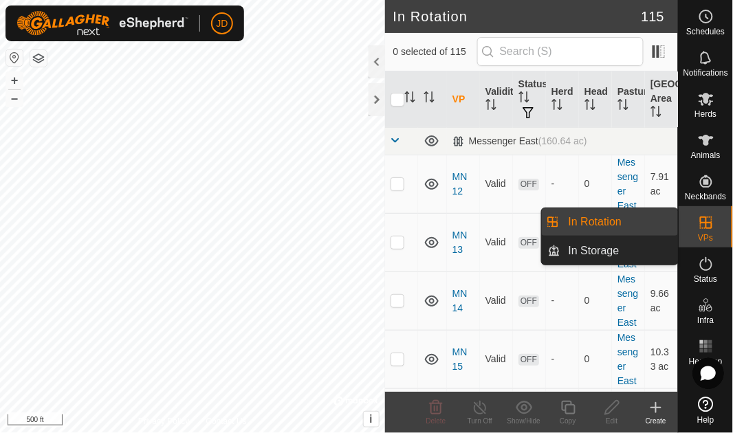
click at [601, 222] on link "In Rotation" at bounding box center [620, 222] width 118 height 28
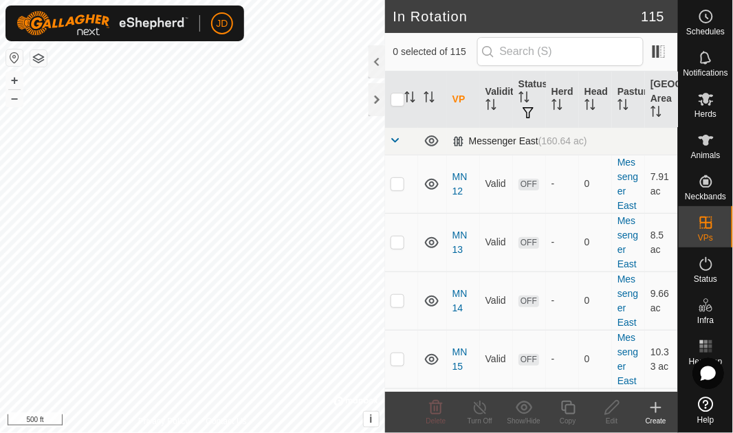
click at [396, 142] on span at bounding box center [396, 140] width 11 height 11
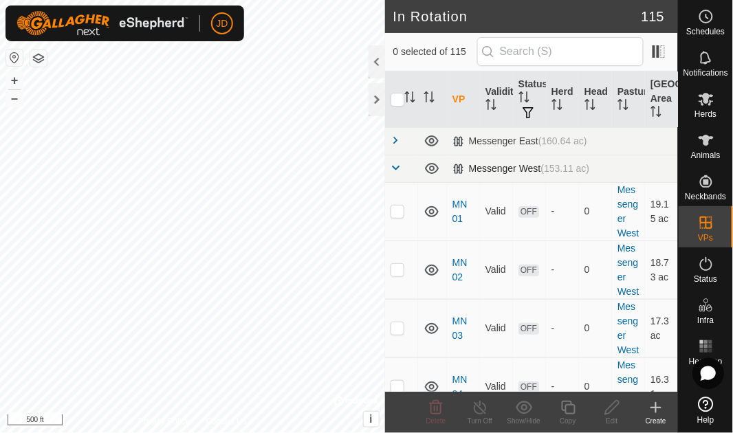
click at [399, 170] on span at bounding box center [396, 167] width 11 height 11
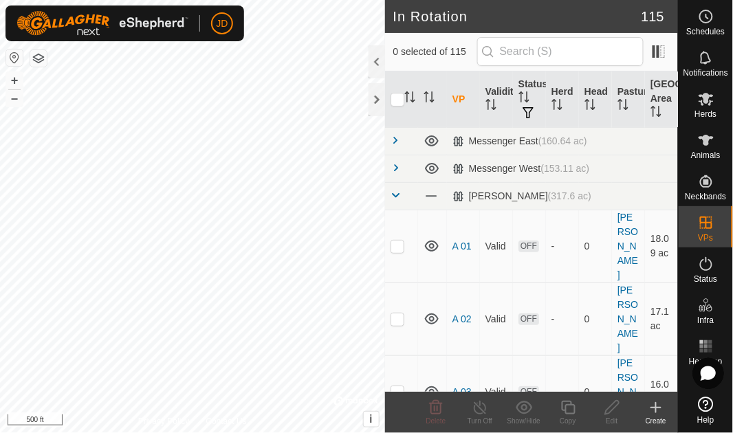
scroll to position [281, 0]
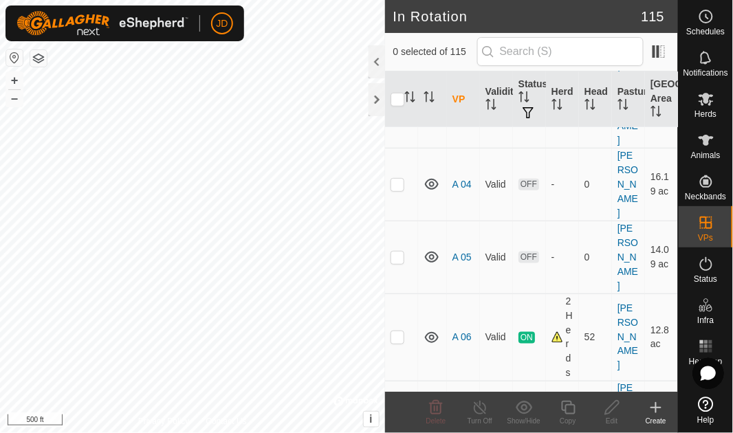
click at [435, 410] on icon at bounding box center [436, 407] width 13 height 14
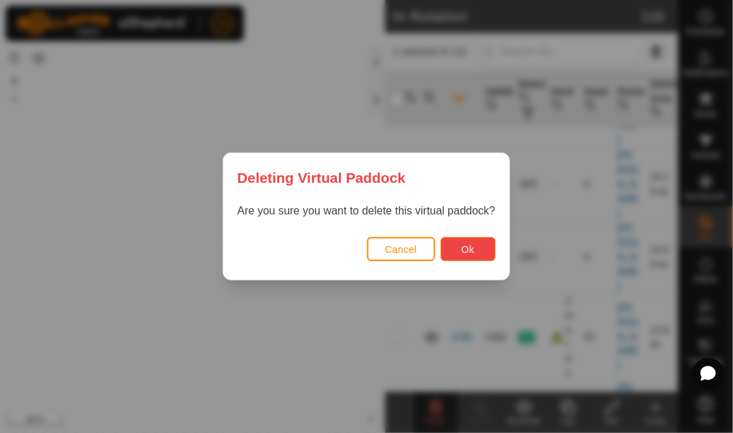
click at [468, 249] on span "Ok" at bounding box center [468, 249] width 13 height 11
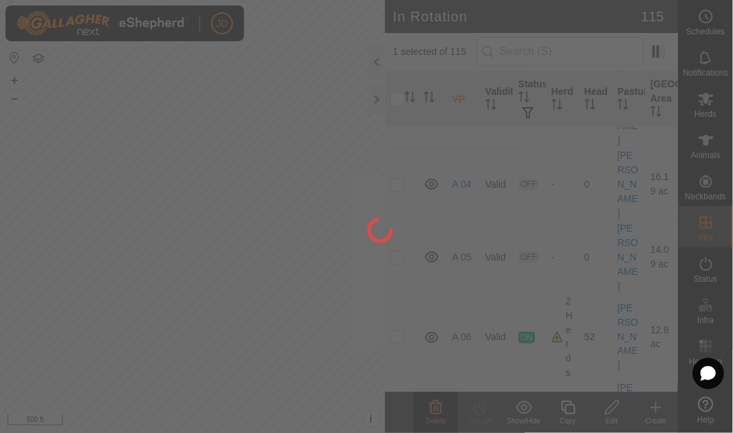
checkbox input "false"
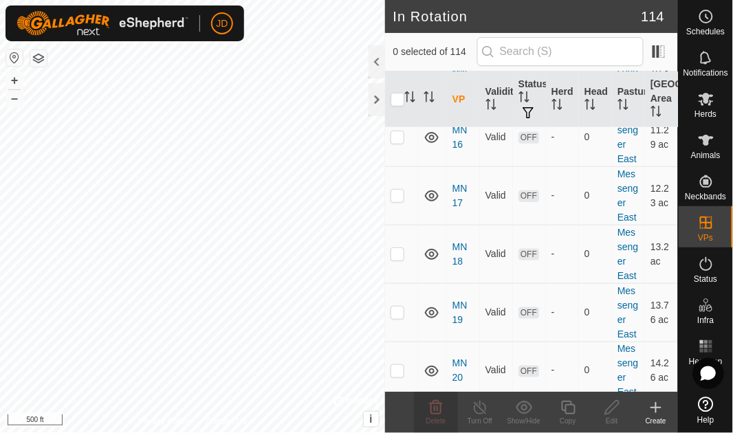
scroll to position [0, 0]
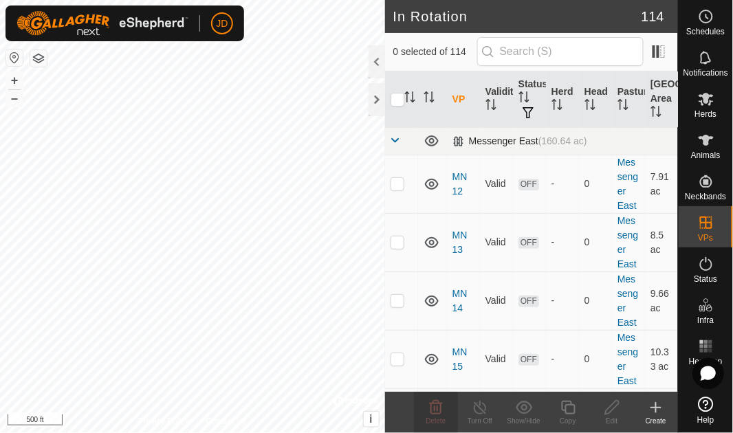
click at [398, 139] on span at bounding box center [396, 140] width 11 height 11
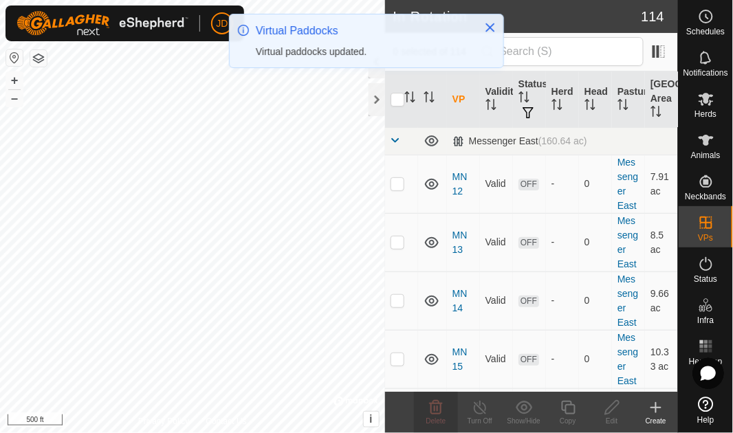
click at [398, 169] on td at bounding box center [401, 184] width 33 height 58
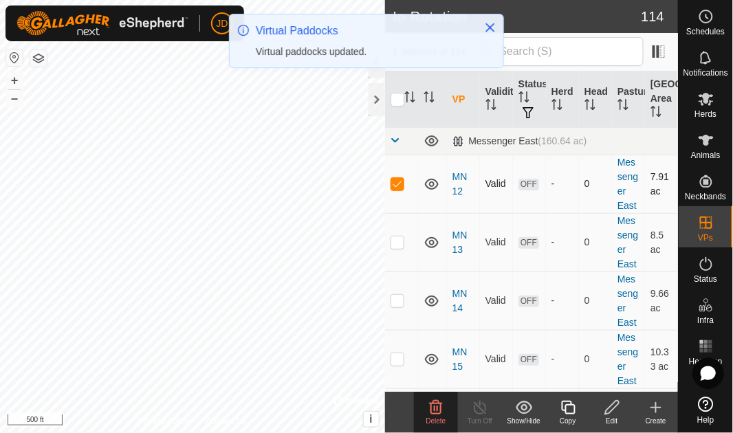
click at [399, 186] on p-checkbox at bounding box center [398, 183] width 14 height 11
checkbox input "false"
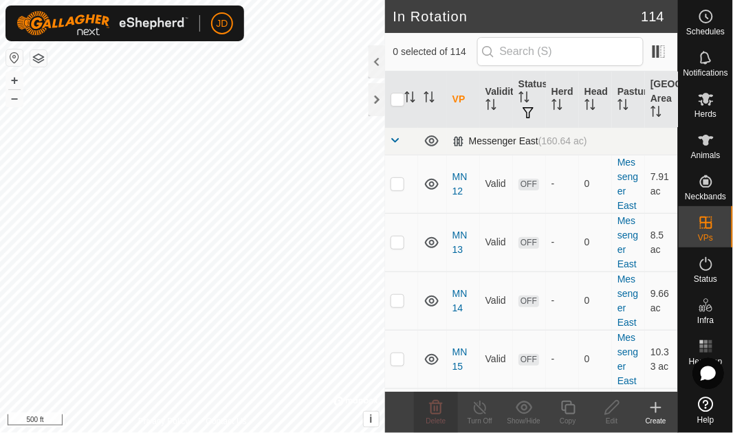
click at [397, 140] on span at bounding box center [396, 140] width 11 height 11
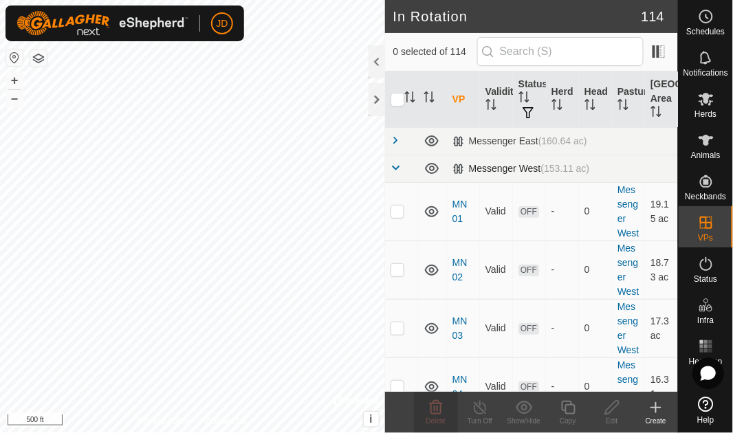
click at [396, 166] on span at bounding box center [396, 167] width 11 height 11
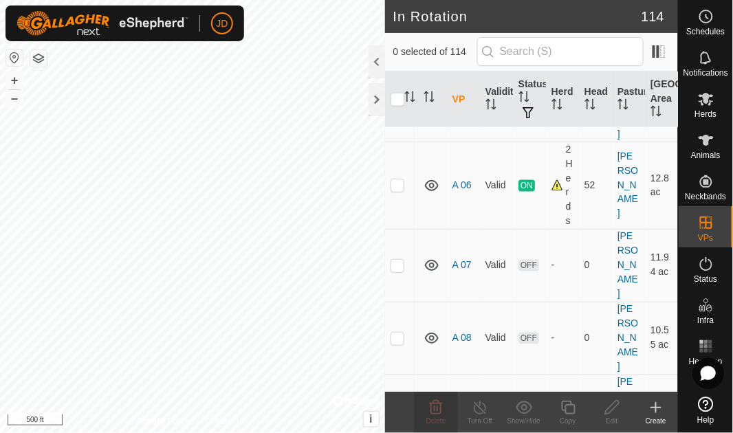
scroll to position [414, 0]
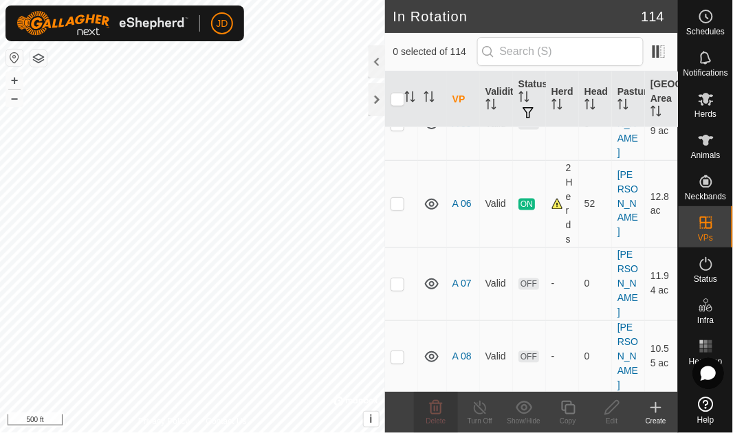
checkbox input "true"
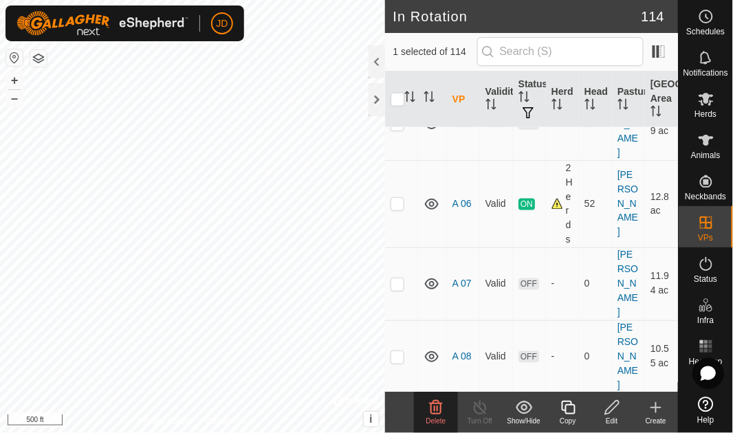
checkbox input "false"
click at [435, 414] on icon at bounding box center [436, 407] width 13 height 14
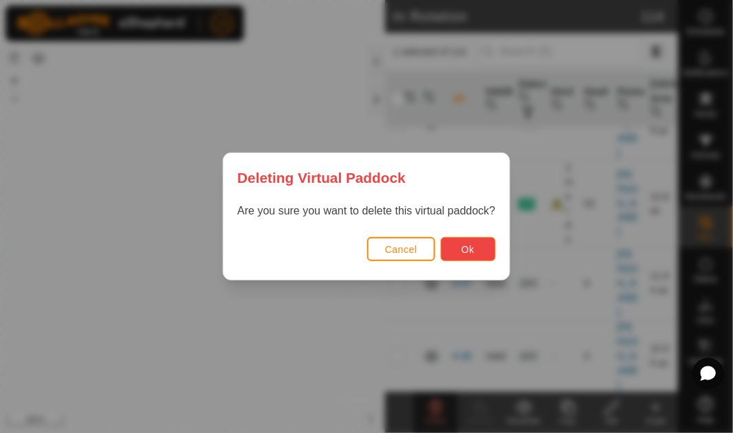
click at [472, 246] on span "Ok" at bounding box center [468, 249] width 13 height 11
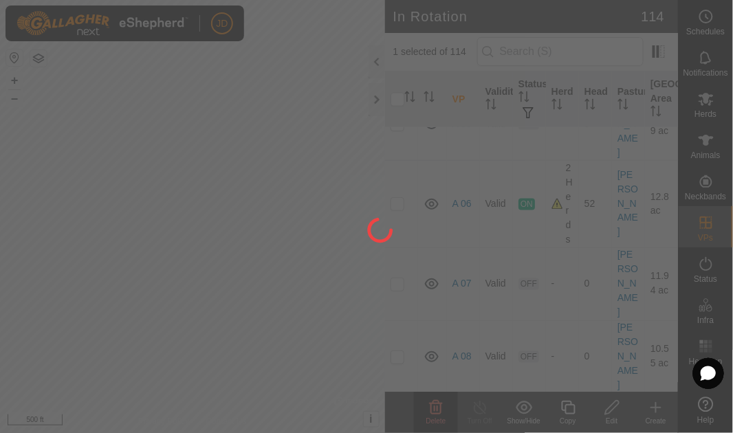
checkbox input "false"
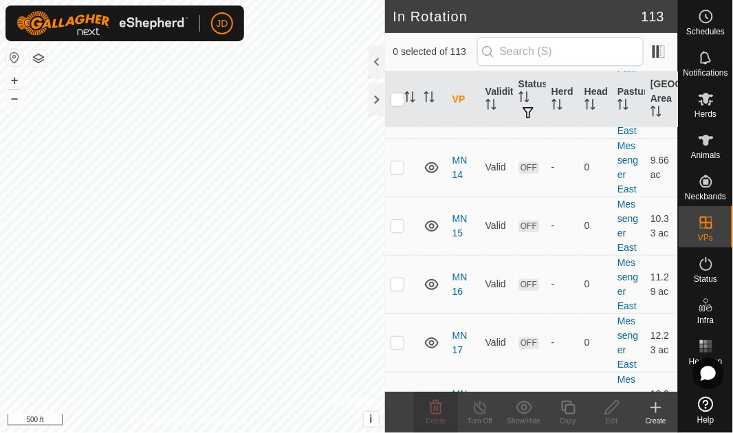
scroll to position [0, 0]
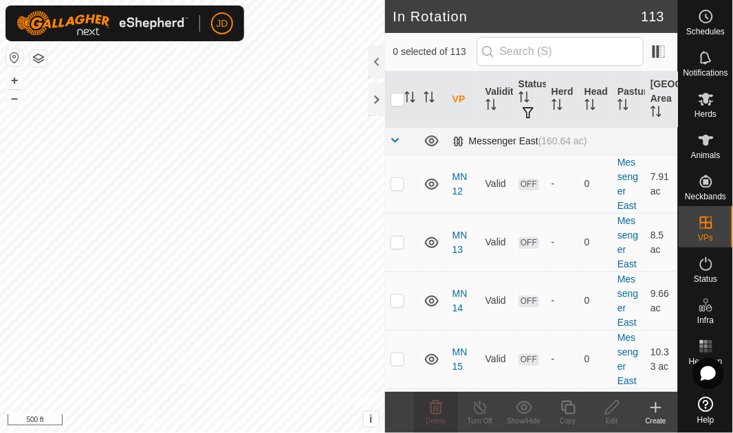
click at [396, 140] on span at bounding box center [396, 140] width 11 height 11
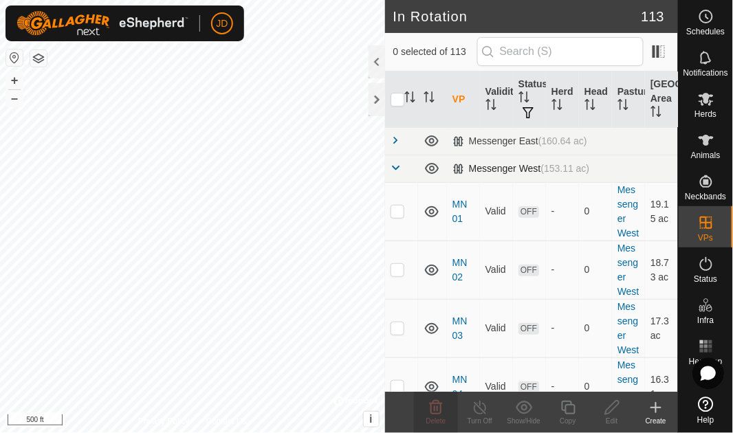
click at [397, 166] on span at bounding box center [396, 167] width 11 height 11
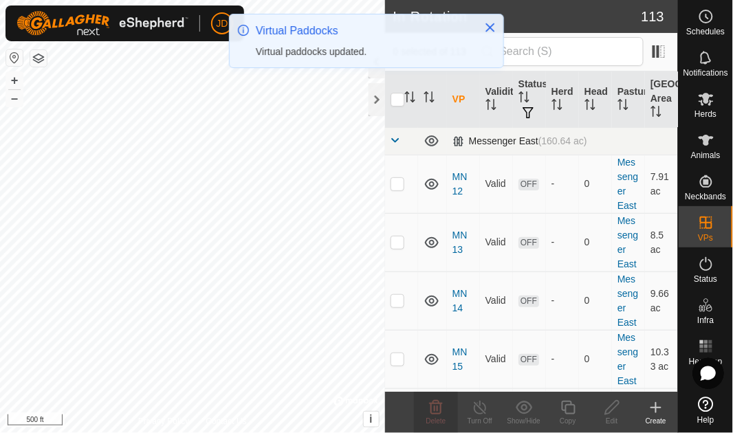
click at [395, 139] on span at bounding box center [396, 140] width 11 height 11
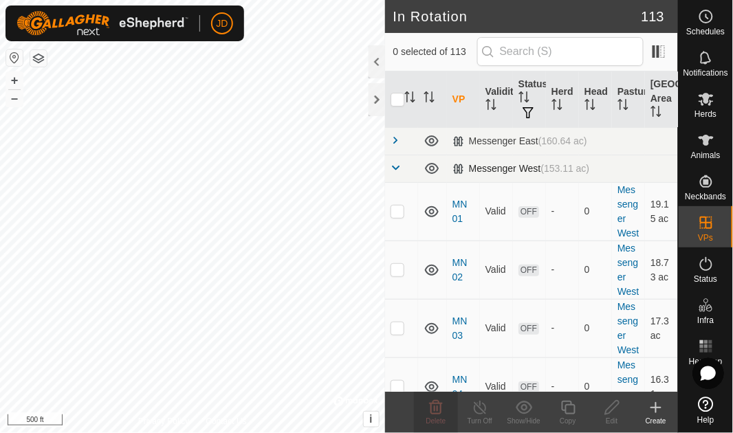
click at [395, 168] on span at bounding box center [396, 167] width 11 height 11
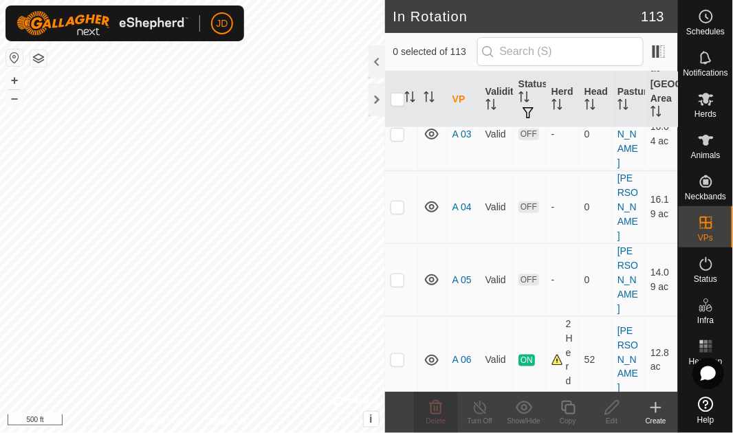
scroll to position [281, 0]
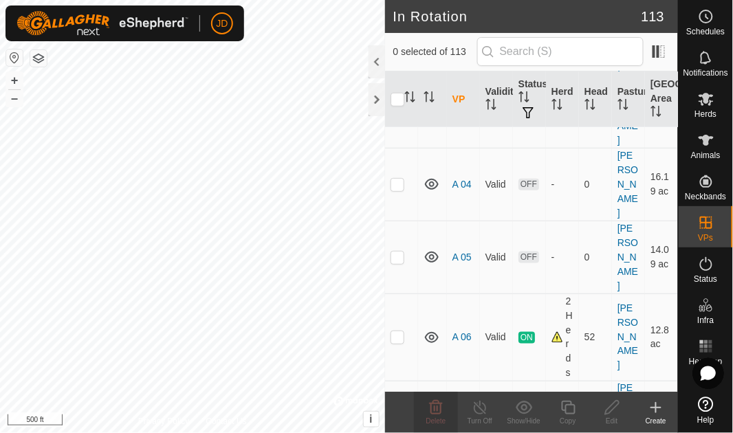
checkbox input "true"
click at [482, 415] on icon at bounding box center [480, 408] width 17 height 17
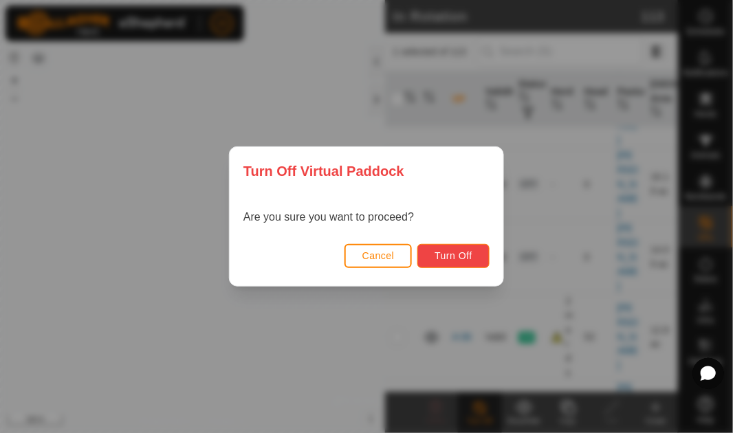
click at [451, 253] on span "Turn Off" at bounding box center [454, 255] width 38 height 11
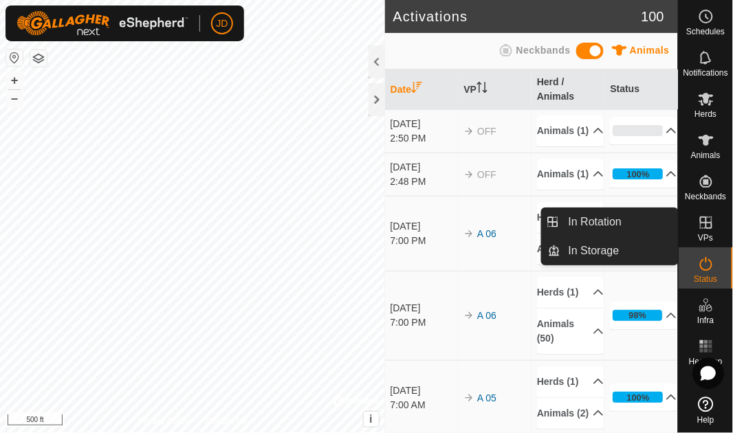
drag, startPoint x: 702, startPoint y: 236, endPoint x: 704, endPoint y: 228, distance: 8.5
click at [704, 228] on icon at bounding box center [706, 223] width 17 height 17
click at [615, 224] on link "In Rotation" at bounding box center [620, 222] width 118 height 28
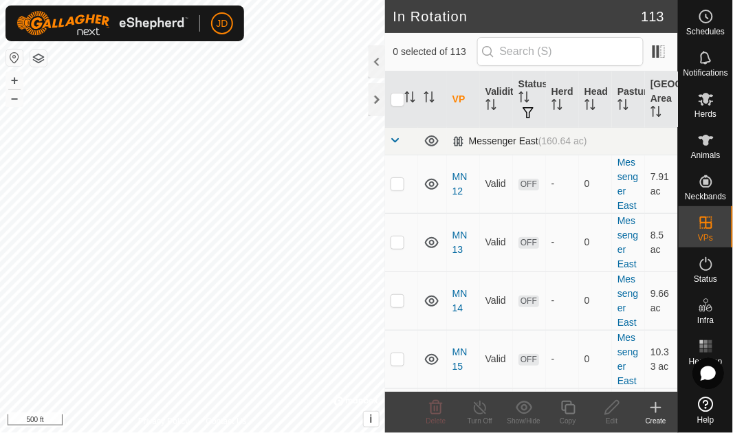
click at [398, 138] on span at bounding box center [396, 140] width 11 height 11
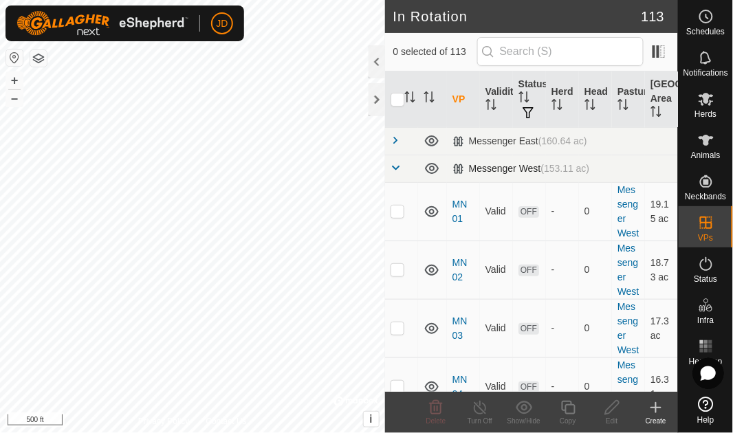
click at [396, 166] on span at bounding box center [396, 167] width 11 height 11
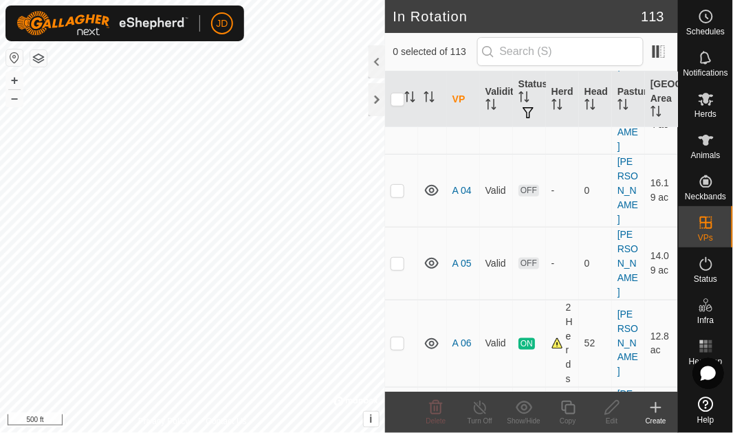
scroll to position [281, 0]
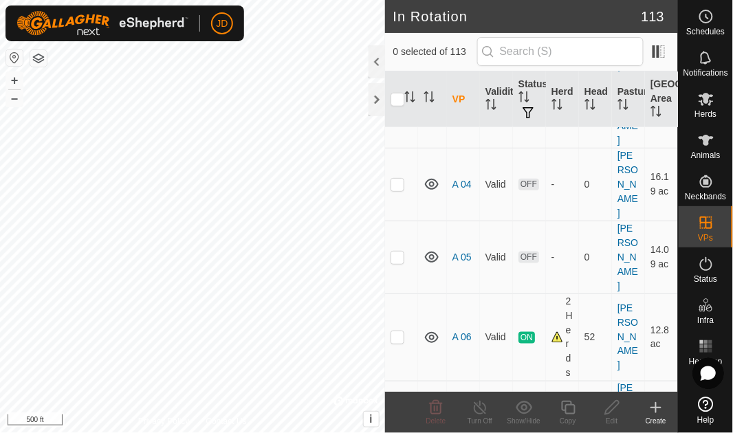
checkbox input "true"
click at [485, 411] on icon at bounding box center [480, 408] width 17 height 17
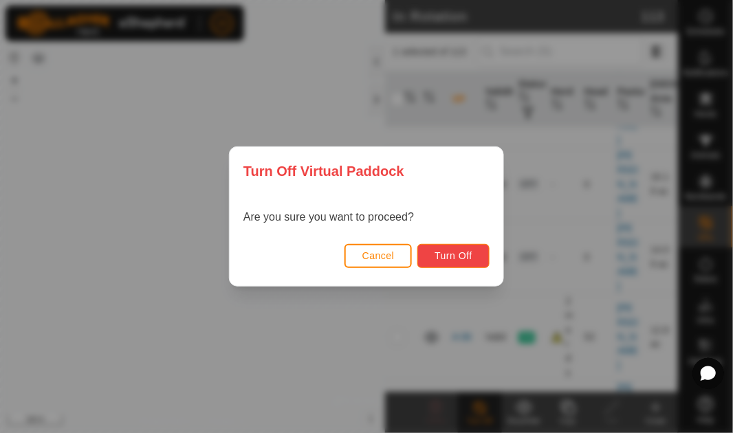
click at [454, 255] on span "Turn Off" at bounding box center [454, 255] width 38 height 11
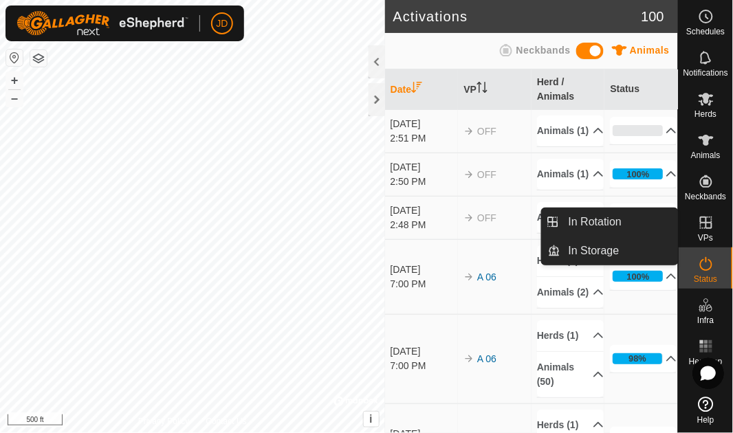
click at [700, 226] on icon at bounding box center [706, 223] width 17 height 17
click at [709, 231] on es-virtualpaddocks-svg-icon at bounding box center [706, 223] width 25 height 22
click at [622, 226] on link "In Rotation" at bounding box center [620, 222] width 118 height 28
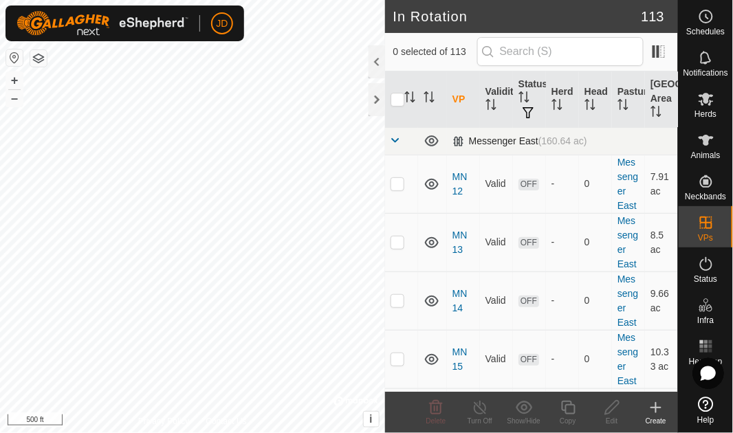
click at [396, 140] on span at bounding box center [396, 140] width 11 height 11
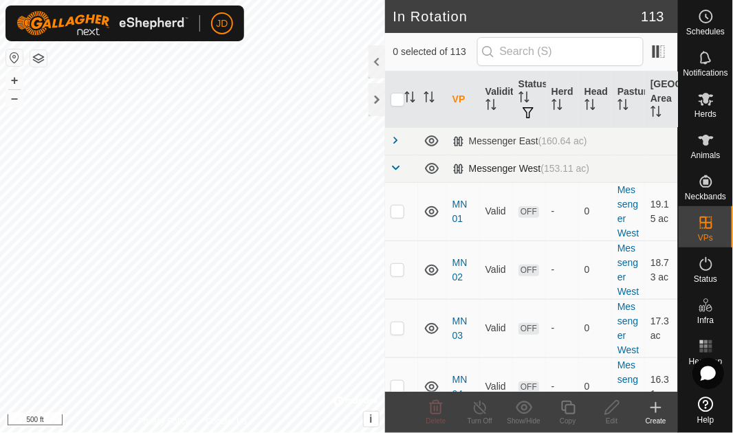
click at [395, 168] on span at bounding box center [396, 167] width 11 height 11
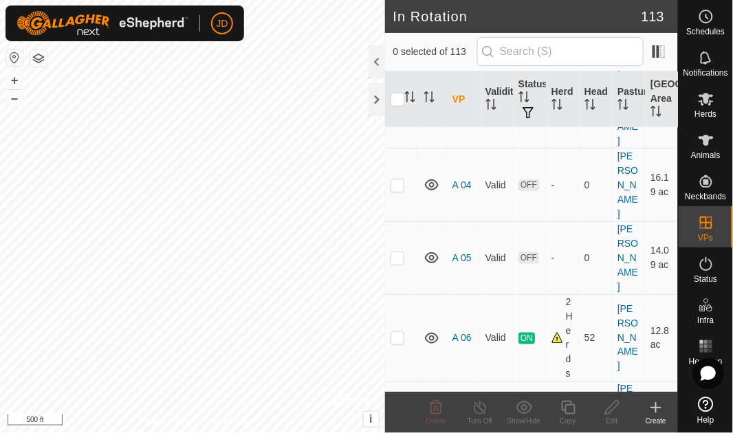
scroll to position [281, 0]
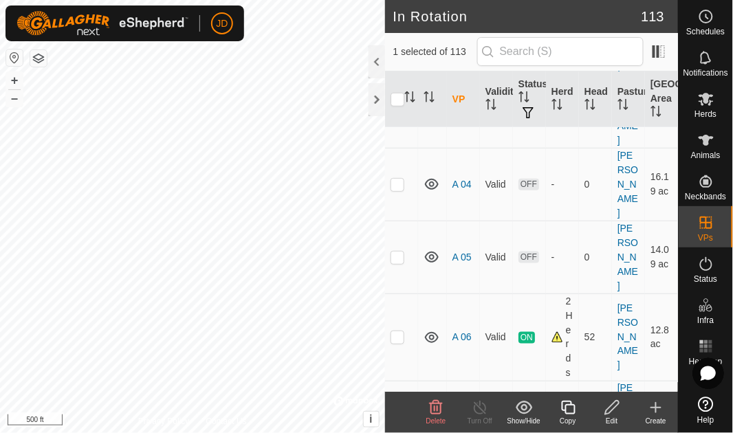
click at [439, 411] on icon at bounding box center [436, 408] width 17 height 17
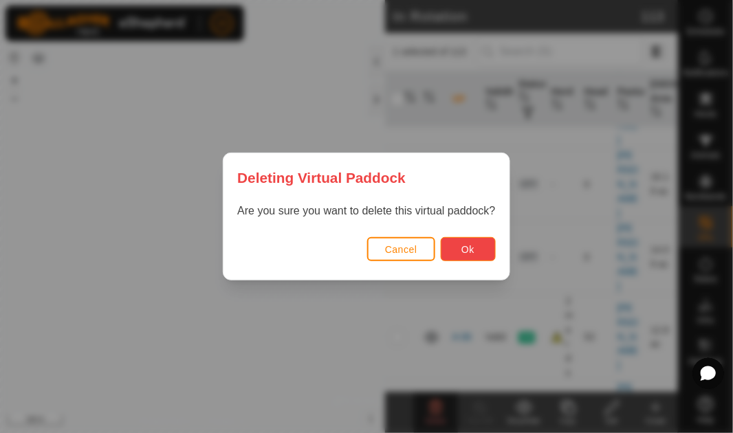
click at [468, 250] on span "Ok" at bounding box center [468, 249] width 13 height 11
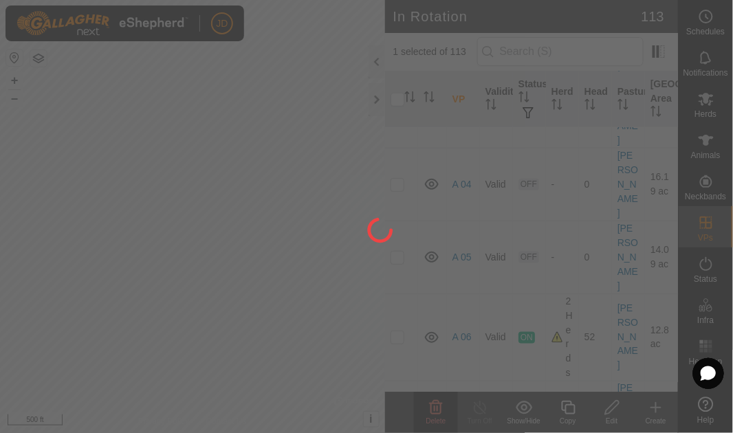
checkbox input "false"
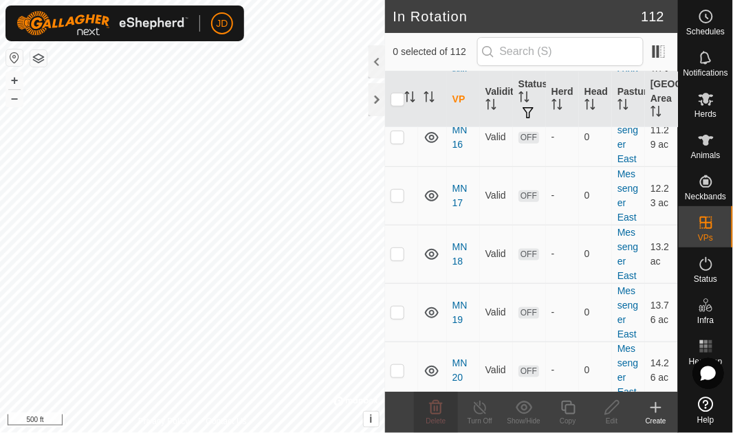
scroll to position [0, 0]
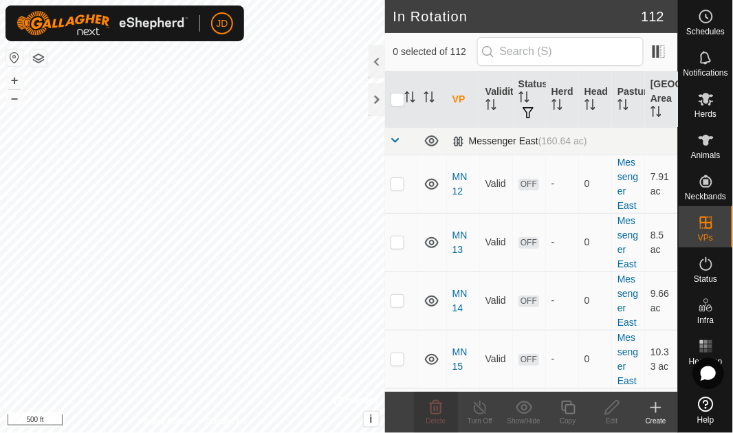
click at [397, 140] on span at bounding box center [396, 140] width 11 height 11
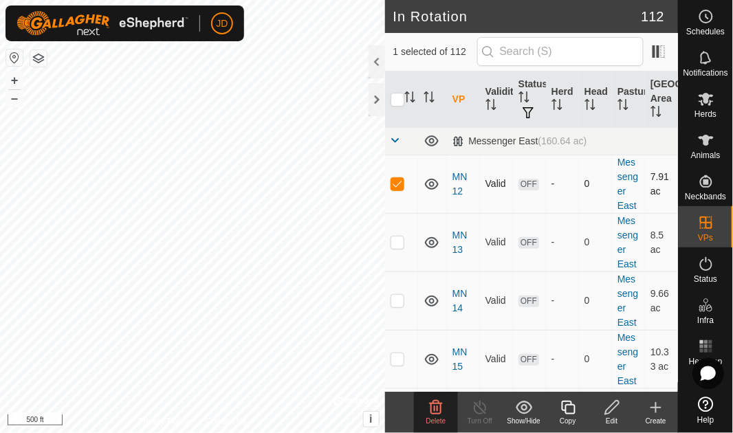
click at [394, 182] on p-checkbox at bounding box center [398, 183] width 14 height 11
checkbox input "false"
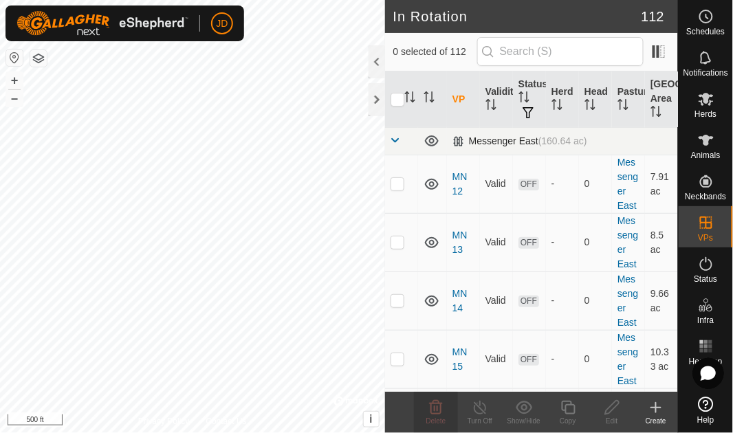
click at [396, 140] on span at bounding box center [396, 140] width 11 height 11
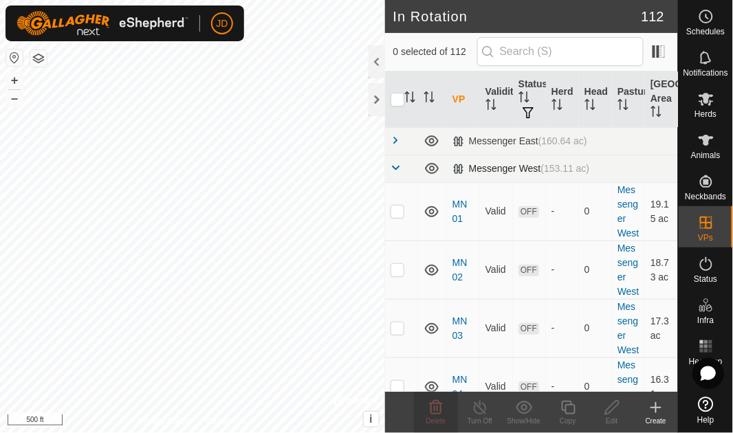
click at [396, 166] on span at bounding box center [396, 167] width 11 height 11
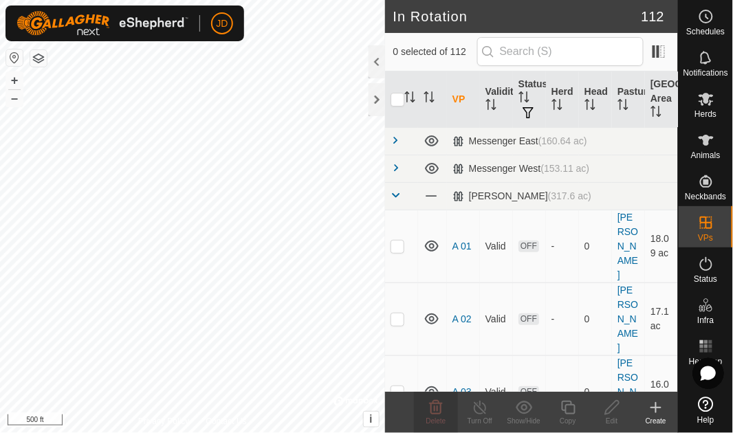
scroll to position [281, 0]
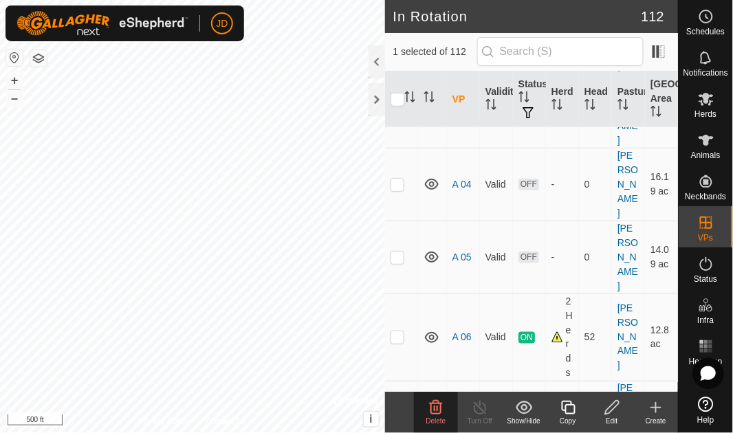
click at [441, 414] on icon at bounding box center [436, 407] width 13 height 14
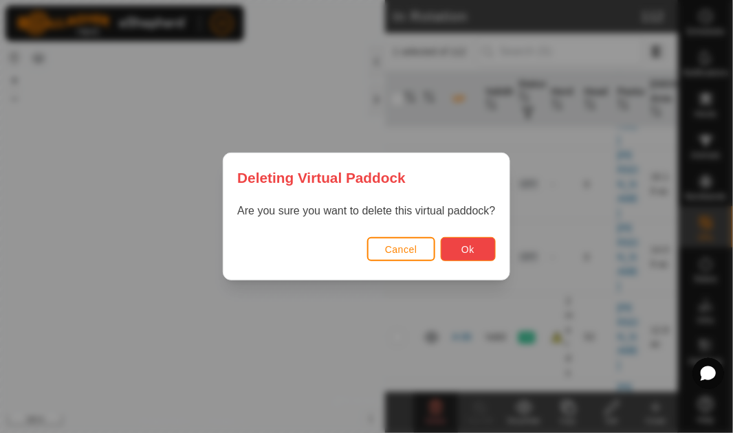
click at [468, 248] on span "Ok" at bounding box center [468, 249] width 13 height 11
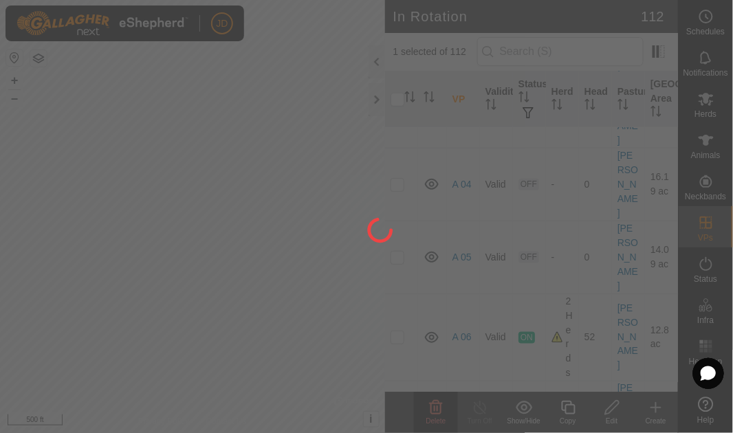
checkbox input "false"
